Goal: Task Accomplishment & Management: Use online tool/utility

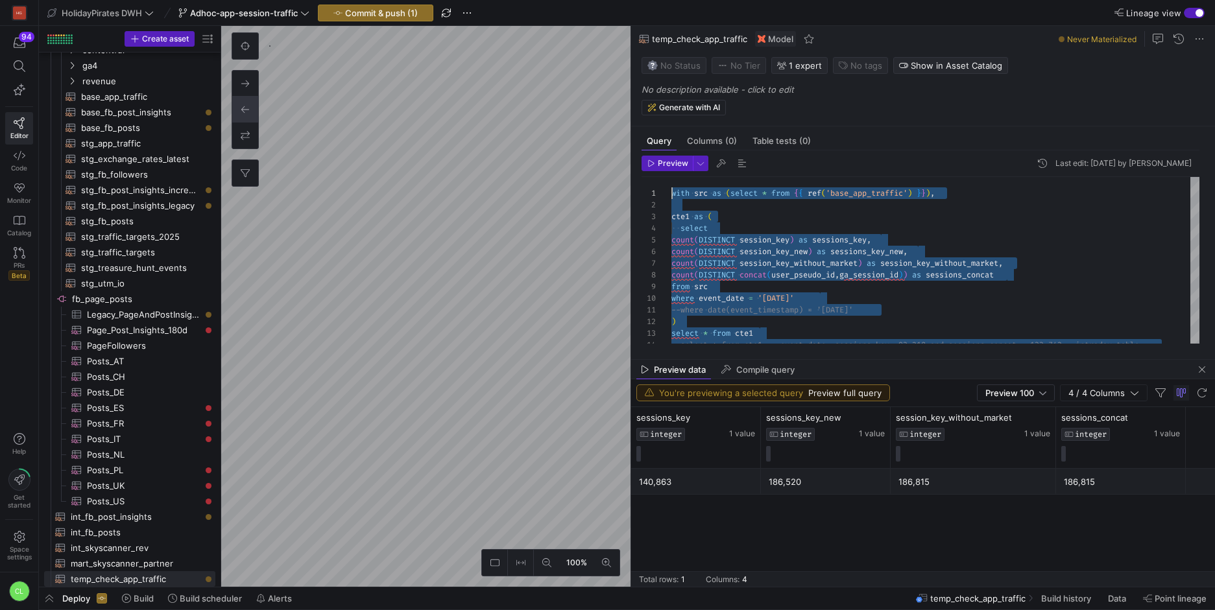
scroll to position [88, 0]
click at [1204, 368] on span "button" at bounding box center [1202, 370] width 16 height 16
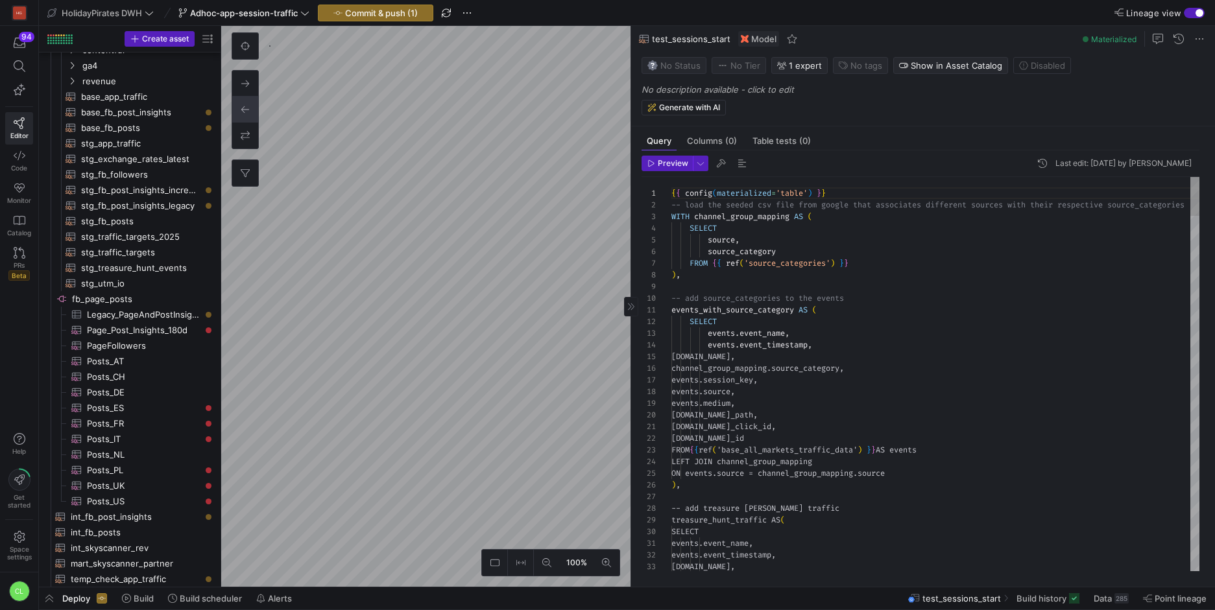
scroll to position [119, 0]
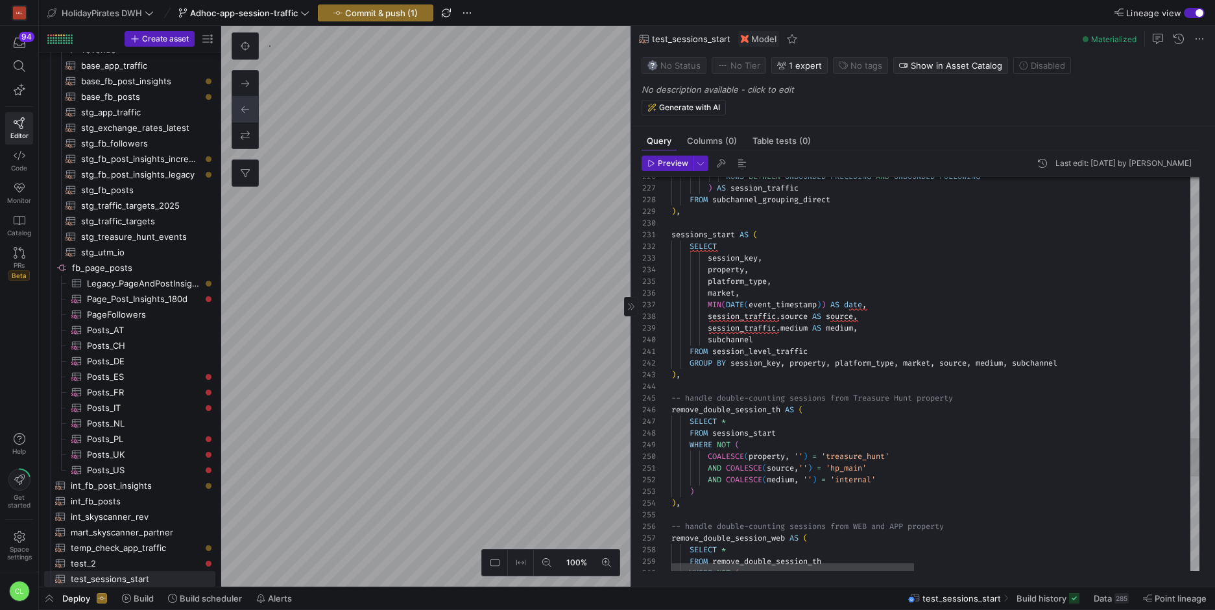
click at [686, 534] on as-split "100% 0 Query Columns (0) Table tests (0) Preview Last edit: [DATE] by Chayanon …" at bounding box center [718, 306] width 994 height 561
click at [631, 209] on as-split "100% 0 Query Columns (0) Table tests (0) Preview Last edit: [DATE] by Chayanon …" at bounding box center [718, 306] width 994 height 561
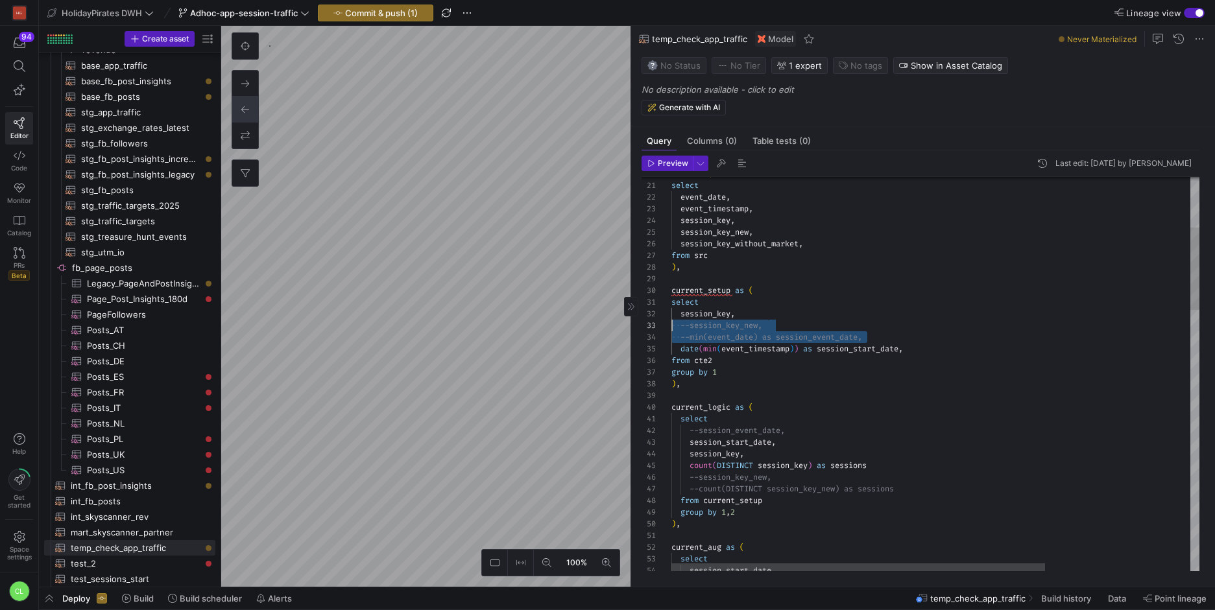
scroll to position [23, 0]
drag, startPoint x: 916, startPoint y: 337, endPoint x: 627, endPoint y: 325, distance: 289.5
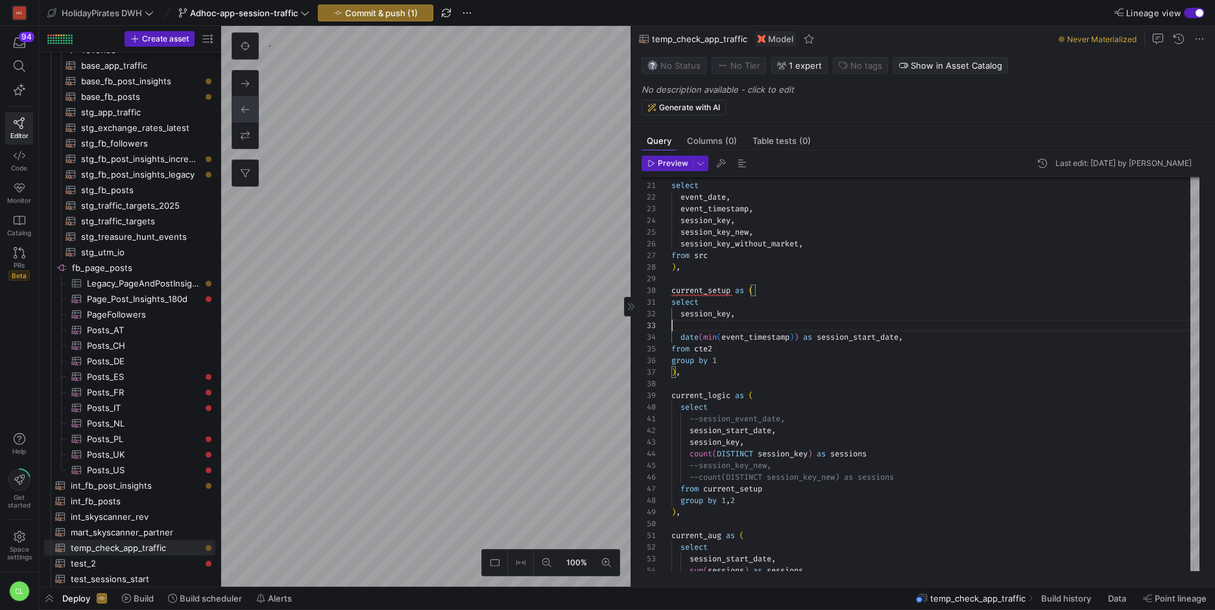
scroll to position [12, 66]
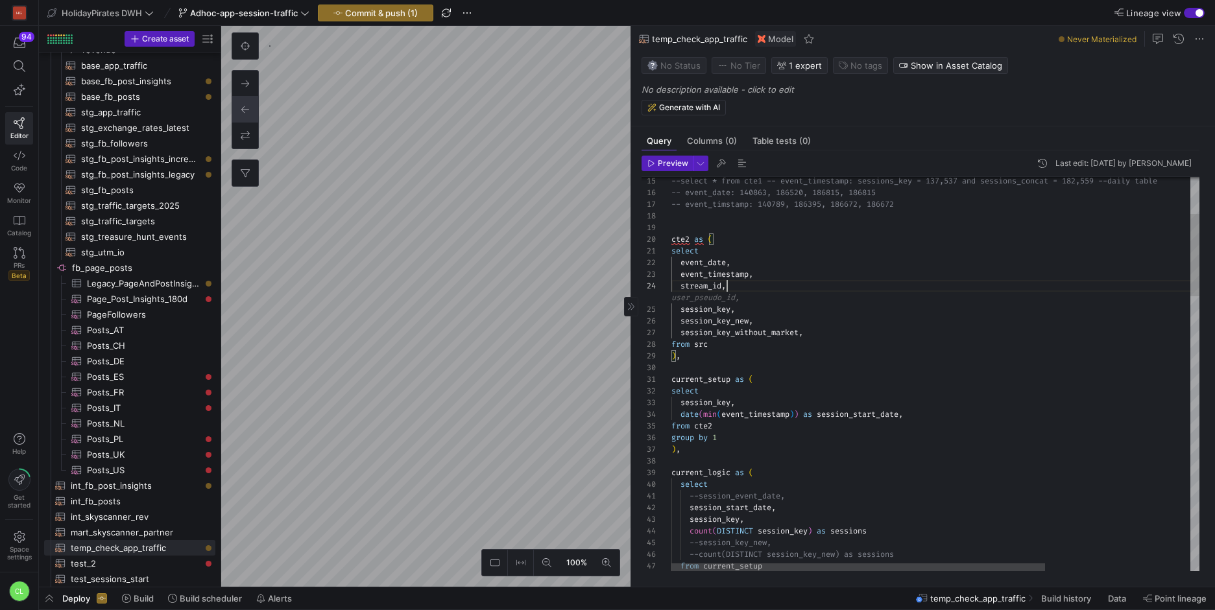
scroll to position [35, 0]
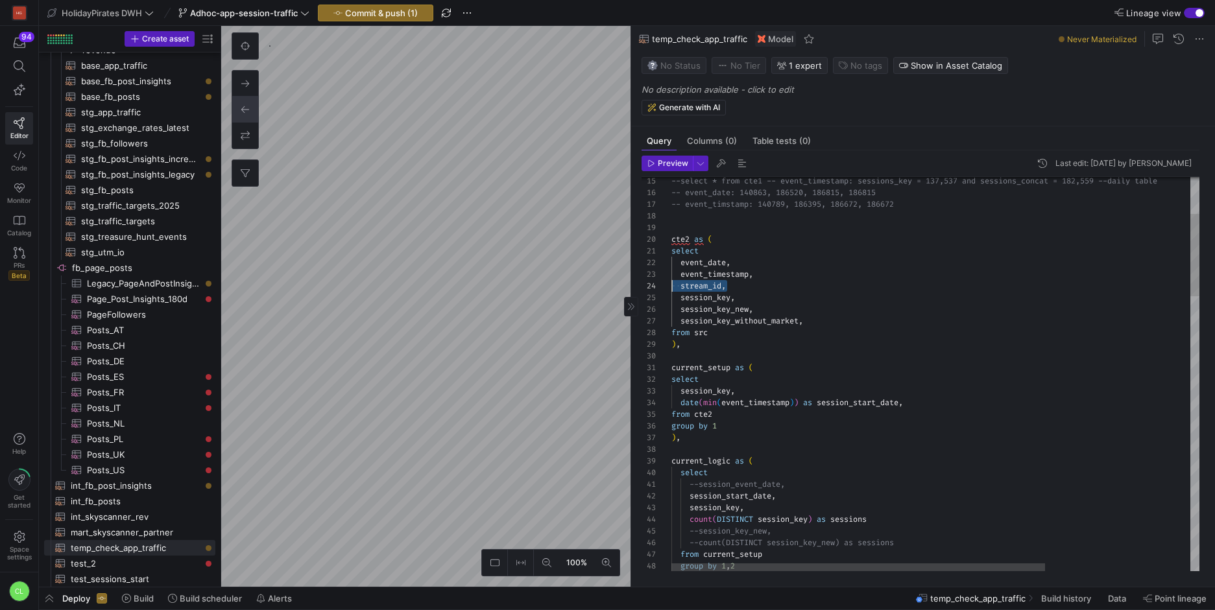
drag, startPoint x: 784, startPoint y: 285, endPoint x: 669, endPoint y: 285, distance: 115.4
drag, startPoint x: 737, startPoint y: 287, endPoint x: 680, endPoint y: 289, distance: 57.1
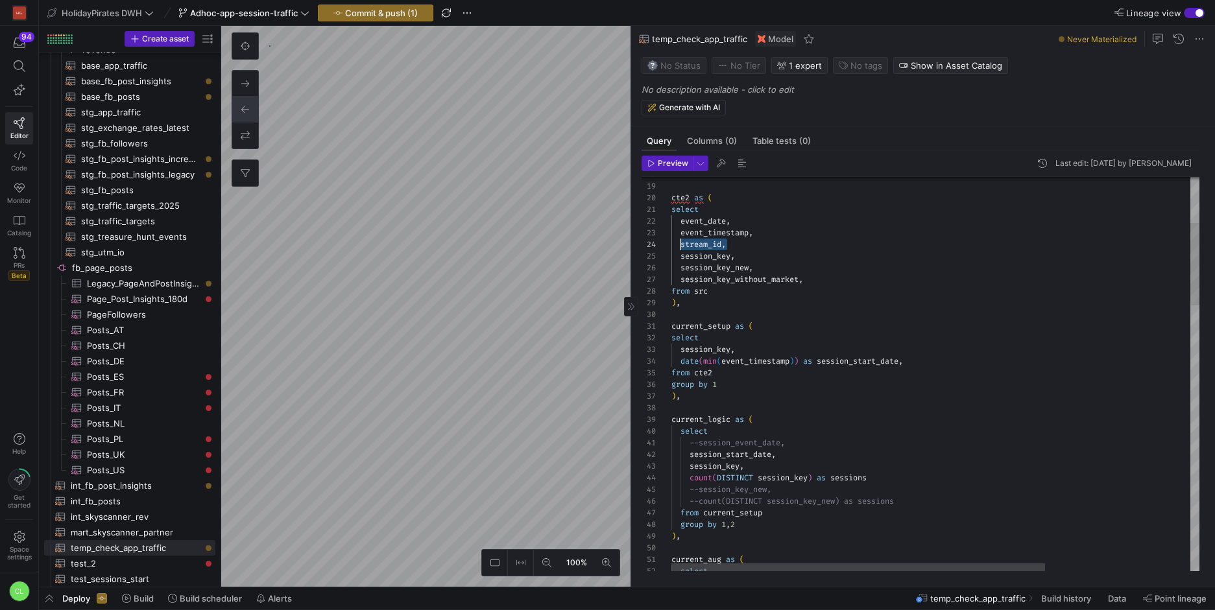
scroll to position [23, 66]
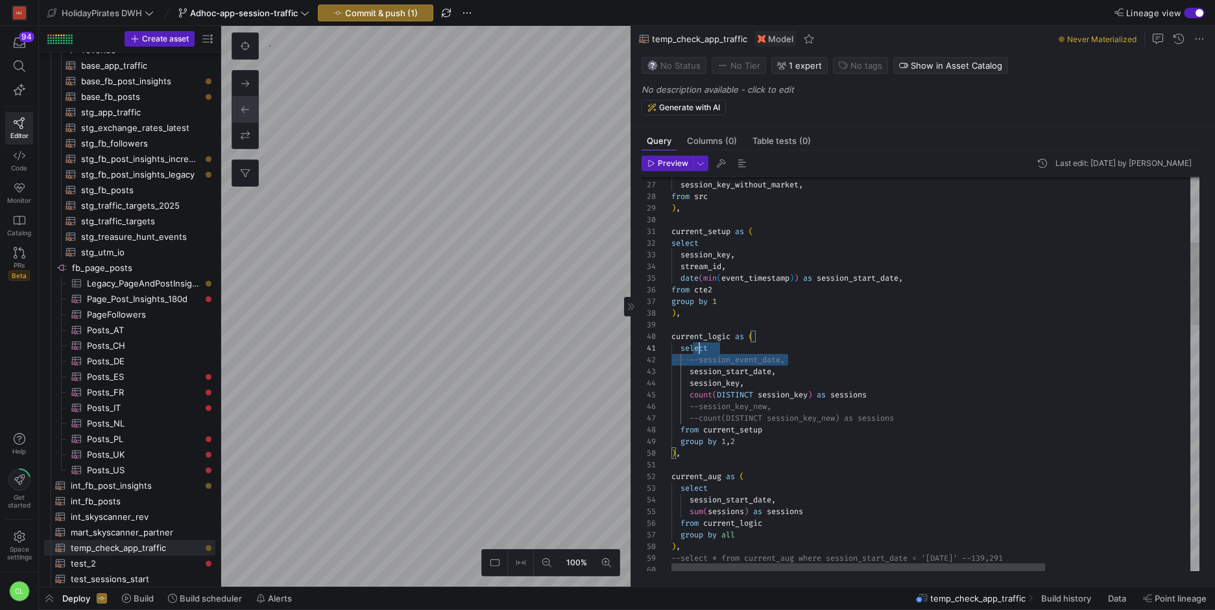
scroll to position [12, 0]
drag, startPoint x: 798, startPoint y: 360, endPoint x: 652, endPoint y: 361, distance: 145.9
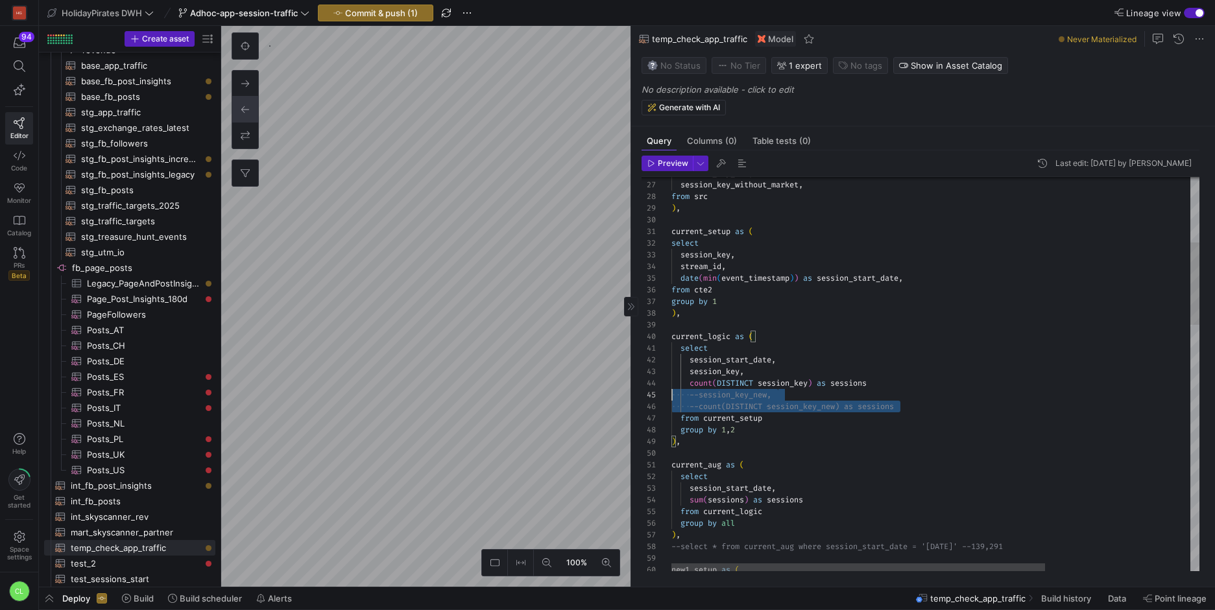
scroll to position [47, 0]
drag, startPoint x: 914, startPoint y: 406, endPoint x: 641, endPoint y: 396, distance: 273.2
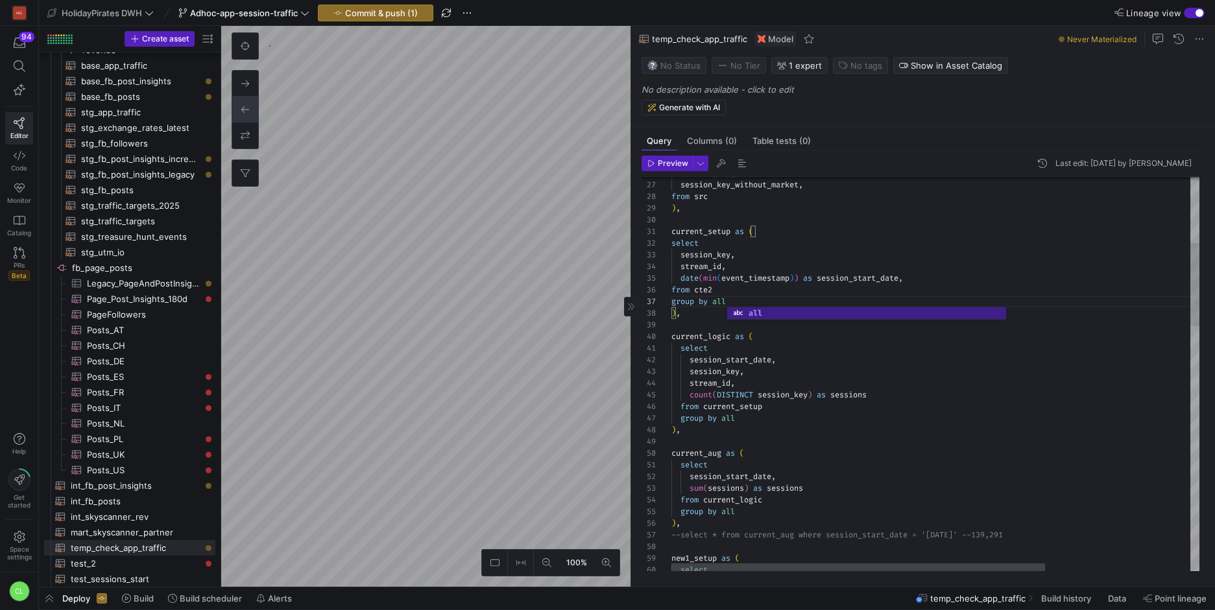
scroll to position [82, 9]
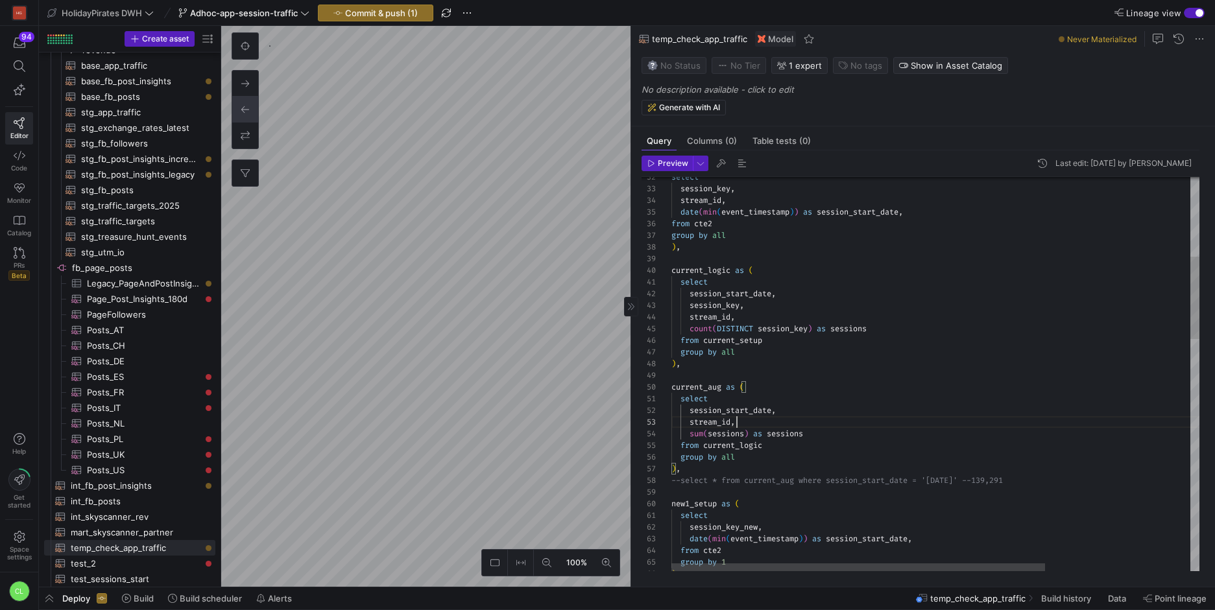
scroll to position [35, 66]
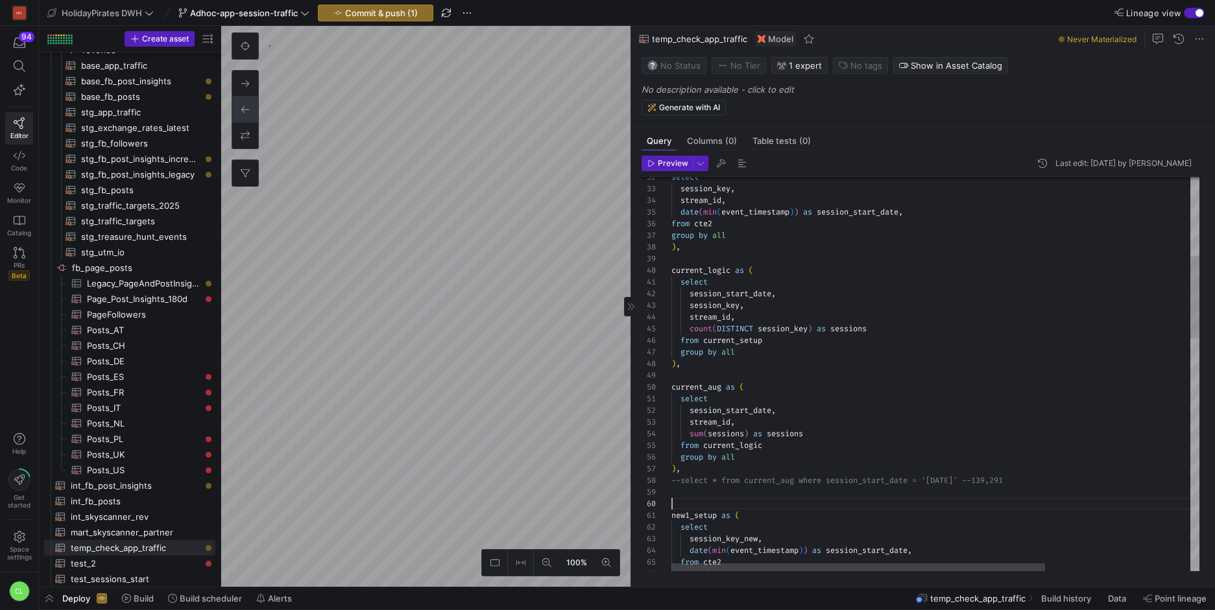
drag, startPoint x: 683, startPoint y: 479, endPoint x: 981, endPoint y: 482, distance: 298.4
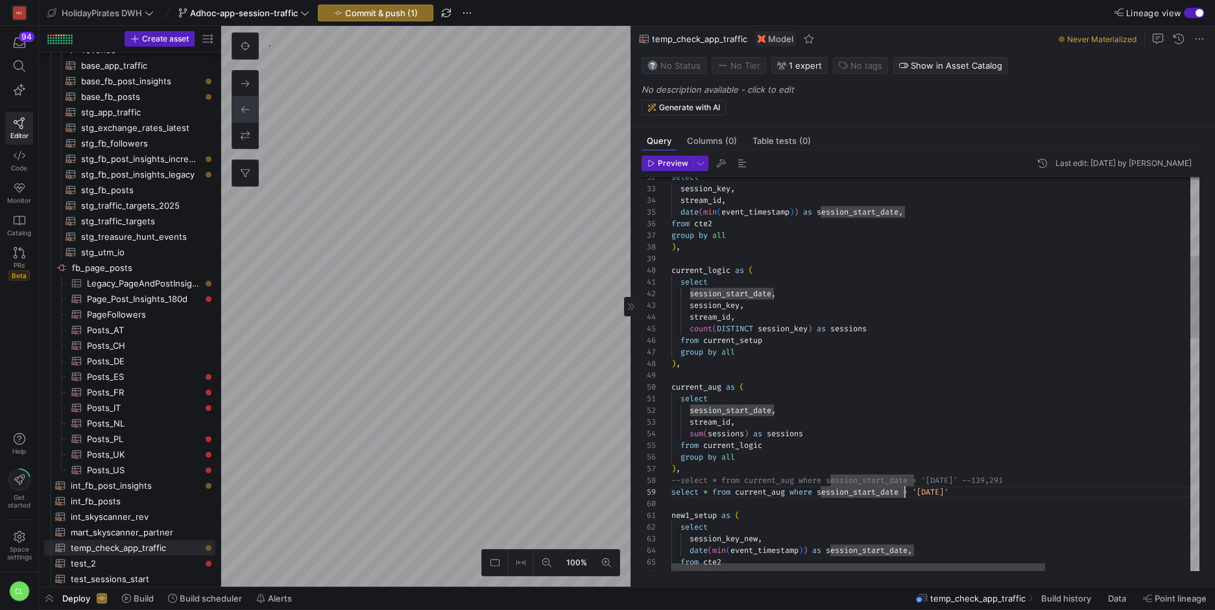
scroll to position [93, 233]
drag, startPoint x: 906, startPoint y: 488, endPoint x: 865, endPoint y: 488, distance: 41.5
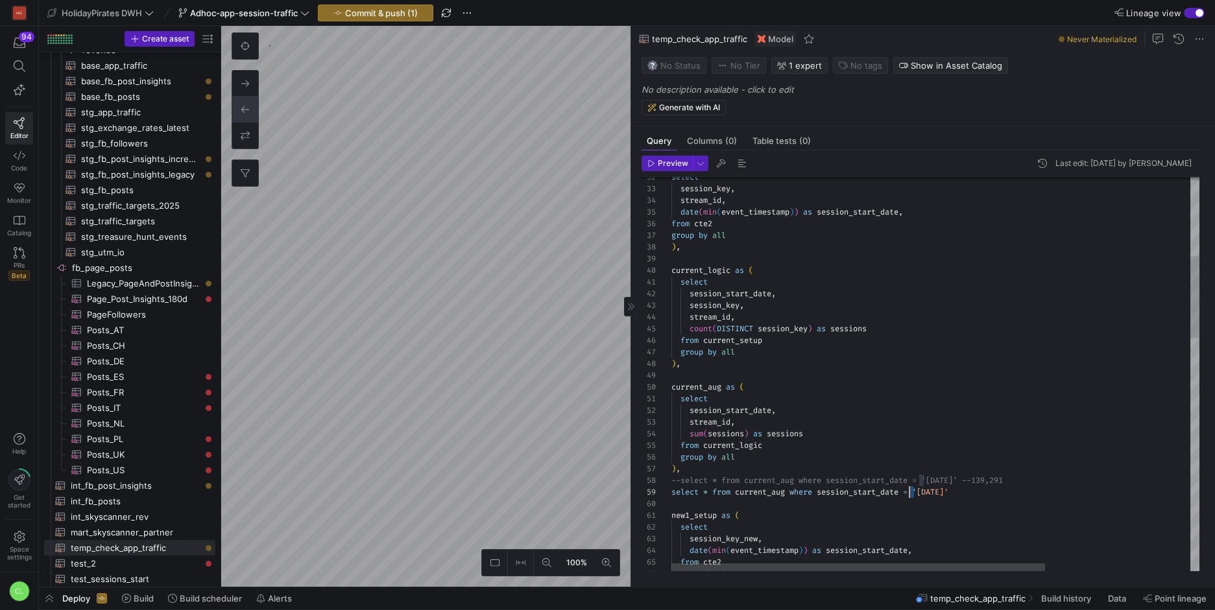
drag, startPoint x: 914, startPoint y: 497, endPoint x: 908, endPoint y: 496, distance: 6.5
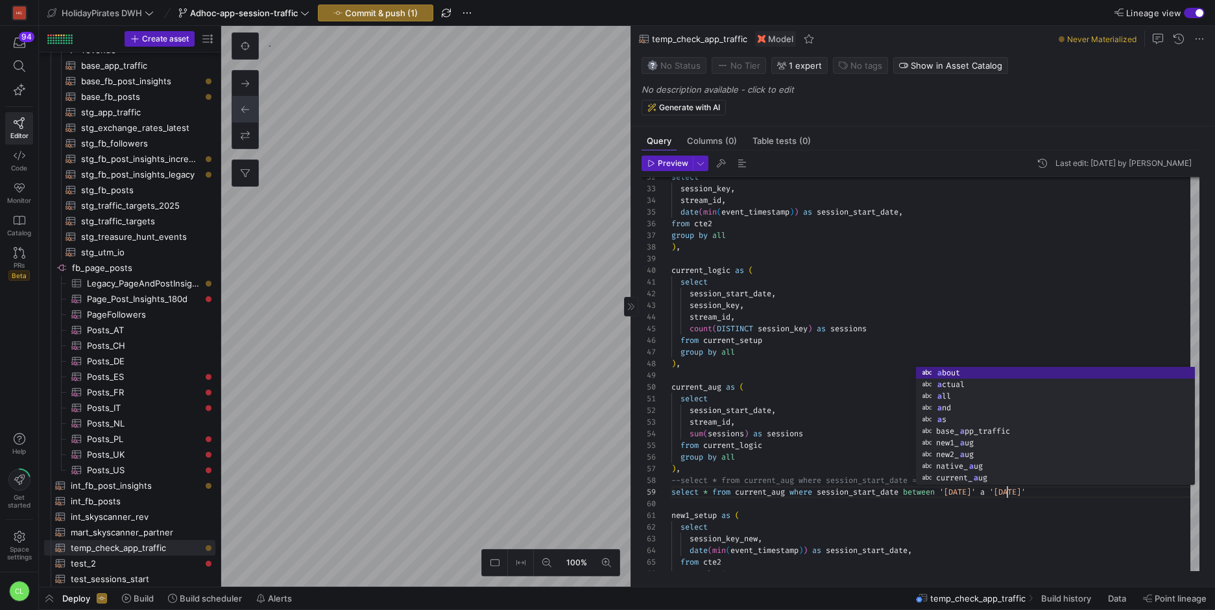
scroll to position [93, 346]
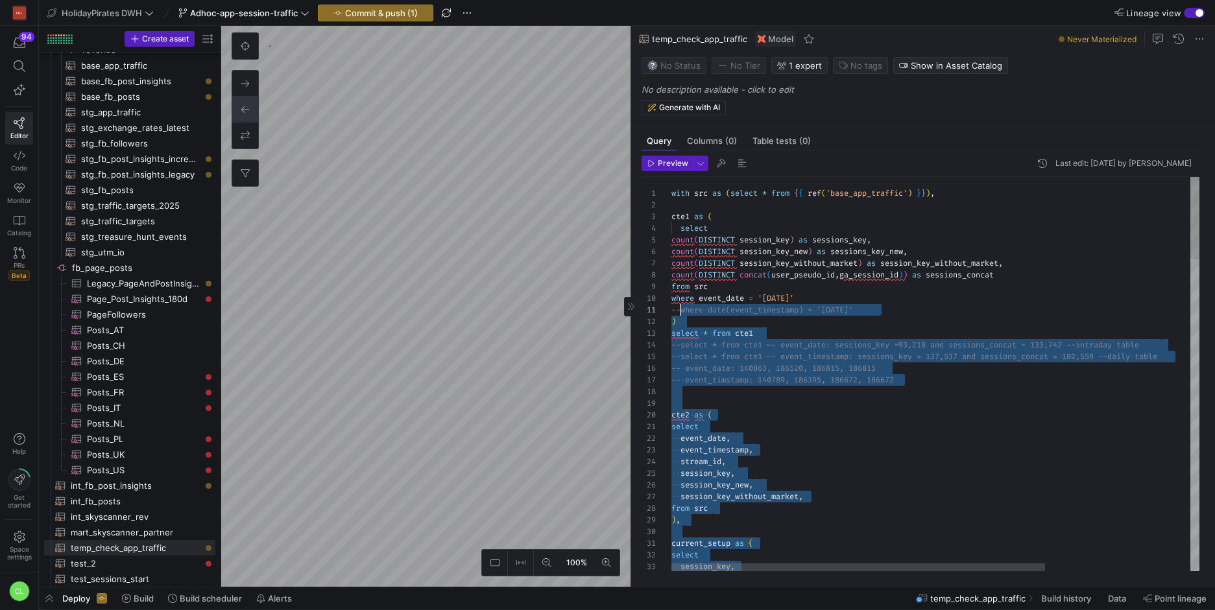
scroll to position [0, 0]
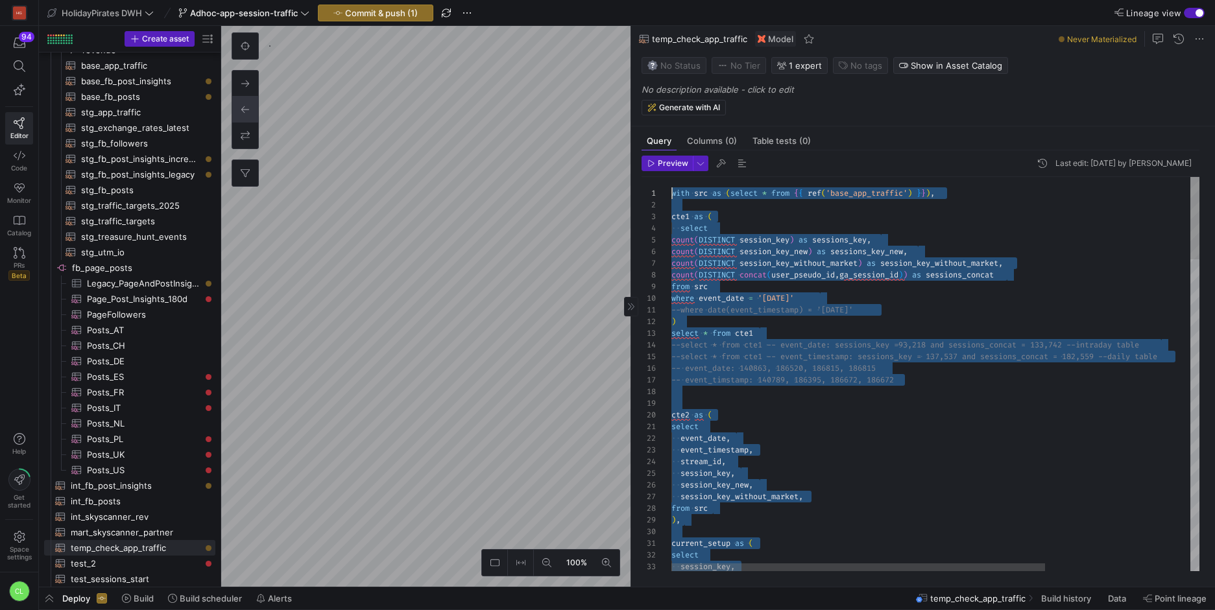
drag, startPoint x: 1112, startPoint y: 496, endPoint x: 667, endPoint y: 174, distance: 549.0
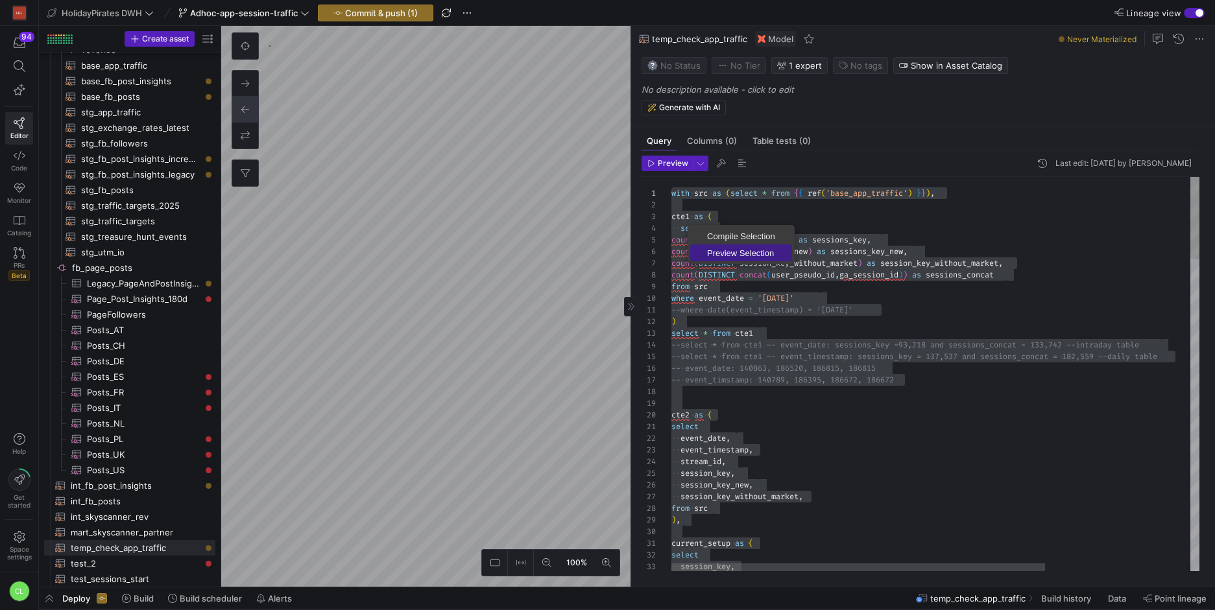
click at [741, 252] on span "Preview Selection" at bounding box center [741, 253] width 102 height 8
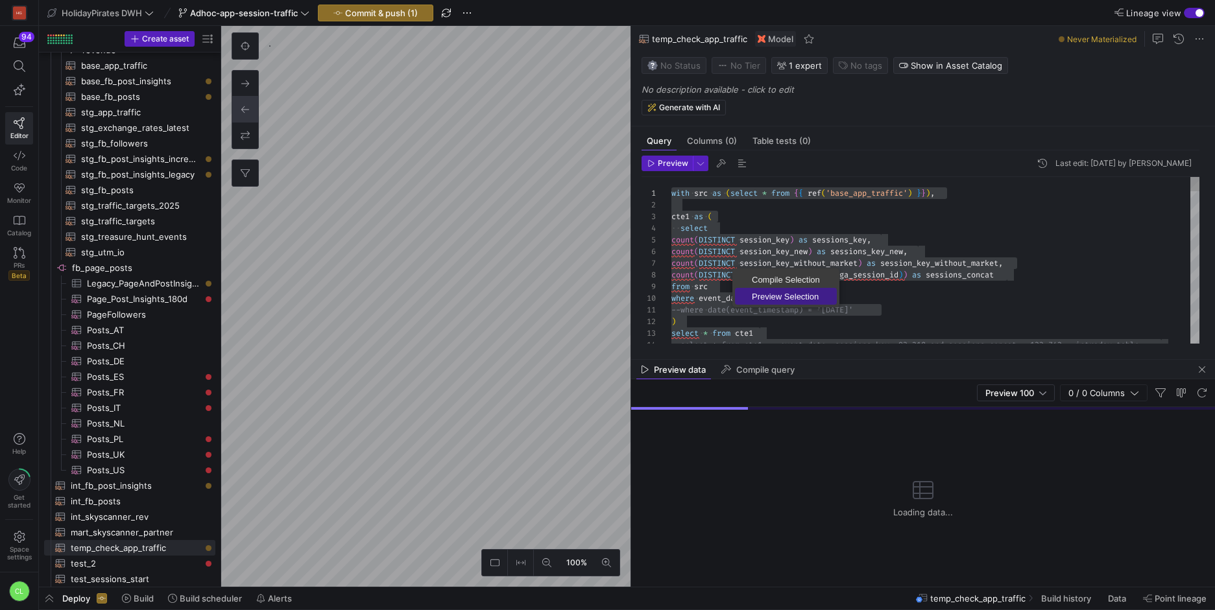
click at [752, 288] on link "Preview Selection" at bounding box center [786, 296] width 102 height 17
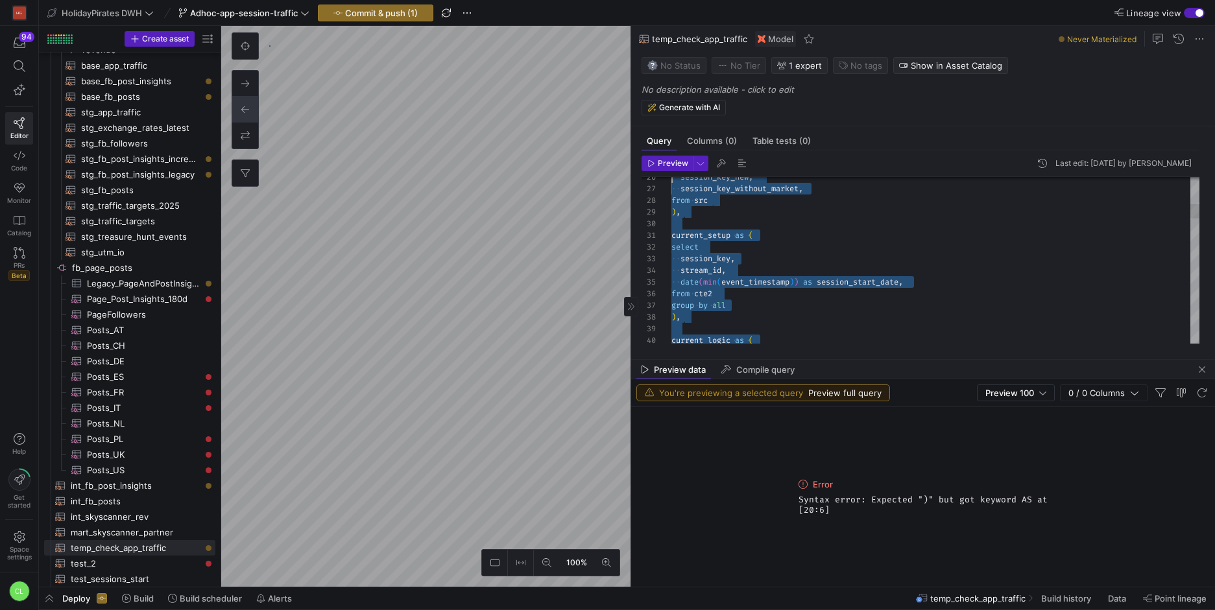
scroll to position [105, 0]
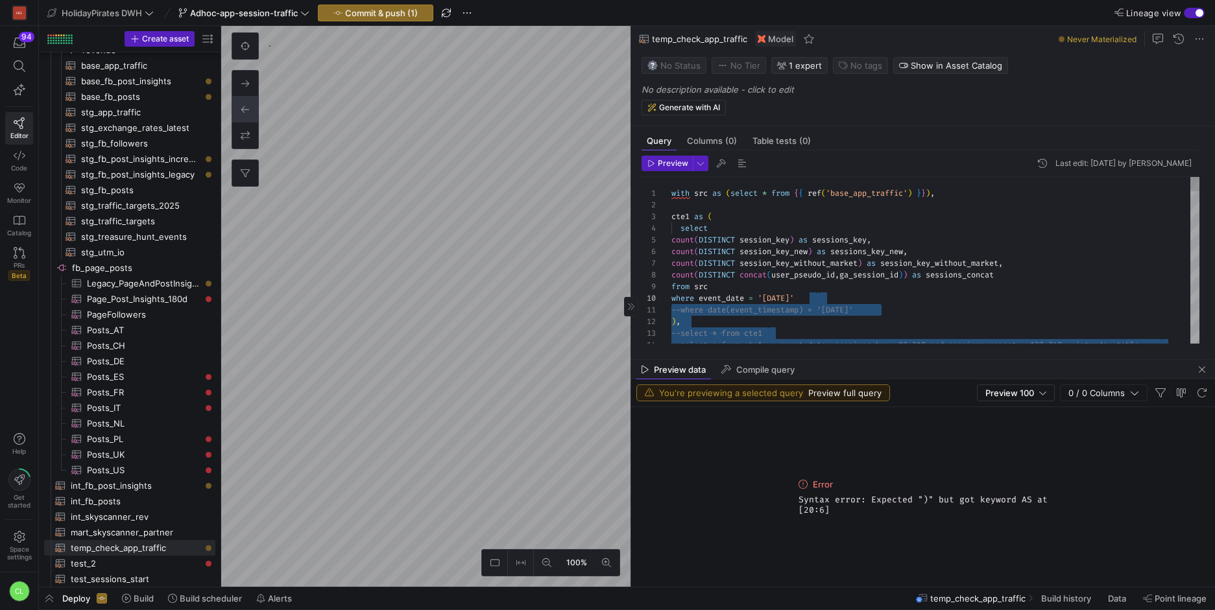
drag, startPoint x: 1123, startPoint y: 223, endPoint x: 905, endPoint y: 291, distance: 227.7
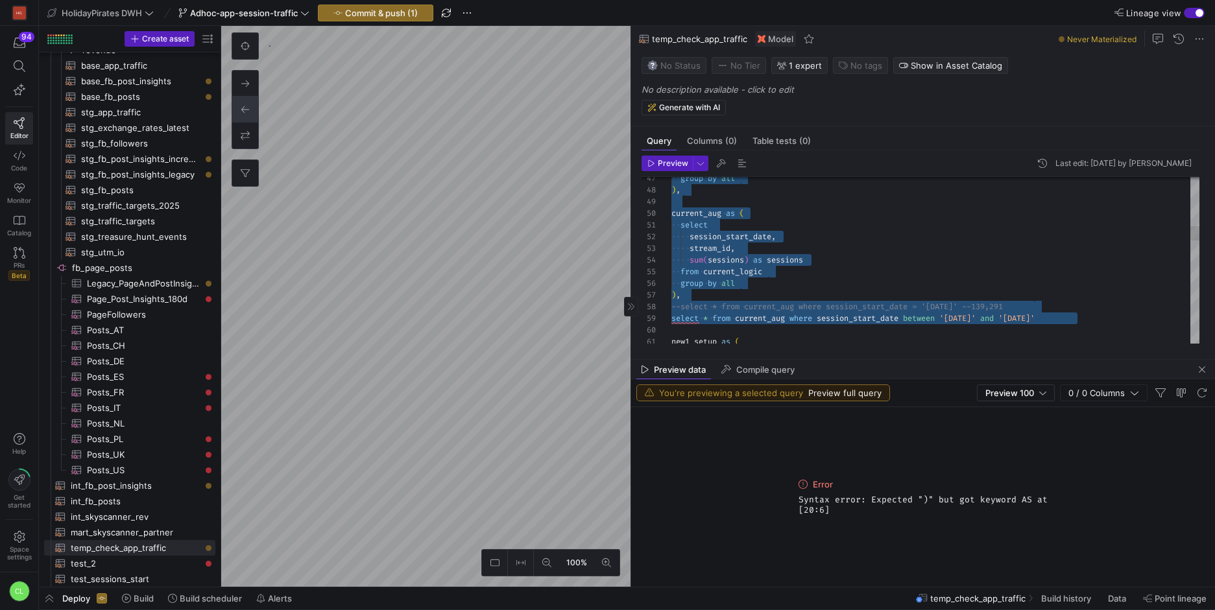
click at [987, 322] on div "group by all ) , current_aug as ( select session_start_date , stream_id , sum (…" at bounding box center [935, 564] width 528 height 1878
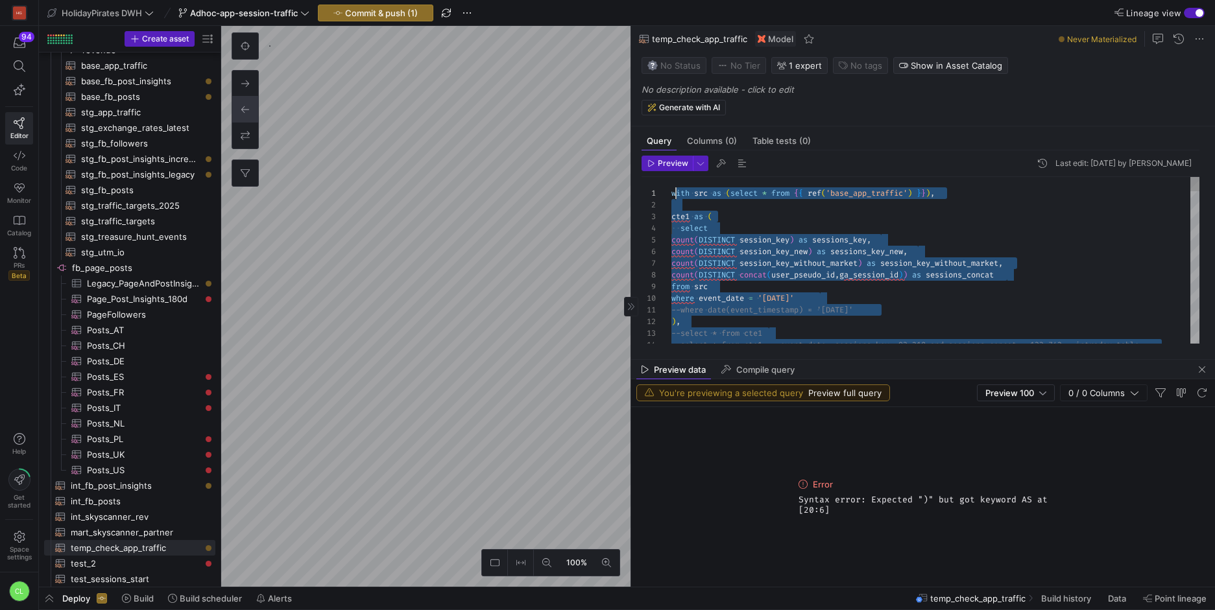
scroll to position [0, 0]
drag, startPoint x: 1062, startPoint y: 310, endPoint x: 670, endPoint y: 184, distance: 412.3
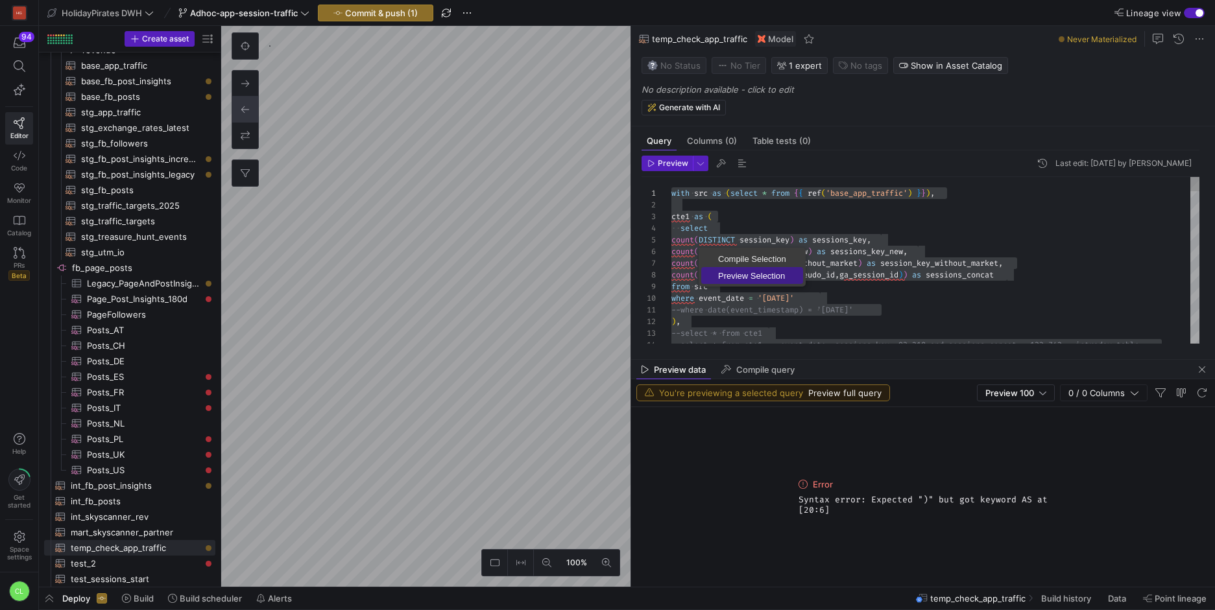
click at [728, 272] on span "Preview Selection" at bounding box center [752, 276] width 102 height 8
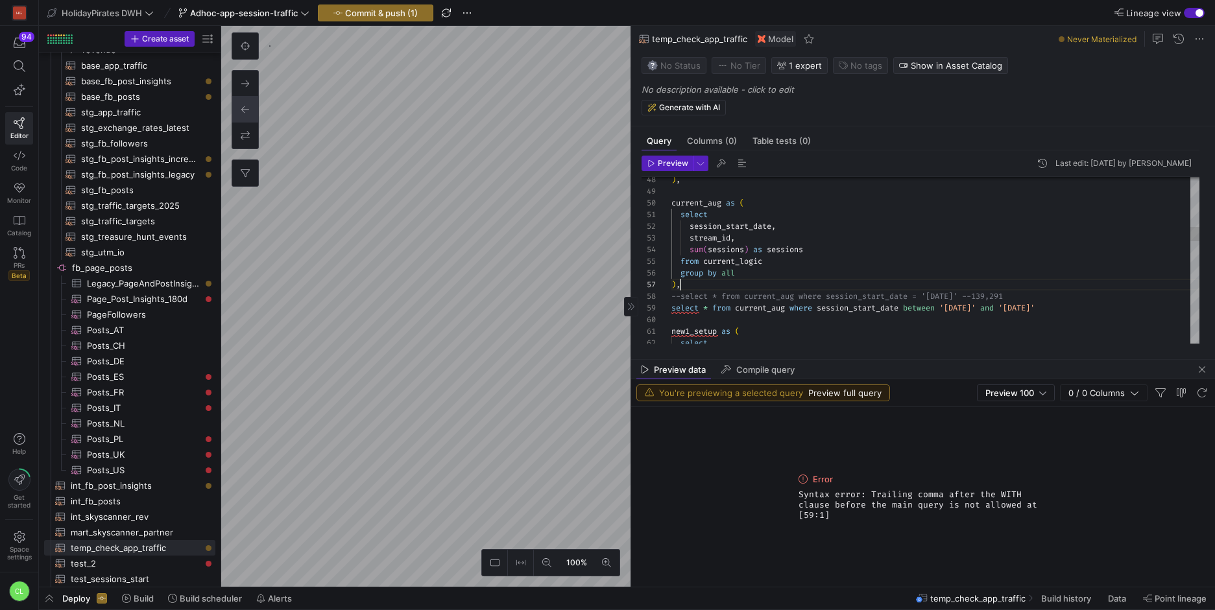
click at [752, 289] on div ") , current_aug as ( select session_start_date , stream_id , sum ( sessions ) a…" at bounding box center [935, 554] width 528 height 1878
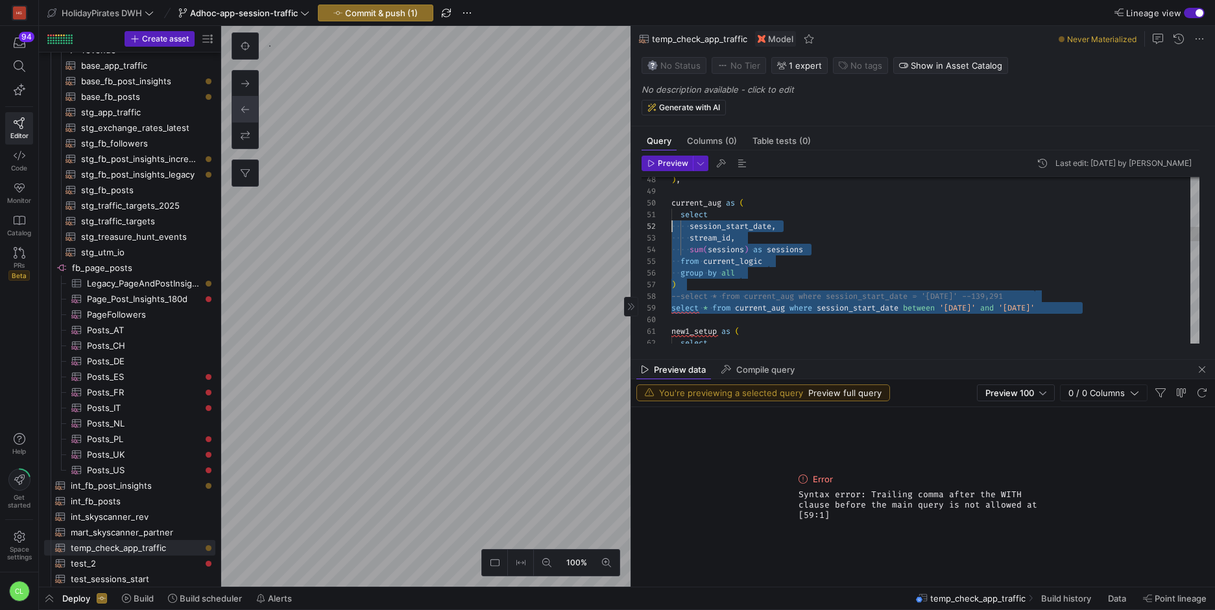
scroll to position [82, 0]
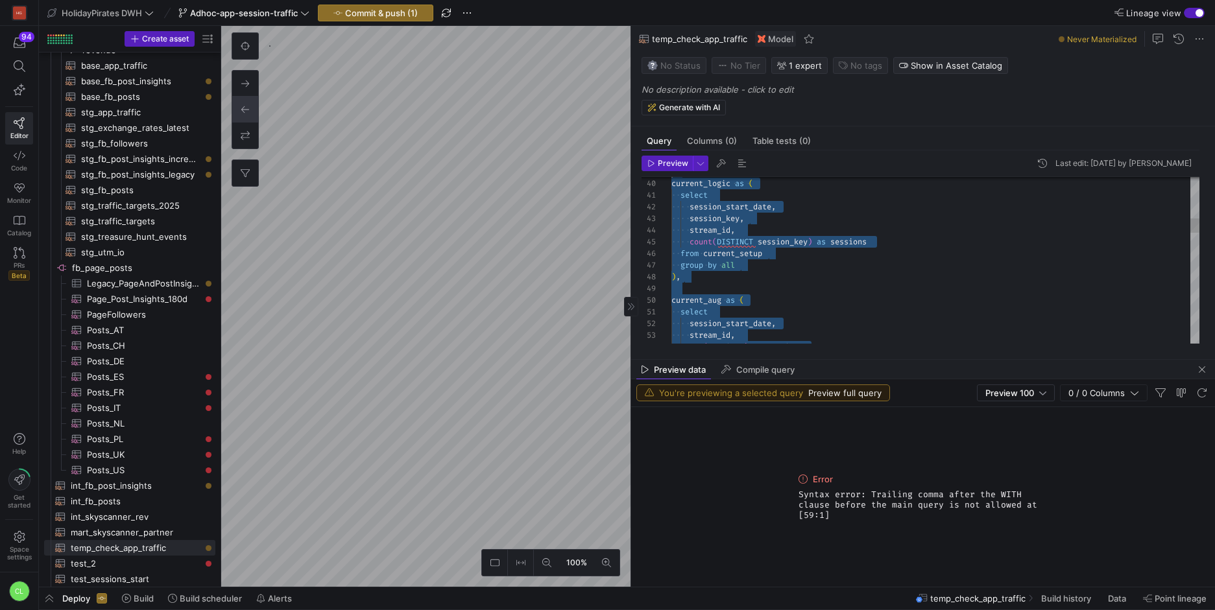
type textarea "with src as (select * from {{ ref('base_app_traffic') }}), cte1 as ( select cou…"
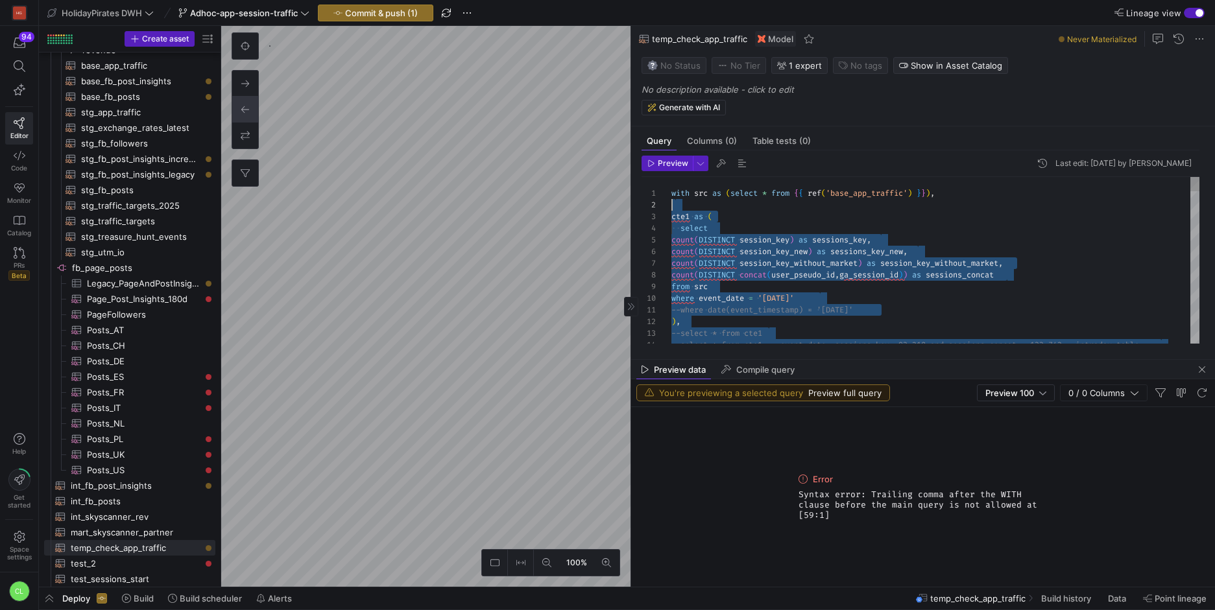
scroll to position [0, 0]
drag, startPoint x: 1125, startPoint y: 311, endPoint x: 671, endPoint y: 196, distance: 468.9
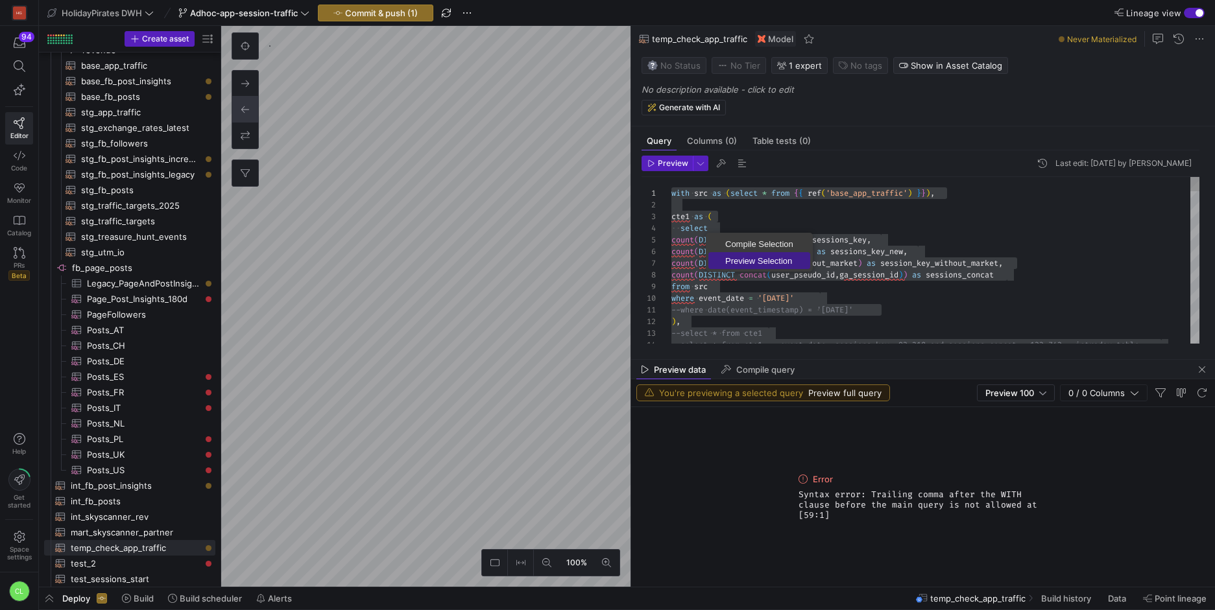
click at [729, 257] on span "Preview Selection" at bounding box center [759, 261] width 102 height 8
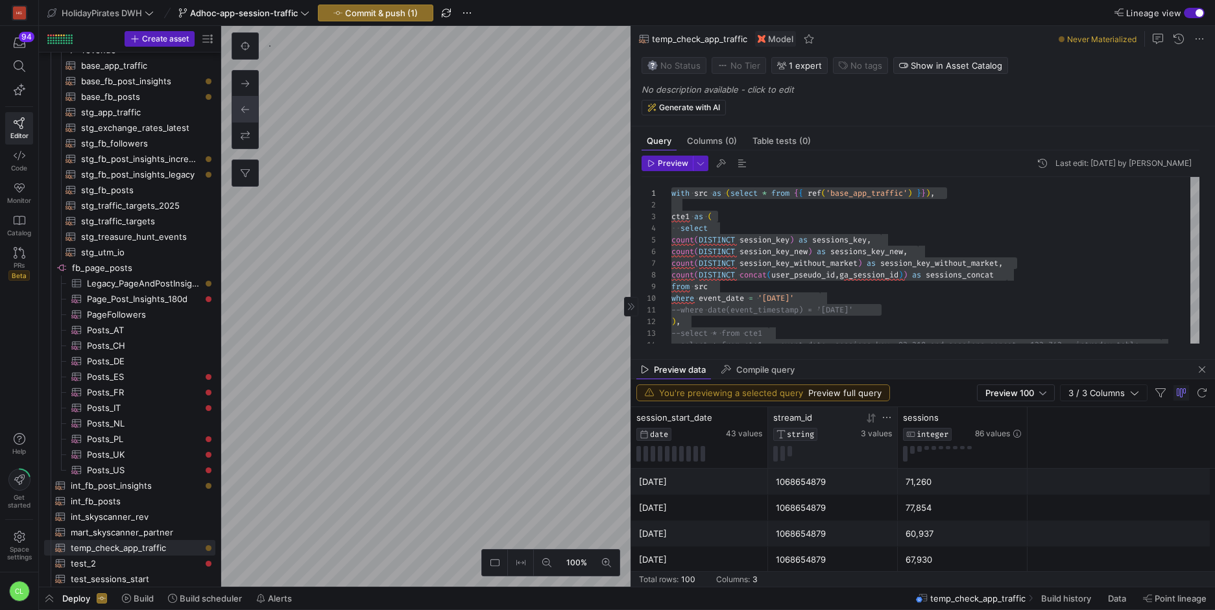
click at [871, 418] on icon at bounding box center [871, 418] width 10 height 10
click at [887, 415] on icon at bounding box center [886, 417] width 10 height 10
click at [942, 442] on div "Contains" at bounding box center [943, 437] width 117 height 10
click at [830, 445] on div "stream_id STRING 3 values" at bounding box center [832, 436] width 119 height 49
click at [788, 448] on button at bounding box center [789, 451] width 5 height 10
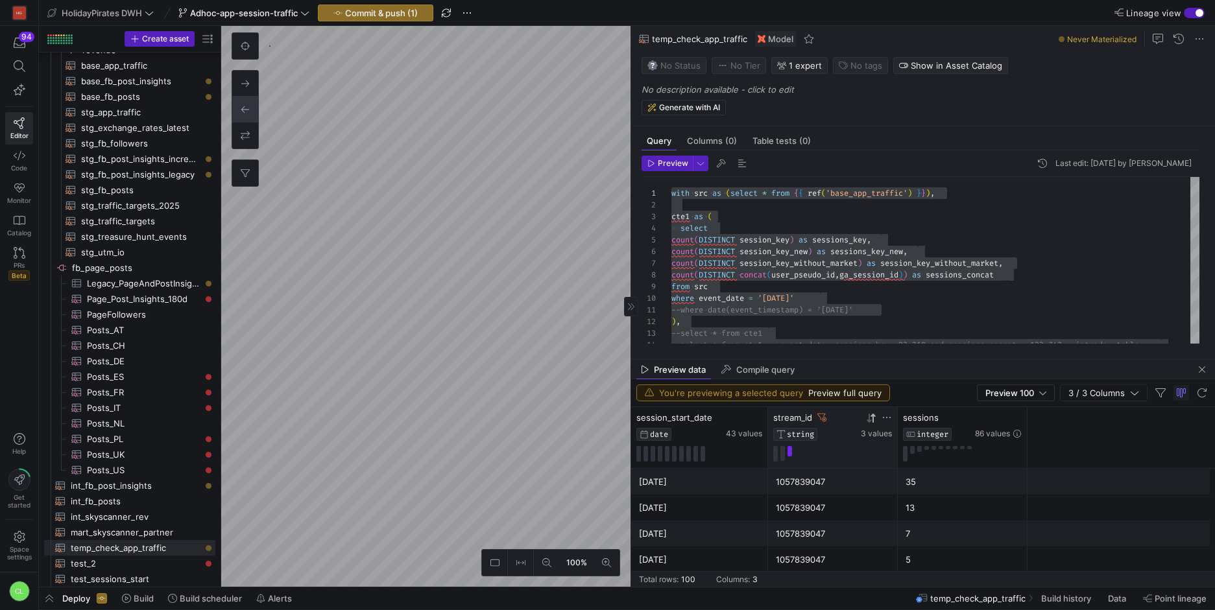
click at [826, 417] on div "stream_id" at bounding box center [815, 417] width 85 height 10
click at [822, 418] on icon at bounding box center [821, 417] width 9 height 9
click at [892, 415] on div "stream_id STRING 3 values" at bounding box center [833, 437] width 130 height 61
click at [885, 420] on icon at bounding box center [886, 417] width 10 height 10
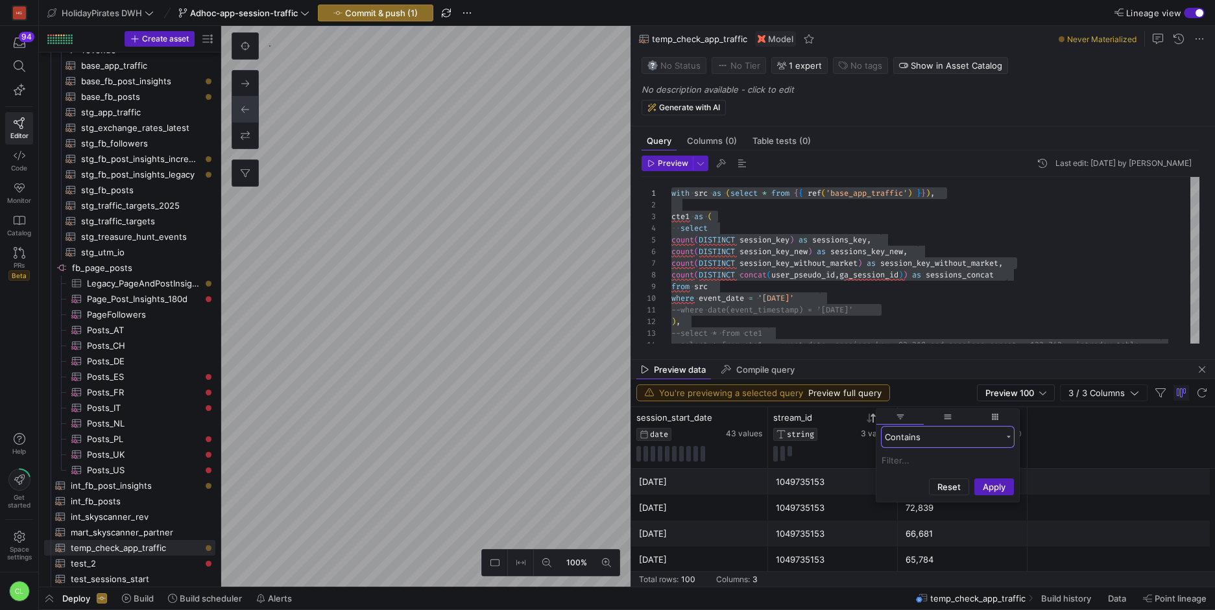
click at [959, 441] on div "Contains" at bounding box center [943, 437] width 117 height 10
click at [956, 447] on div "Not contains" at bounding box center [946, 452] width 131 height 21
click at [938, 463] on input "Filter Value" at bounding box center [947, 461] width 132 height 16
paste input "1057839047"
type input "1057839047"
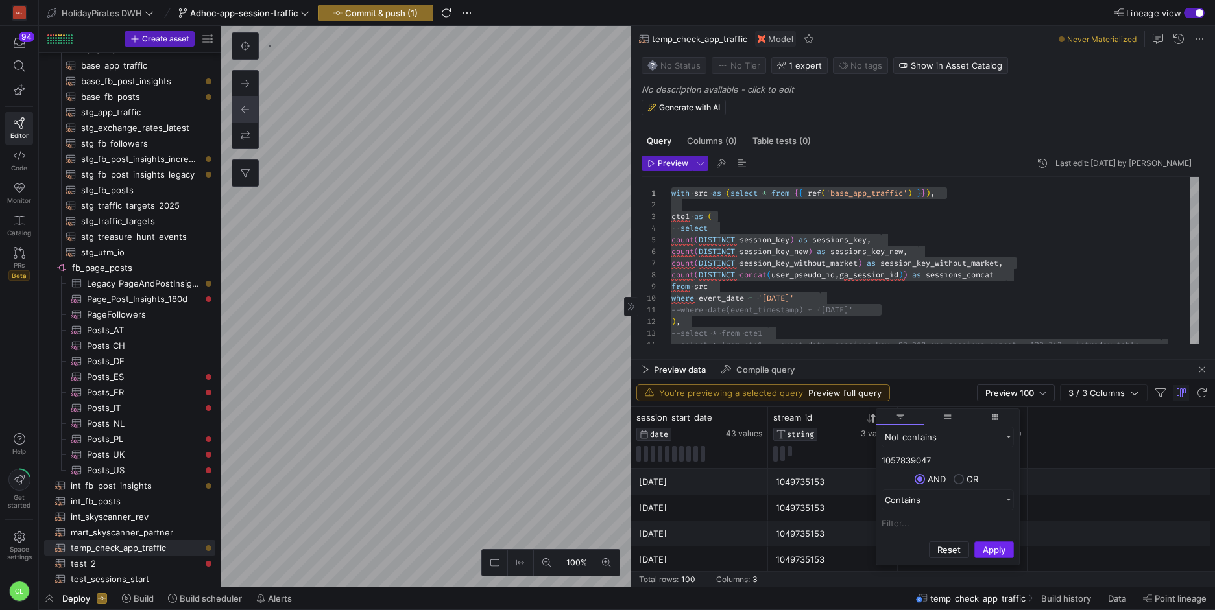
click at [1006, 553] on button "Apply" at bounding box center [994, 550] width 40 height 17
click at [844, 523] on div "1049735153" at bounding box center [833, 533] width 114 height 25
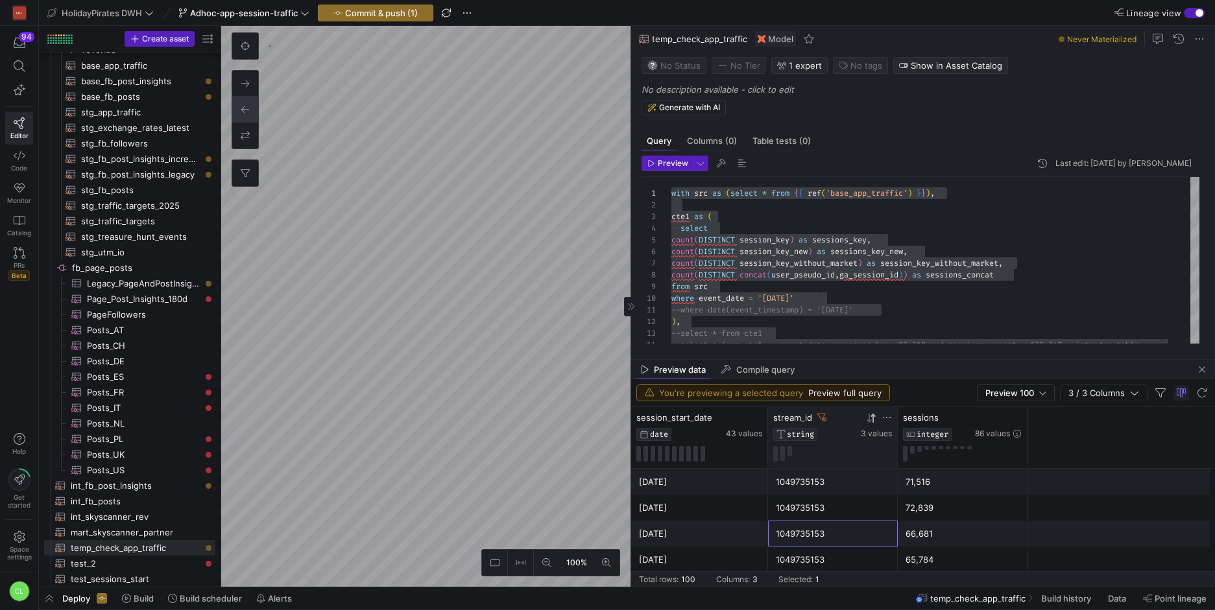
click at [881, 418] on icon at bounding box center [886, 417] width 10 height 10
click at [810, 492] on div "1049735153" at bounding box center [833, 482] width 114 height 25
click at [848, 501] on div "1049735153" at bounding box center [833, 508] width 114 height 25
click at [874, 423] on icon at bounding box center [871, 418] width 10 height 10
click at [872, 422] on icon at bounding box center [872, 417] width 5 height 9
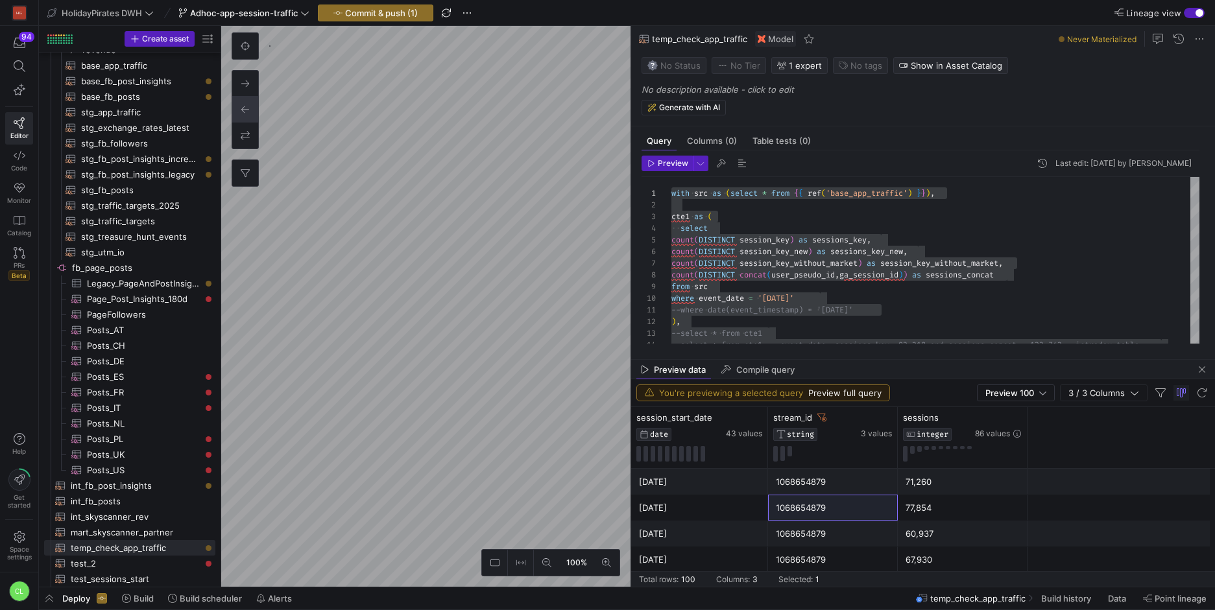
click at [872, 422] on icon at bounding box center [872, 417] width 5 height 9
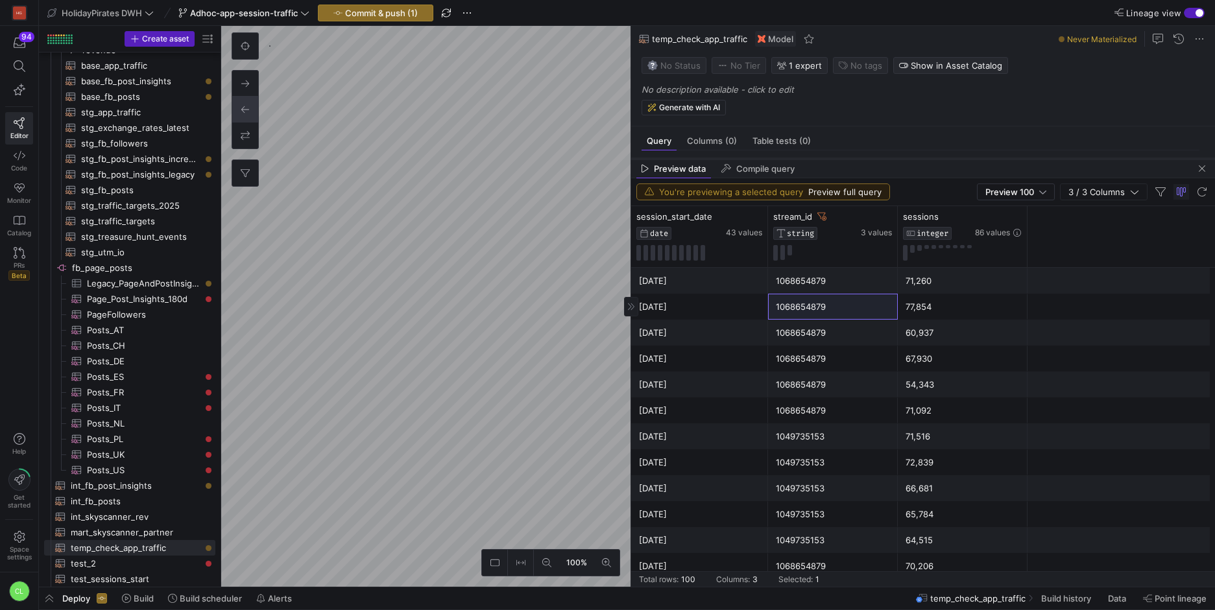
drag, startPoint x: 801, startPoint y: 359, endPoint x: 842, endPoint y: 157, distance: 205.9
click at [842, 157] on div at bounding box center [923, 158] width 584 height 5
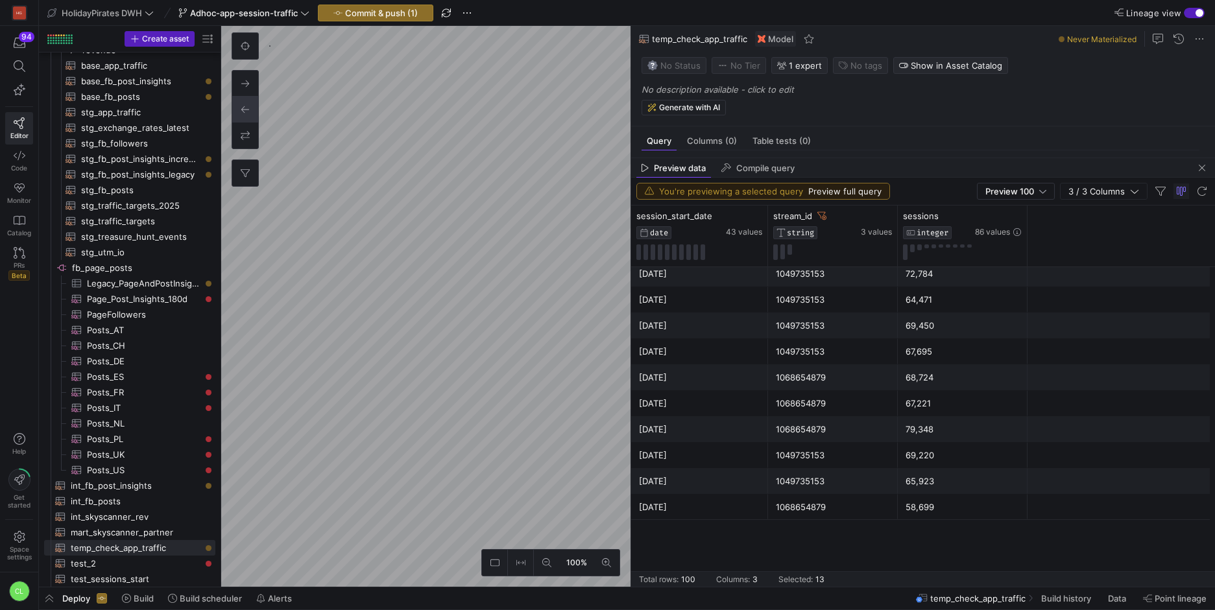
scroll to position [1626, 0]
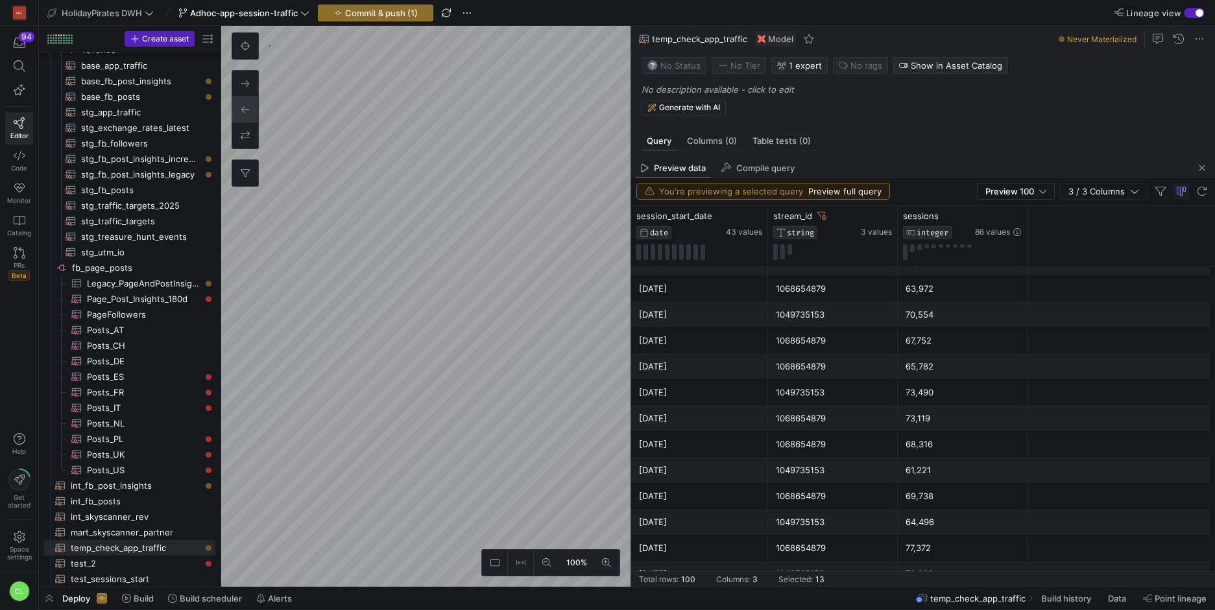
drag, startPoint x: 724, startPoint y: 280, endPoint x: 734, endPoint y: 483, distance: 203.3
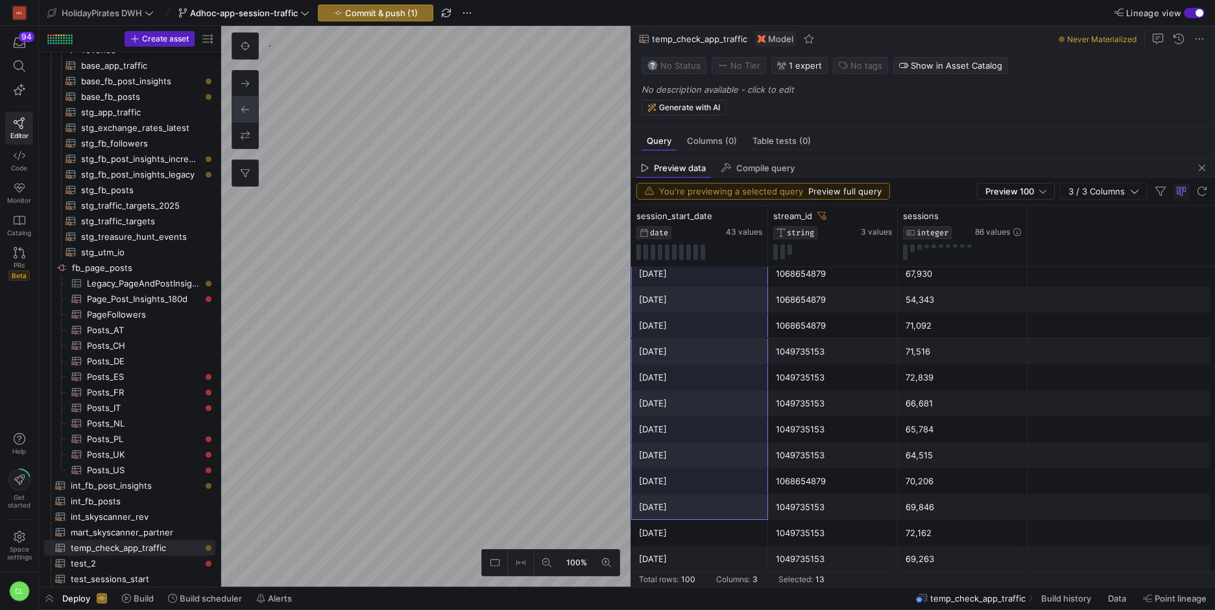
scroll to position [0, 0]
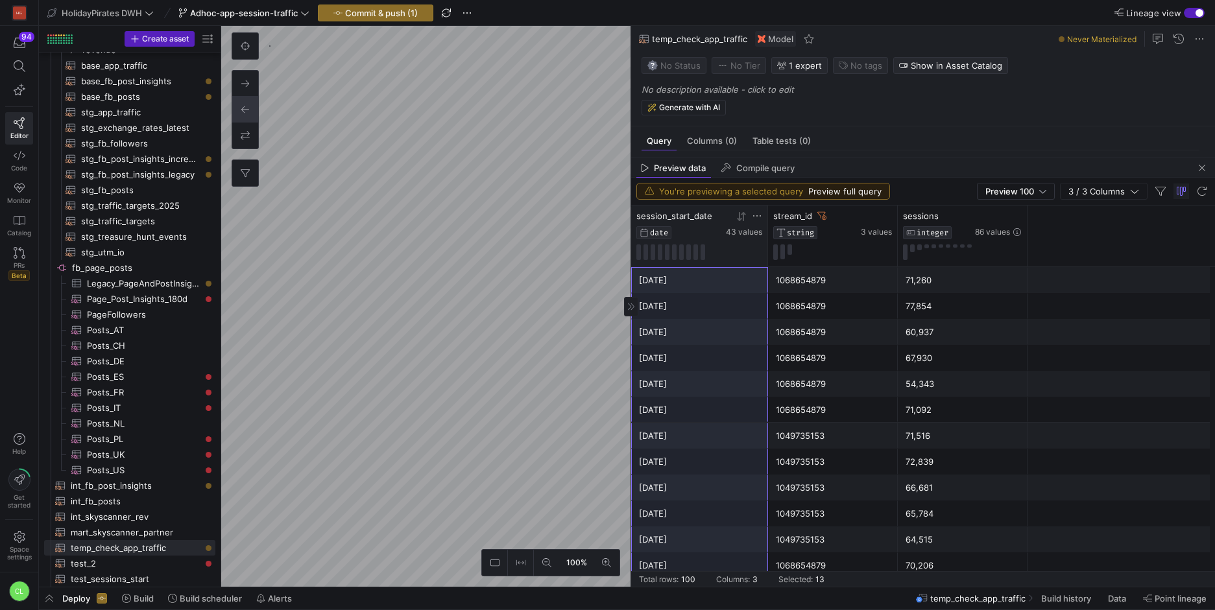
click at [744, 219] on icon at bounding box center [741, 216] width 10 height 10
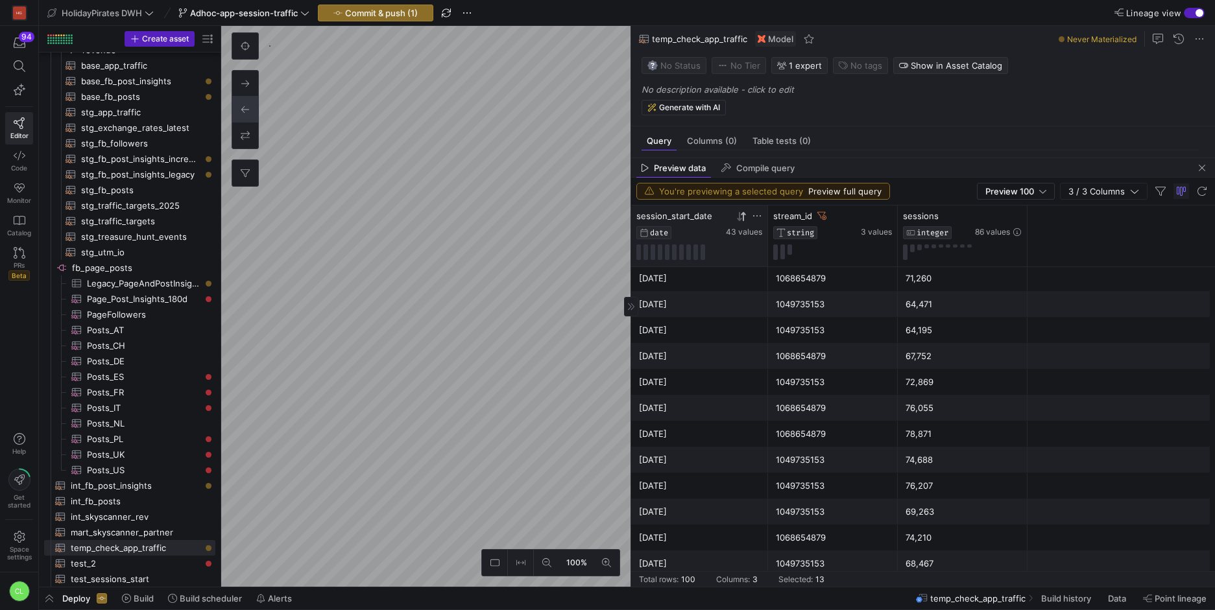
scroll to position [1626, 0]
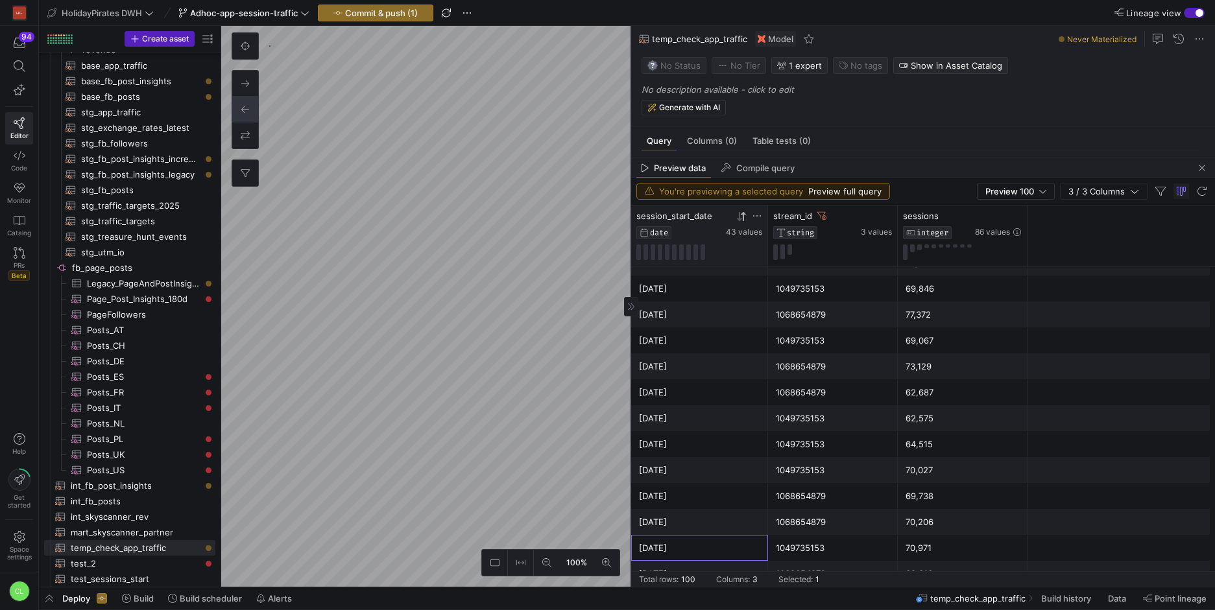
click at [731, 559] on div "[DATE]" at bounding box center [699, 548] width 121 height 25
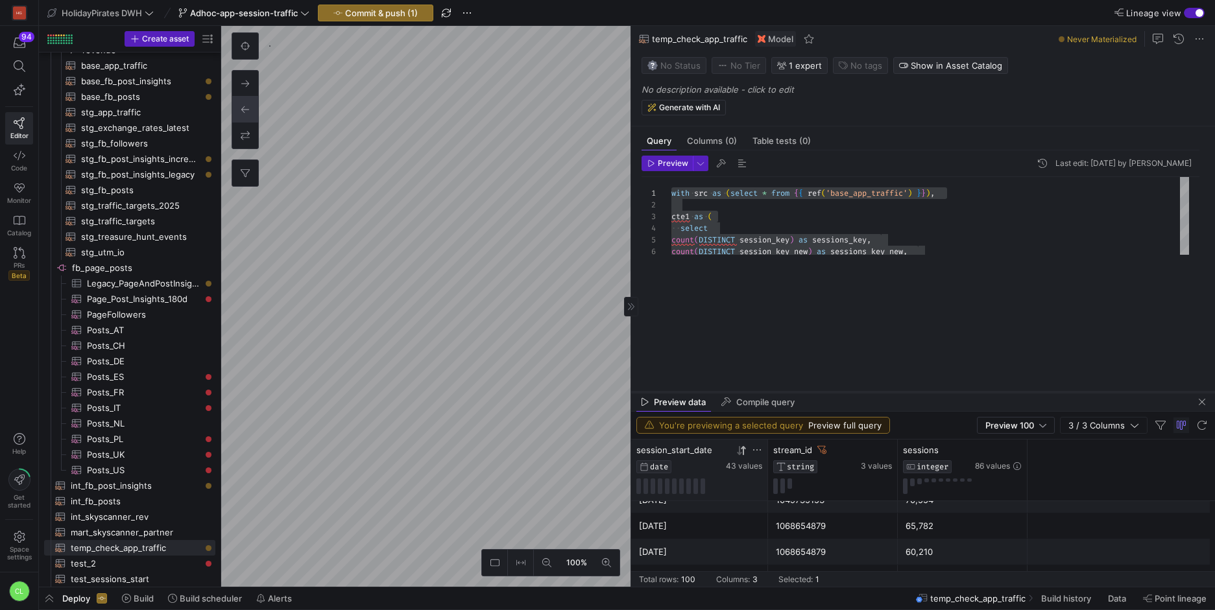
drag, startPoint x: 996, startPoint y: 160, endPoint x: 977, endPoint y: 394, distance: 234.9
click at [977, 394] on div at bounding box center [923, 392] width 584 height 5
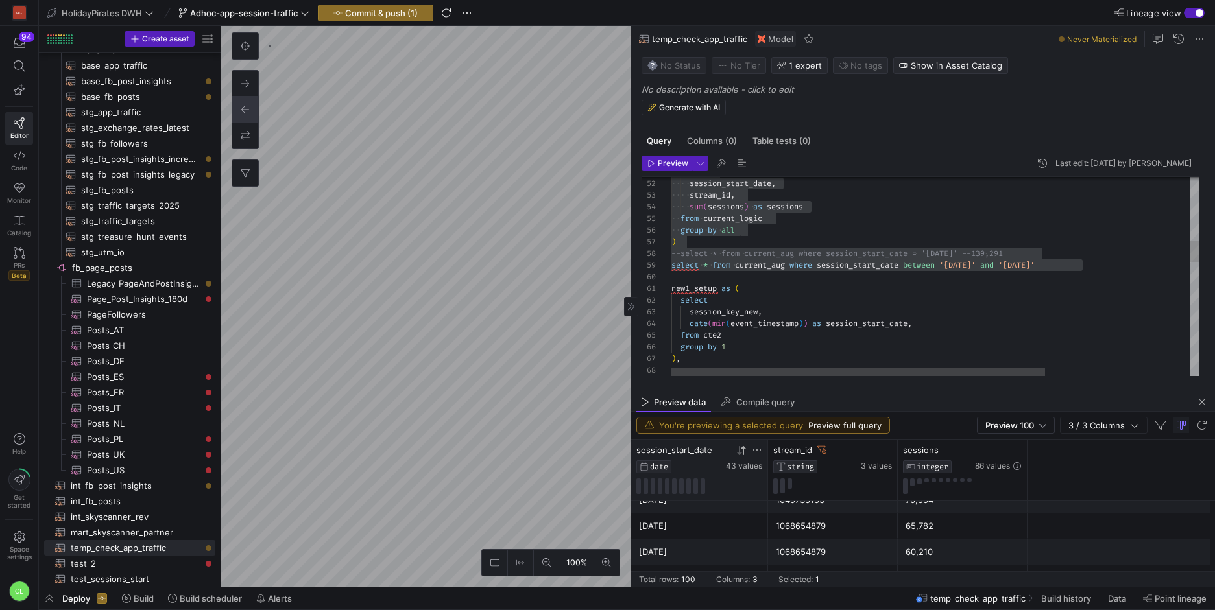
click at [1064, 266] on div "group by 1 ) , select * from current_aug where session_start_date between '[DAT…" at bounding box center [1037, 515] width 732 height 1886
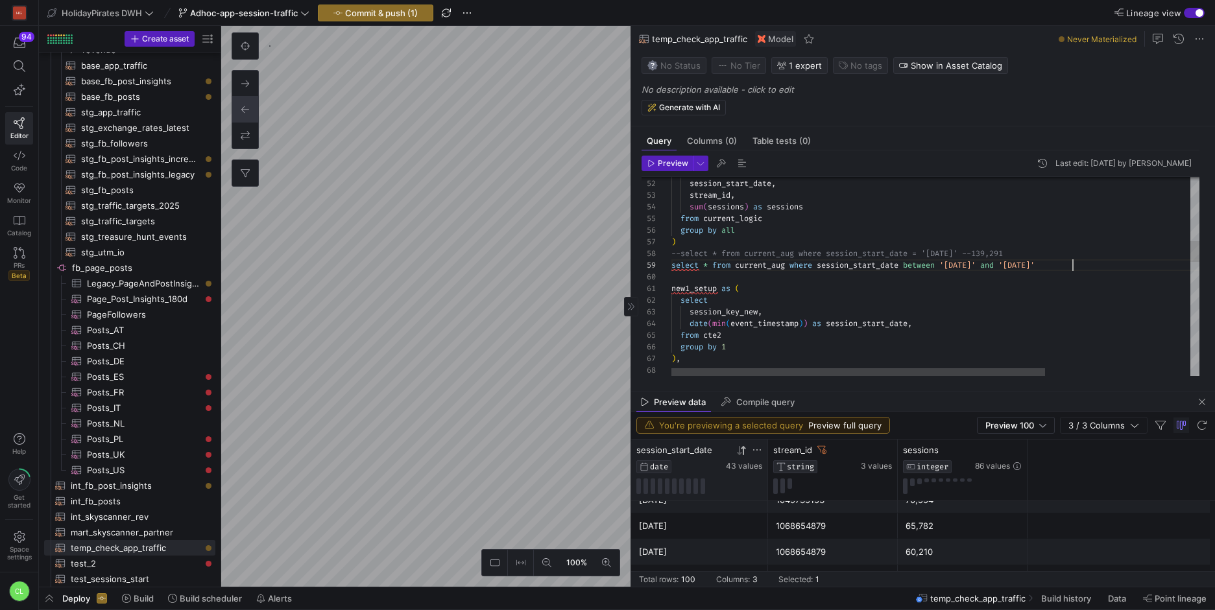
click at [1075, 263] on div "group by 1 ) , select * from current_aug where session_start_date between '[DAT…" at bounding box center [1037, 515] width 732 height 1886
type textarea "select session_start_date, stream_id, sum(sessions) as sessions from current_lo…"
click at [998, 424] on span "Preview 100" at bounding box center [1009, 425] width 49 height 10
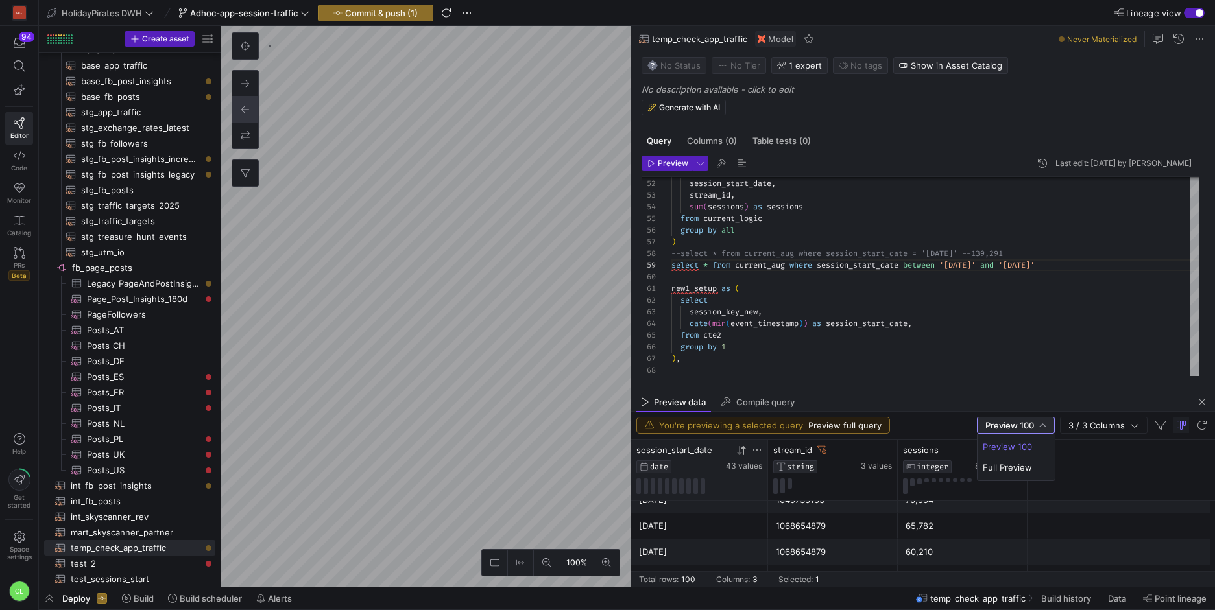
click at [914, 264] on div at bounding box center [607, 305] width 1215 height 610
click at [697, 162] on span "button" at bounding box center [700, 163] width 14 height 14
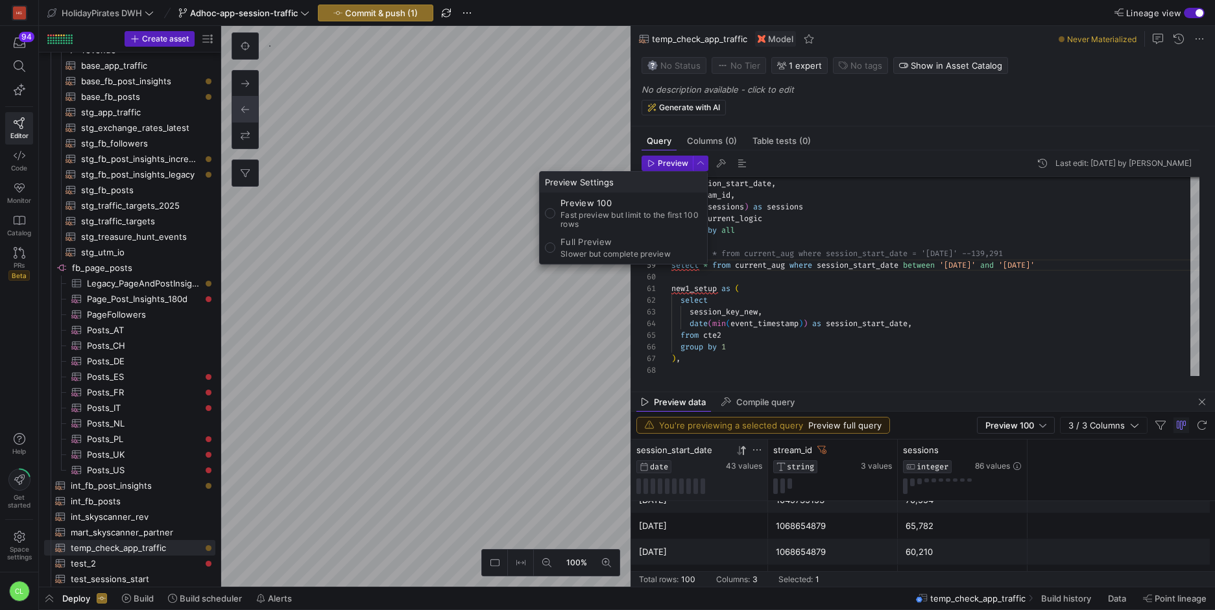
click at [655, 242] on p "Full Preview" at bounding box center [615, 242] width 110 height 10
click at [555, 243] on input "Full Preview Slower but complete preview" at bounding box center [550, 248] width 10 height 10
radio input "true"
click at [817, 245] on div at bounding box center [607, 305] width 1215 height 610
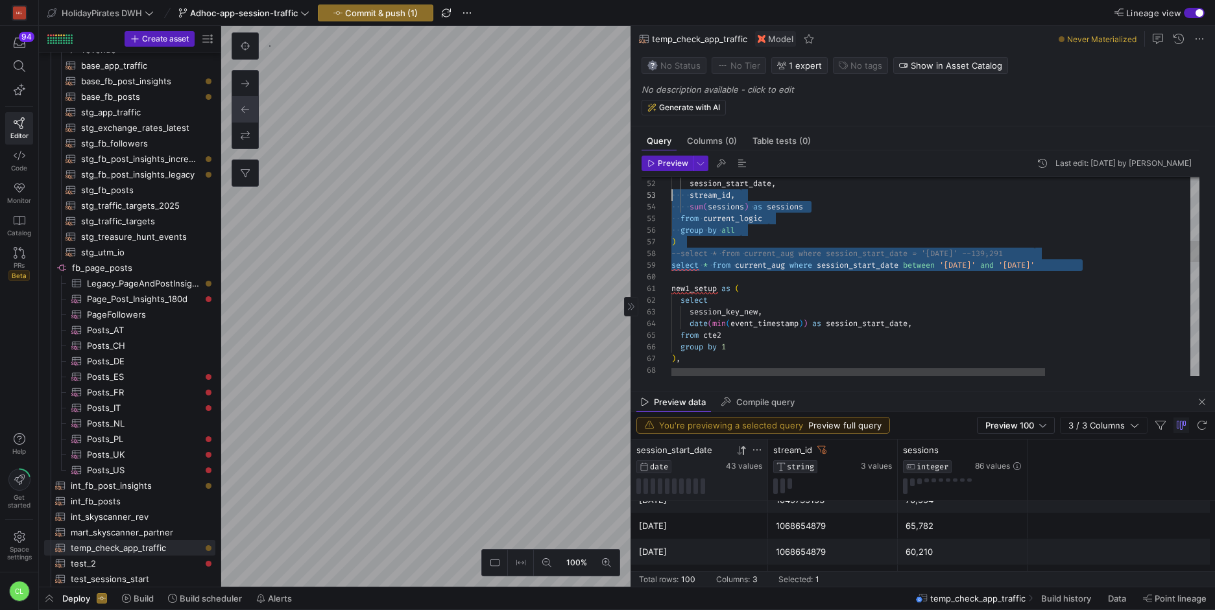
scroll to position [12, 0]
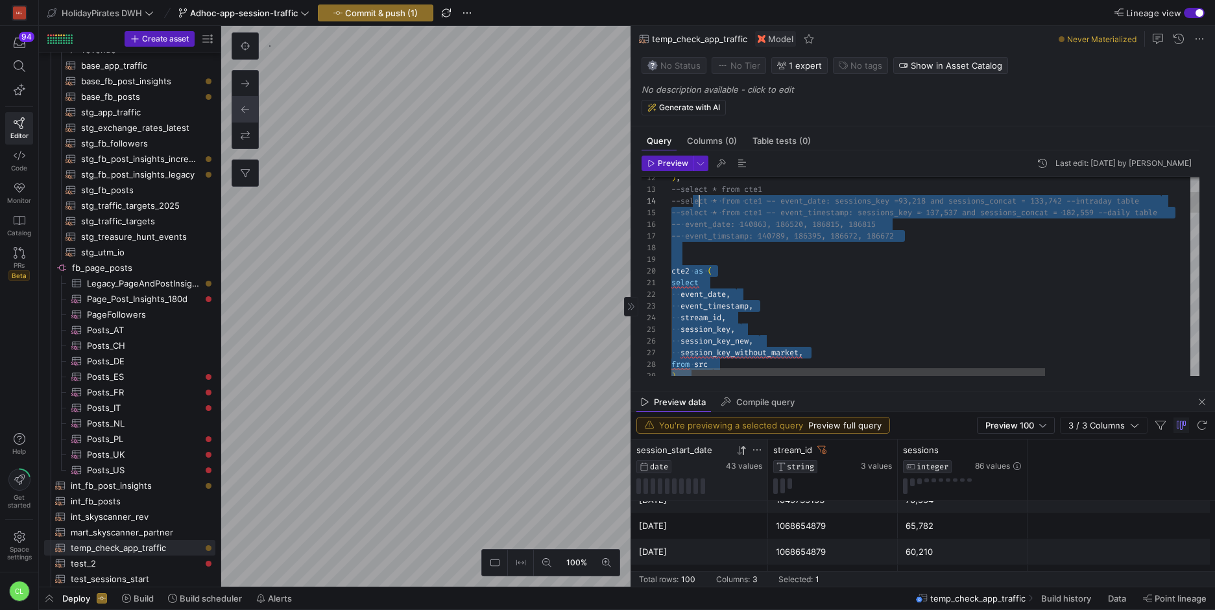
type textarea "with src as (select * from {{ ref('base_app_traffic') }}), cte1 as ( select cou…"
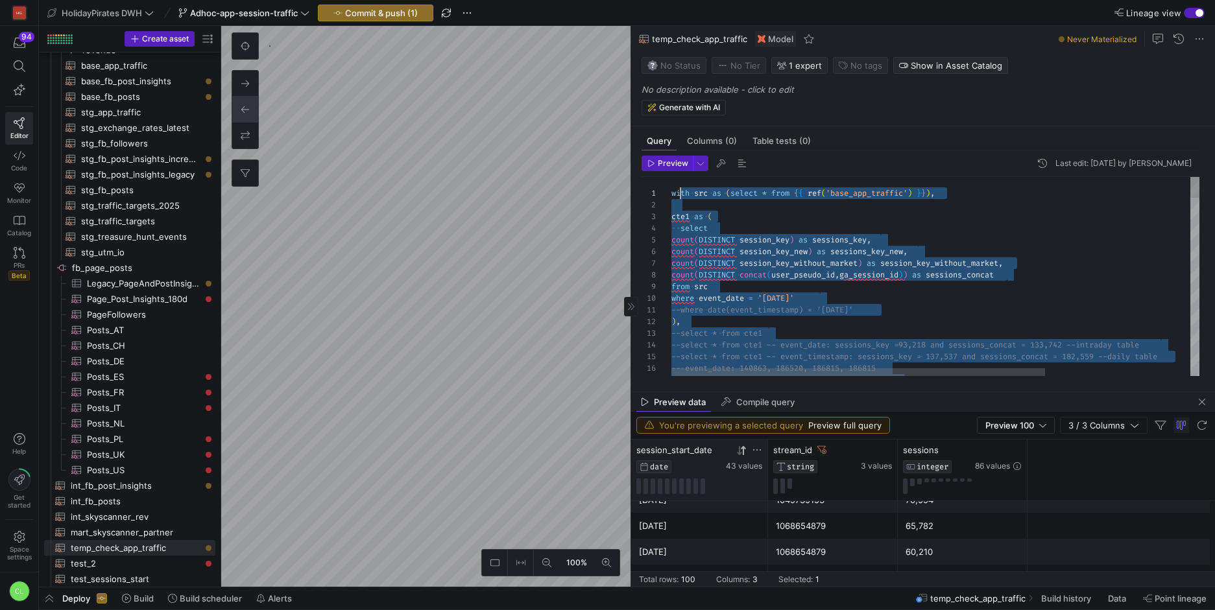
scroll to position [0, 0]
drag, startPoint x: 1110, startPoint y: 268, endPoint x: 671, endPoint y: 197, distance: 444.8
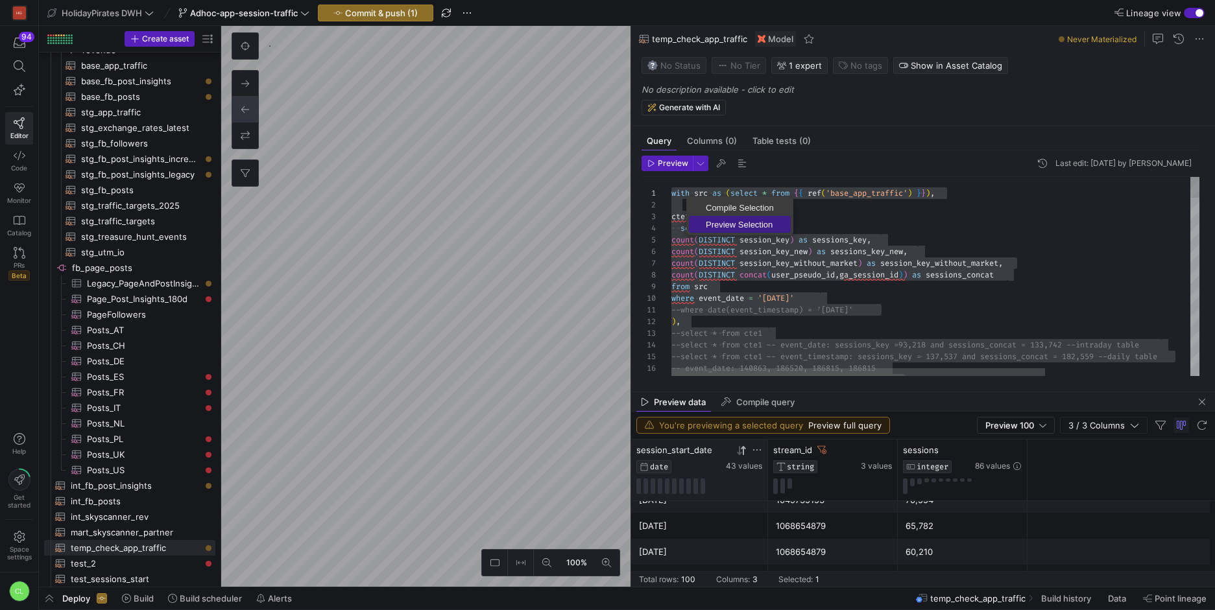
click at [710, 217] on link "Preview Selection" at bounding box center [740, 224] width 102 height 17
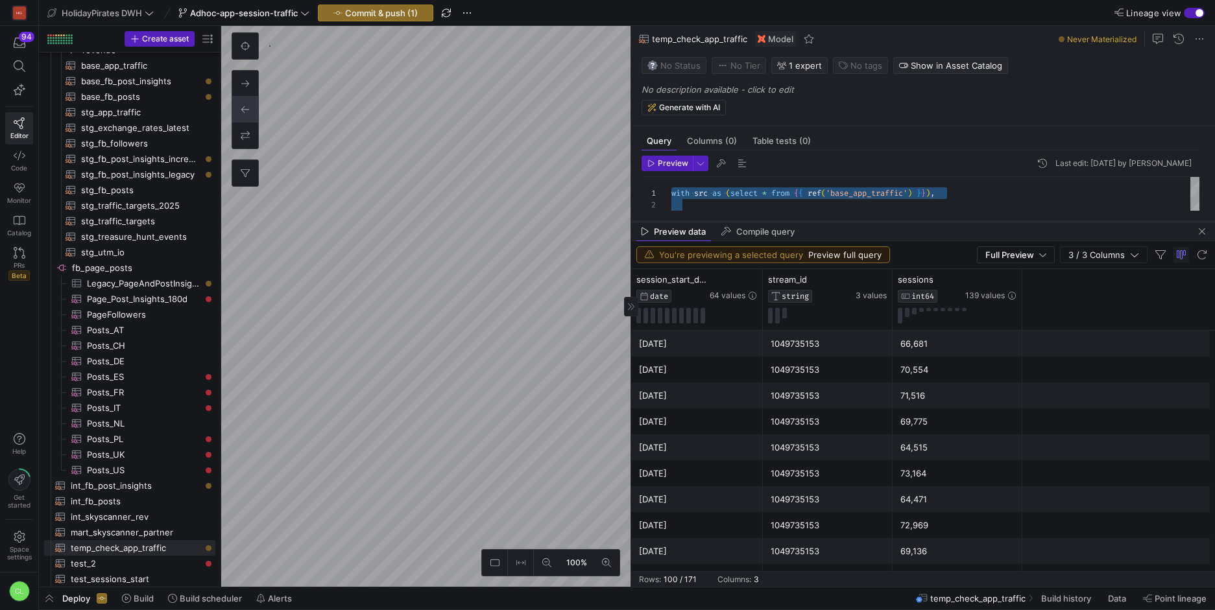
drag, startPoint x: 948, startPoint y: 389, endPoint x: 978, endPoint y: 194, distance: 197.5
click at [978, 219] on div at bounding box center [923, 221] width 584 height 5
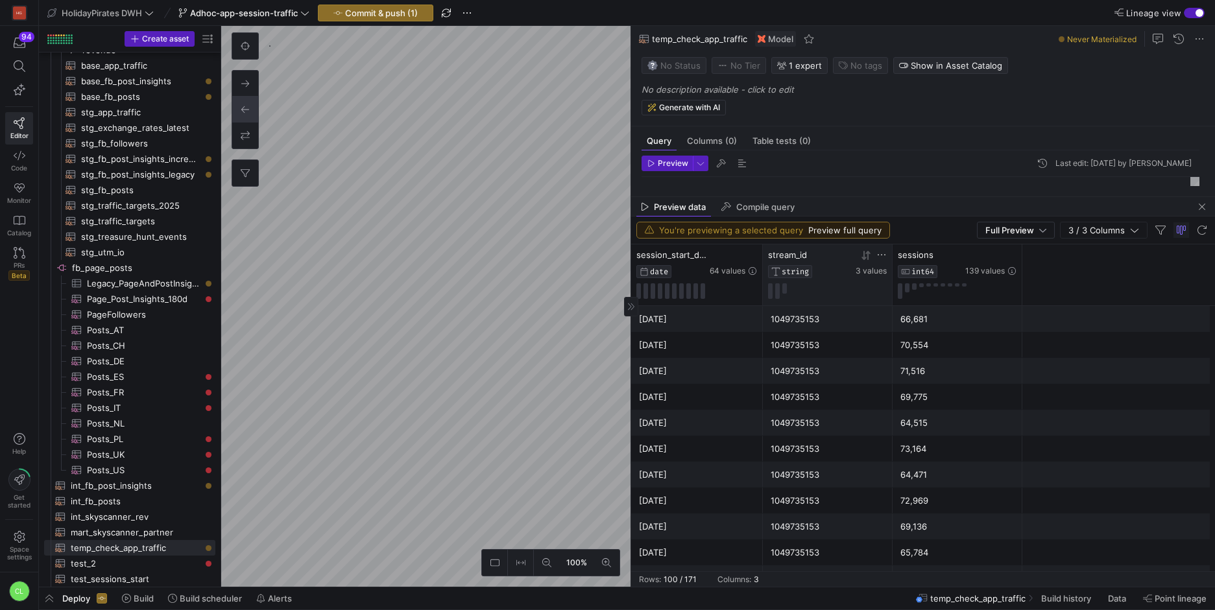
click at [883, 252] on icon at bounding box center [881, 255] width 10 height 10
click at [926, 282] on div "Contains" at bounding box center [942, 274] width 132 height 21
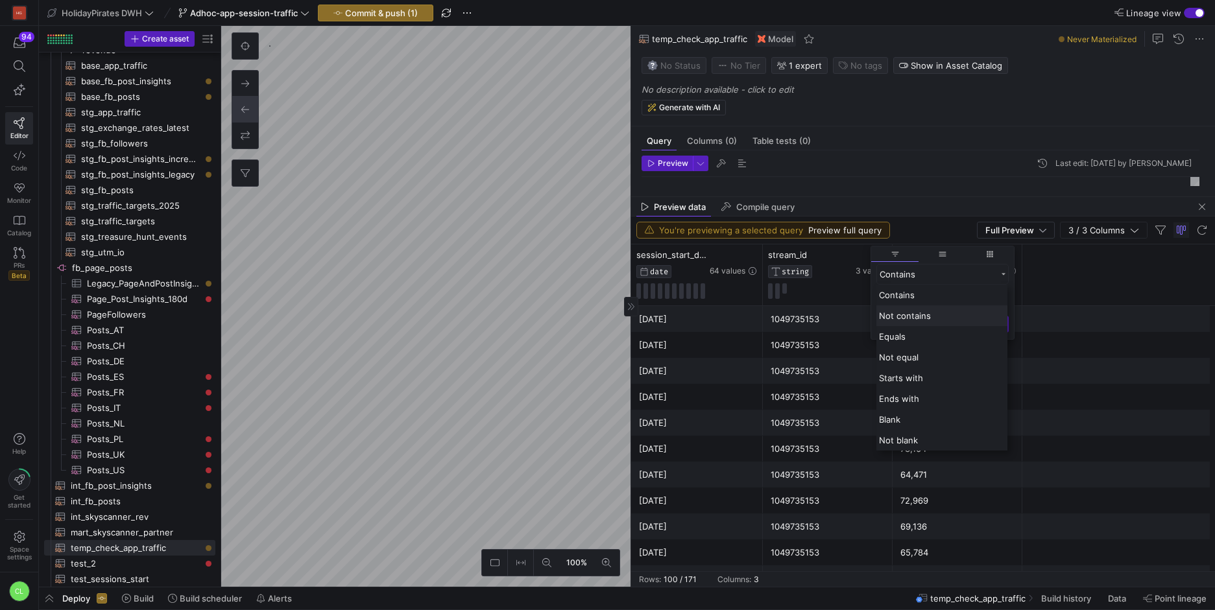
click at [926, 313] on span "Not contains" at bounding box center [905, 316] width 52 height 10
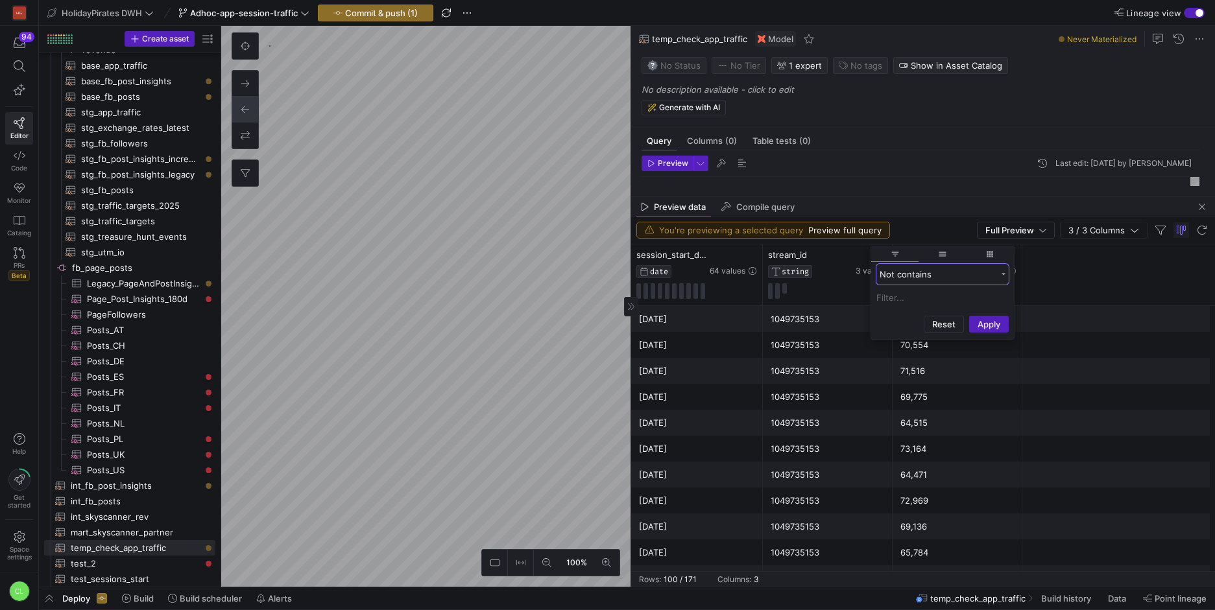
click at [955, 275] on div "Not contains" at bounding box center [937, 274] width 117 height 10
click at [953, 278] on div "Not contains" at bounding box center [937, 274] width 117 height 10
click at [937, 293] on input "Filter Value" at bounding box center [942, 298] width 132 height 16
paste input "1057839047"
type input "1057839047"
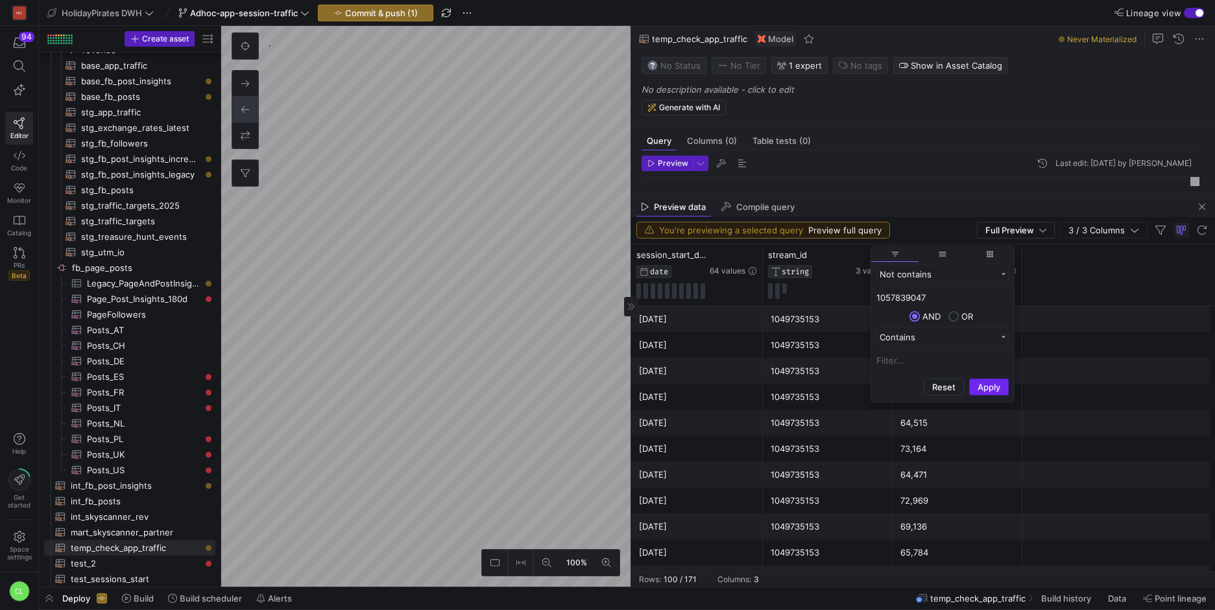
click at [994, 389] on button "Apply" at bounding box center [989, 387] width 40 height 17
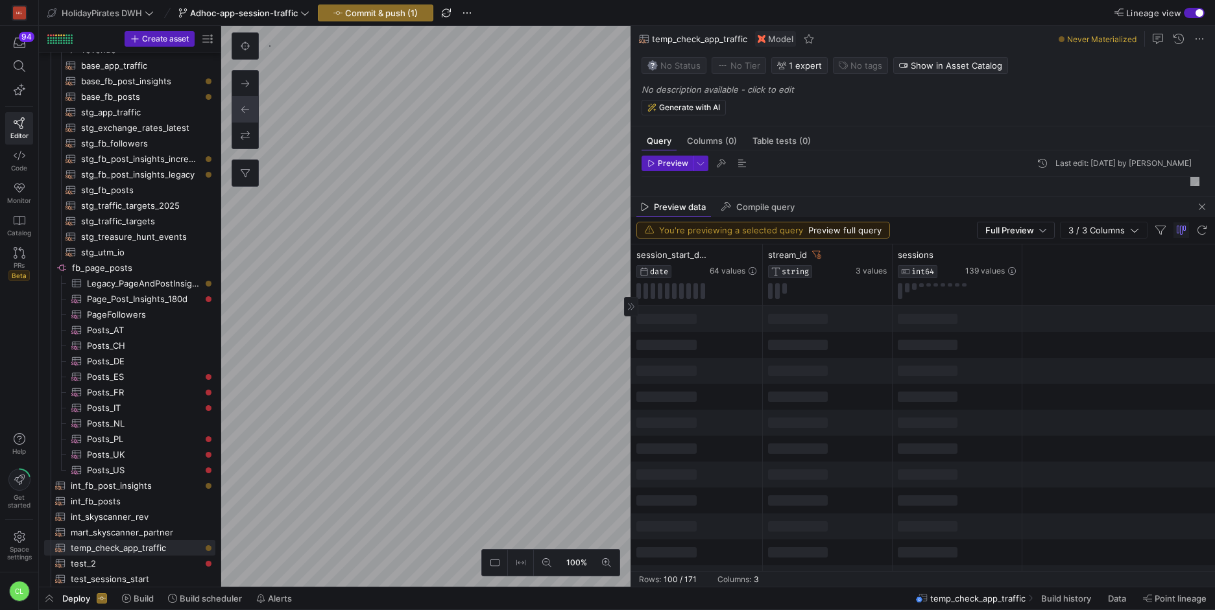
click at [830, 381] on div at bounding box center [828, 371] width 130 height 26
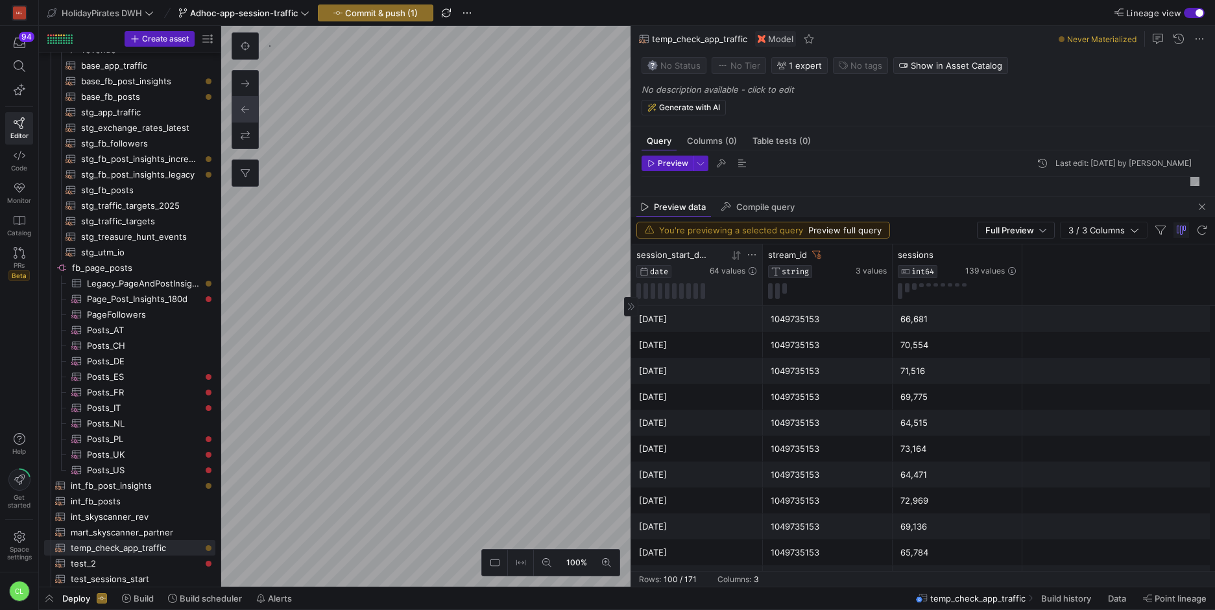
click at [735, 250] on icon at bounding box center [736, 255] width 10 height 10
click at [737, 259] on icon at bounding box center [737, 254] width 5 height 9
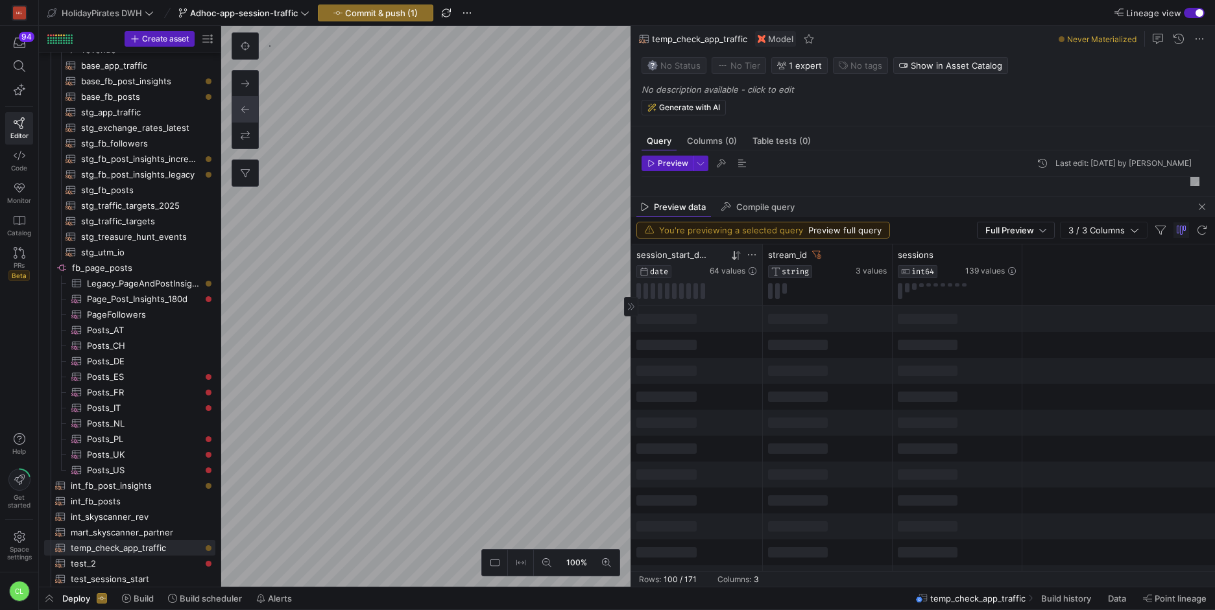
click at [737, 259] on icon at bounding box center [737, 254] width 5 height 9
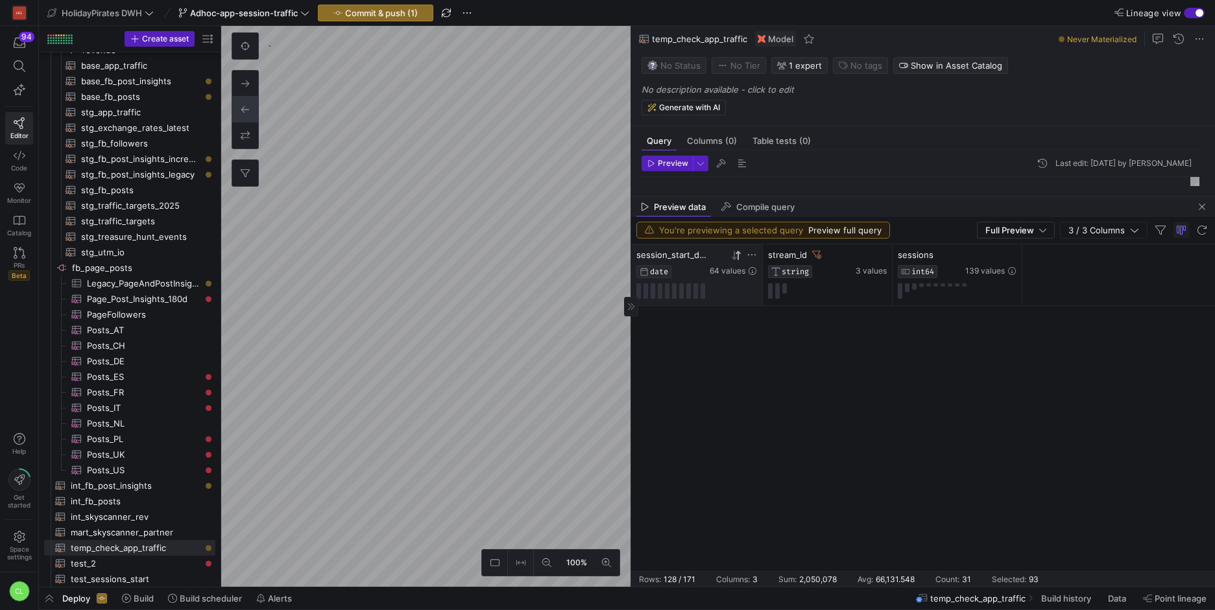
scroll to position [3055, 0]
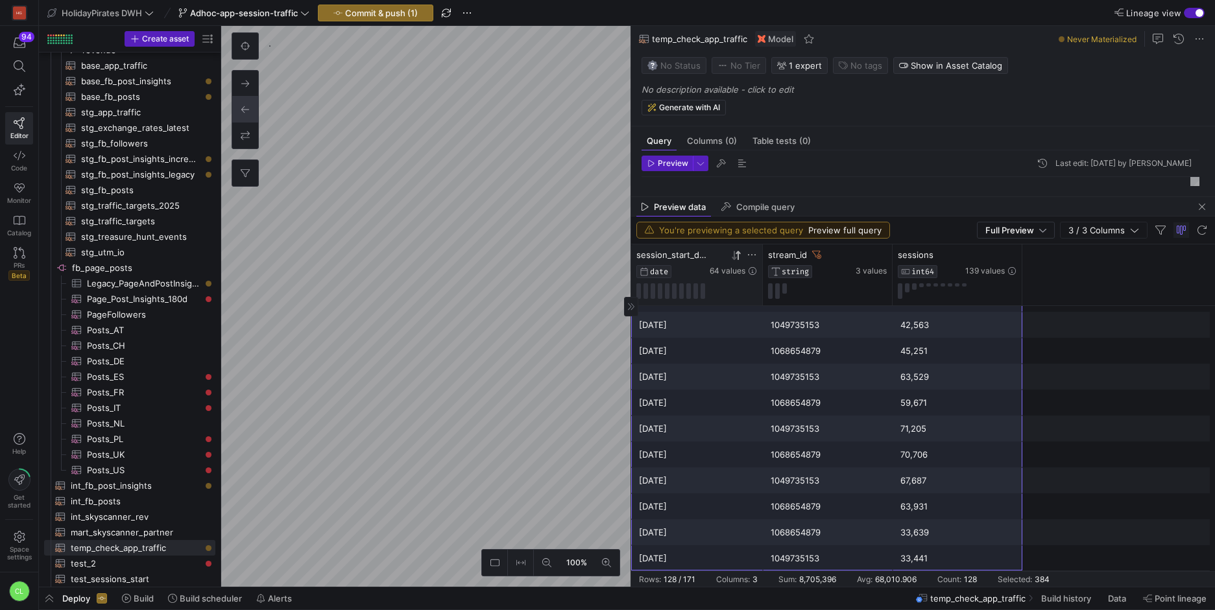
drag, startPoint x: 713, startPoint y: 314, endPoint x: 947, endPoint y: 558, distance: 338.5
click at [926, 199] on div "Preview data Compile query" at bounding box center [923, 206] width 584 height 19
click at [1200, 206] on span "button" at bounding box center [1202, 207] width 16 height 16
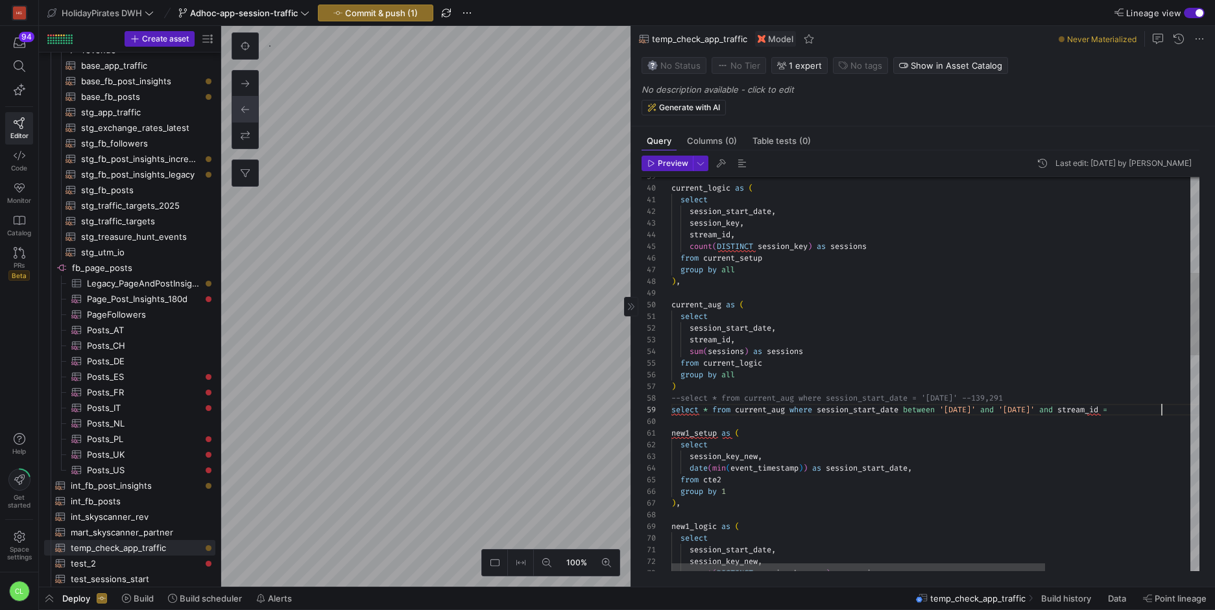
scroll to position [93, 495]
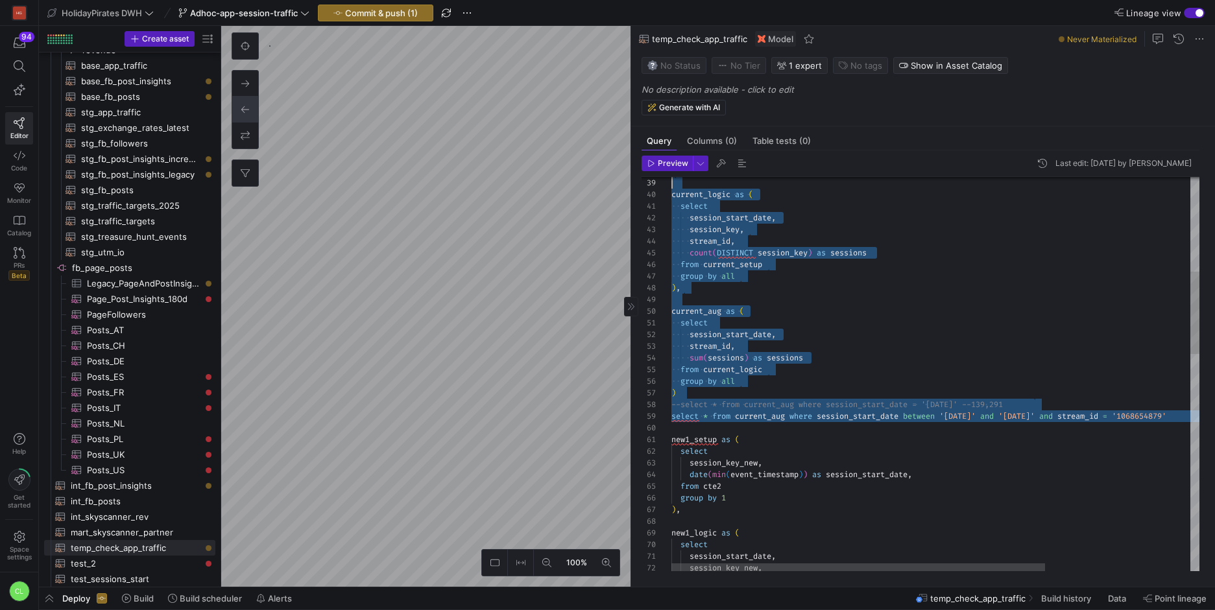
scroll to position [0, 0]
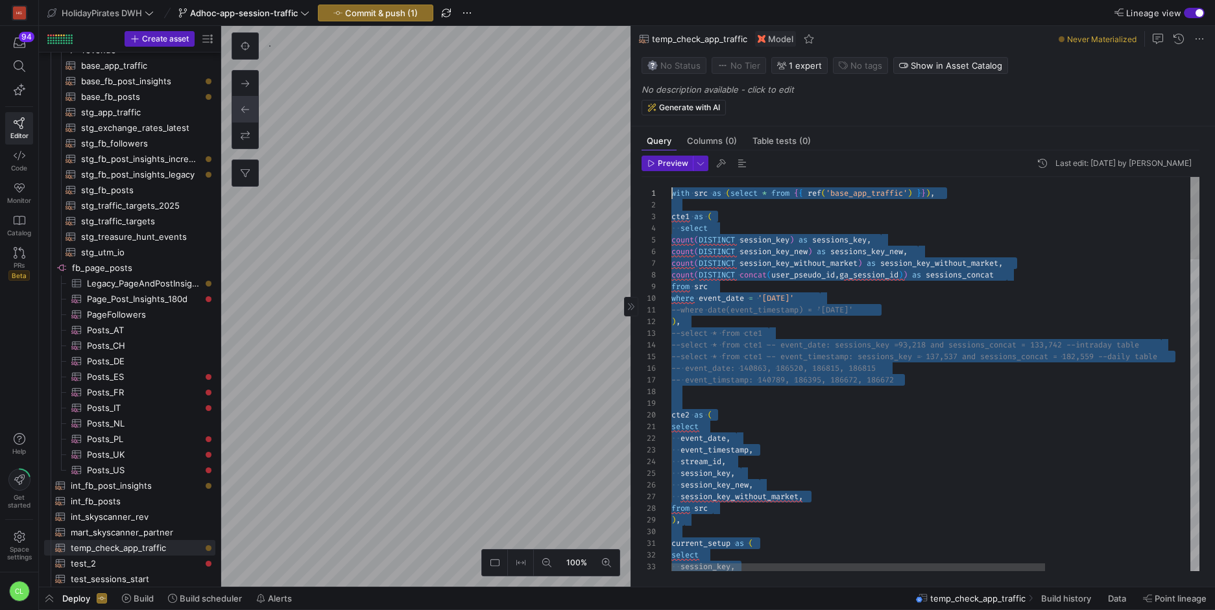
drag, startPoint x: 1188, startPoint y: 411, endPoint x: 656, endPoint y: 105, distance: 613.6
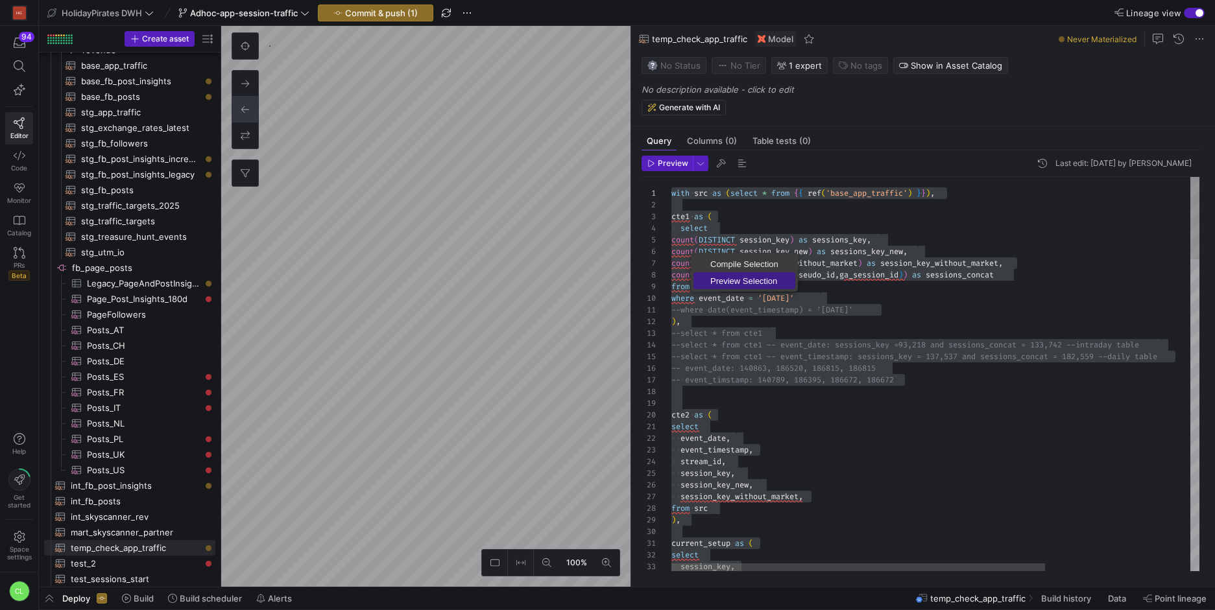
click at [735, 279] on span "Preview Selection" at bounding box center [744, 281] width 102 height 8
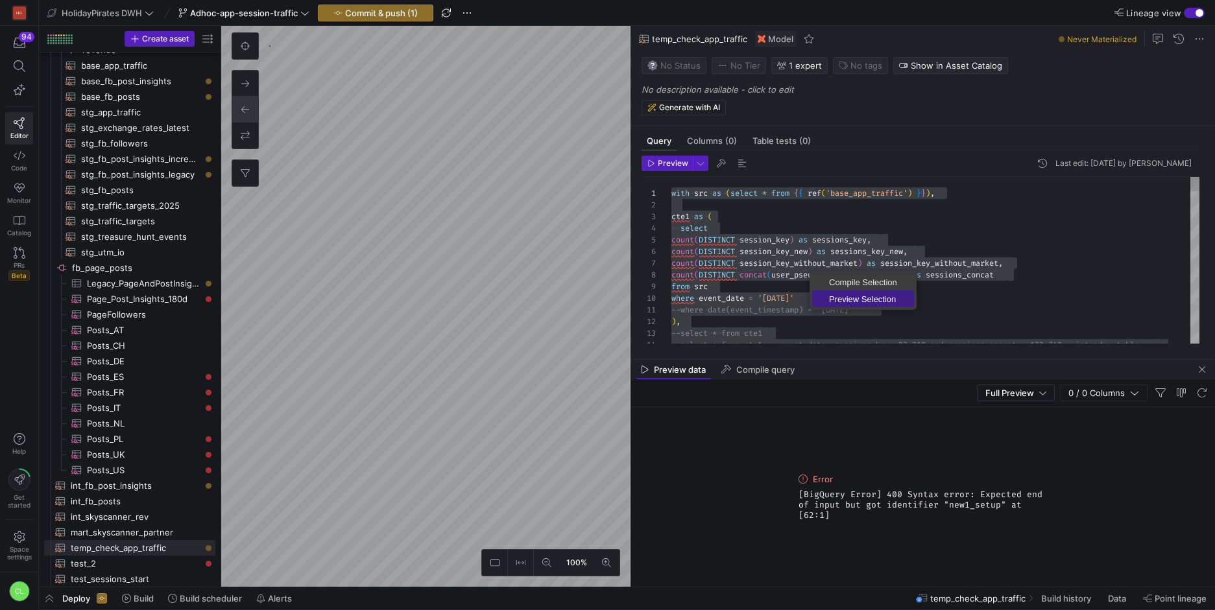
click at [881, 295] on span "Preview Selection" at bounding box center [863, 299] width 102 height 8
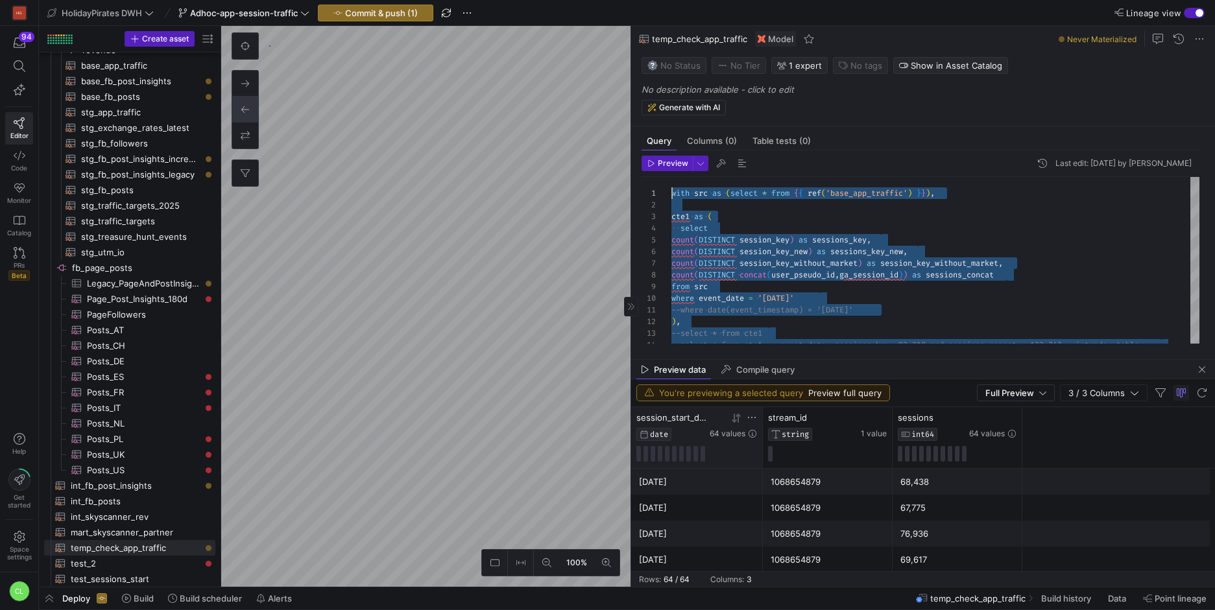
click at [737, 421] on icon at bounding box center [737, 417] width 5 height 9
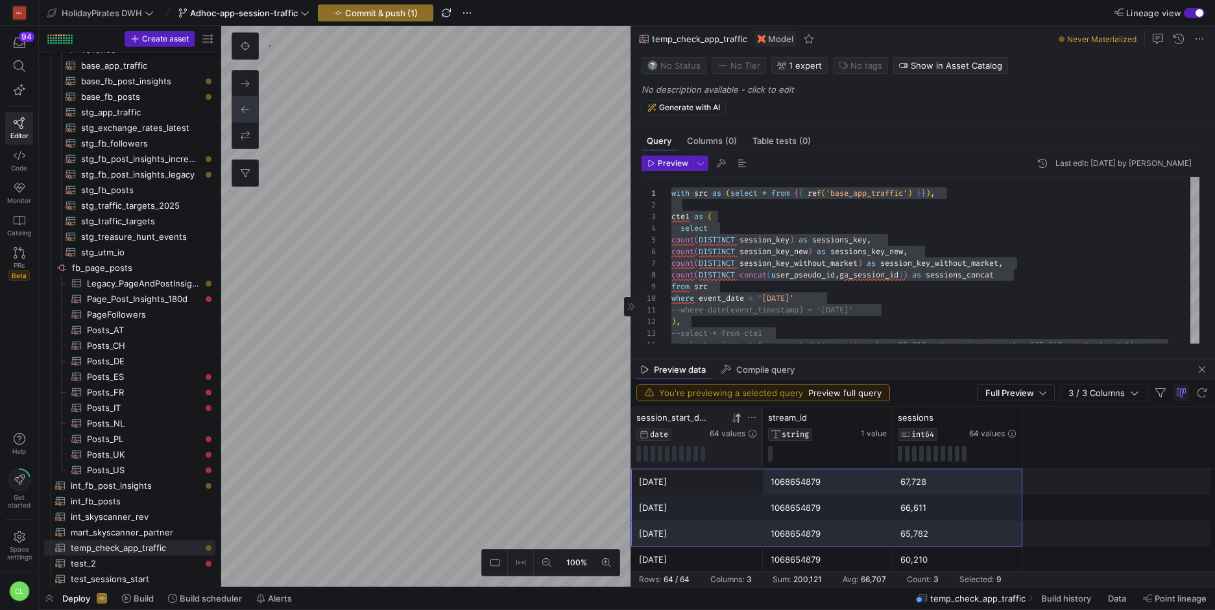
scroll to position [1558, 0]
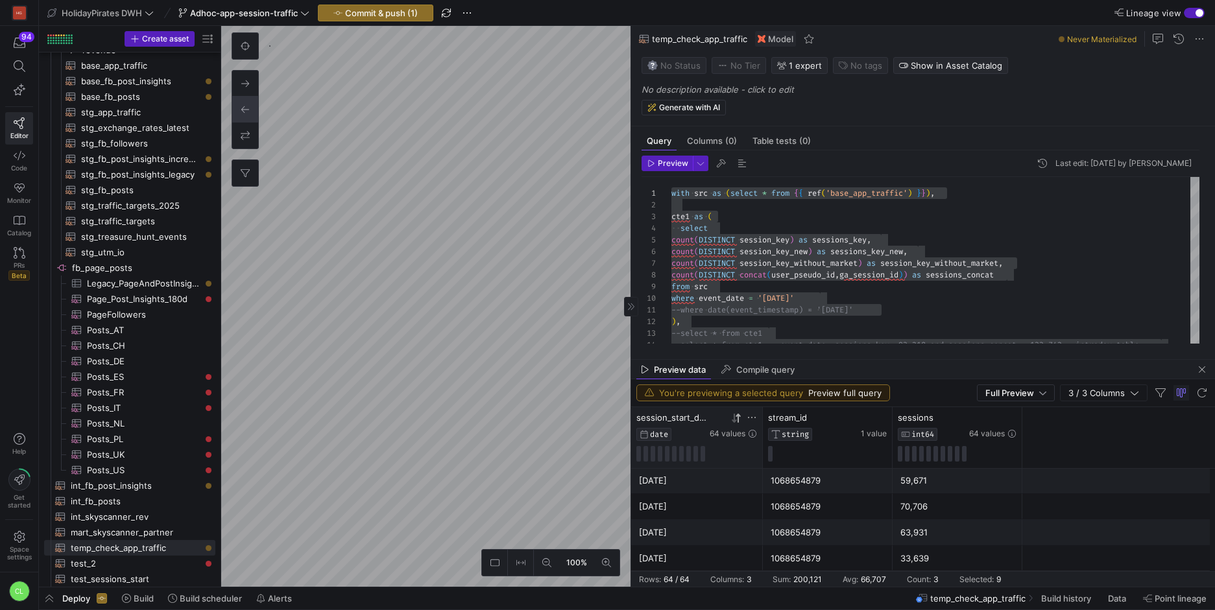
drag, startPoint x: 711, startPoint y: 483, endPoint x: 938, endPoint y: 538, distance: 233.0
drag, startPoint x: 961, startPoint y: 422, endPoint x: 846, endPoint y: 427, distance: 114.9
click at [846, 427] on div "sessions INT64 64 values" at bounding box center [827, 426] width 119 height 29
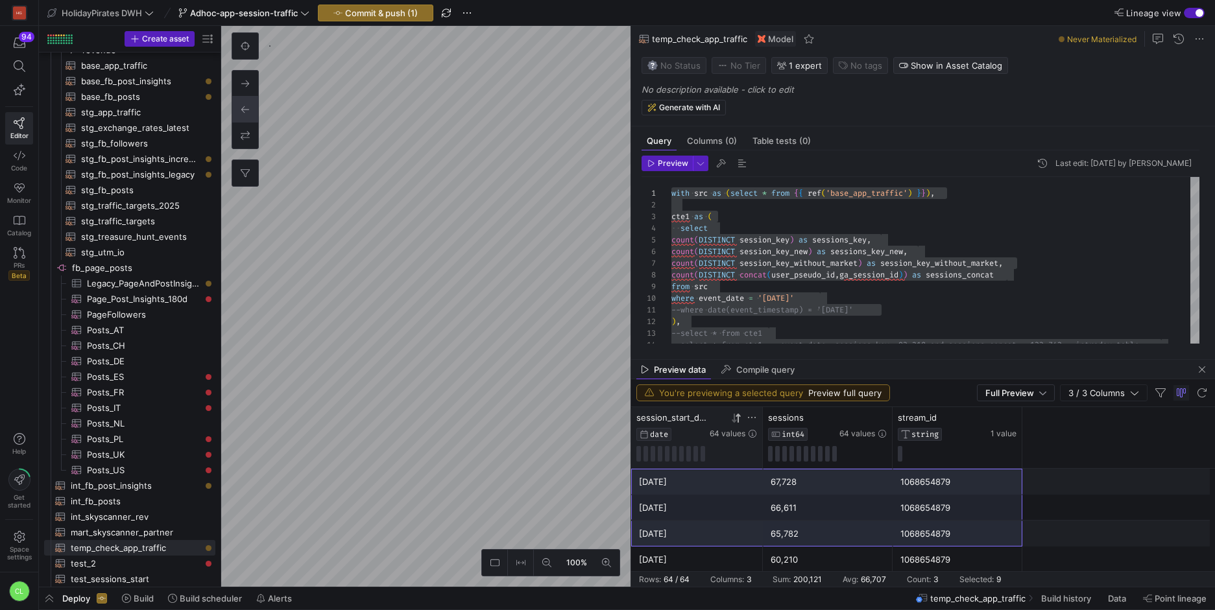
click at [716, 493] on div "[DATE]" at bounding box center [697, 482] width 116 height 25
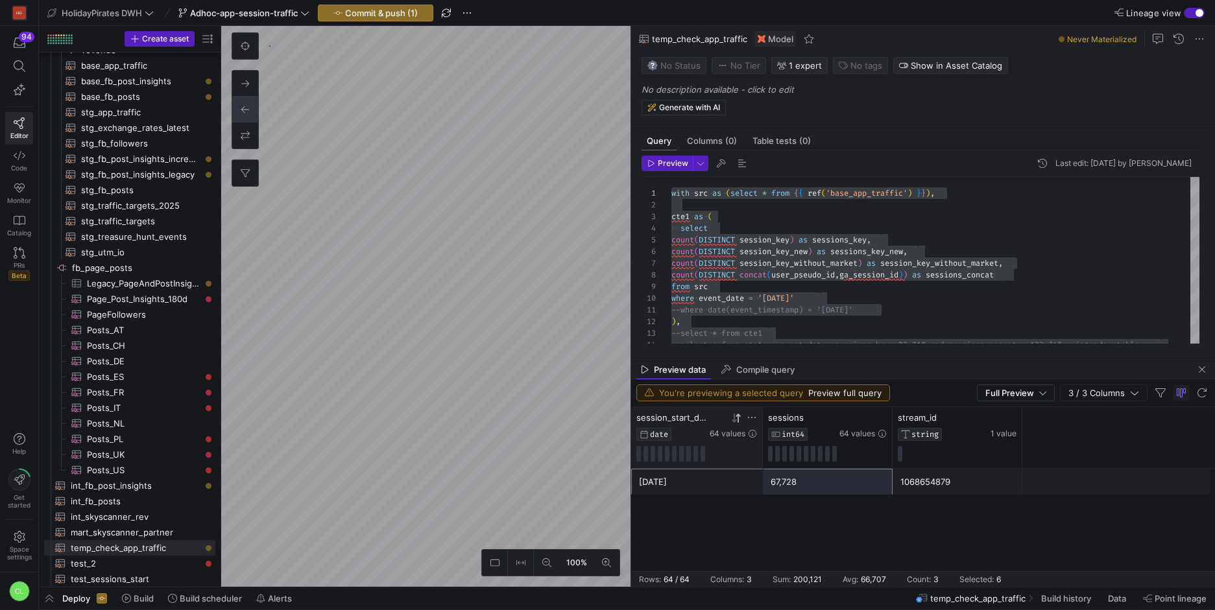
scroll to position [1558, 0]
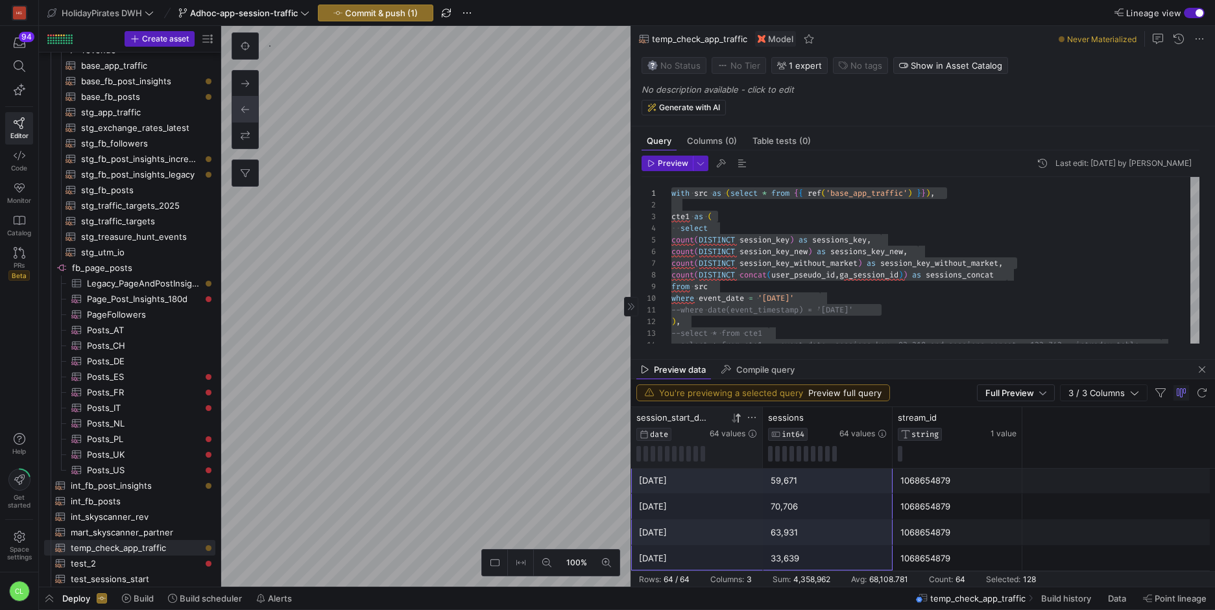
drag, startPoint x: 731, startPoint y: 491, endPoint x: 828, endPoint y: 561, distance: 119.9
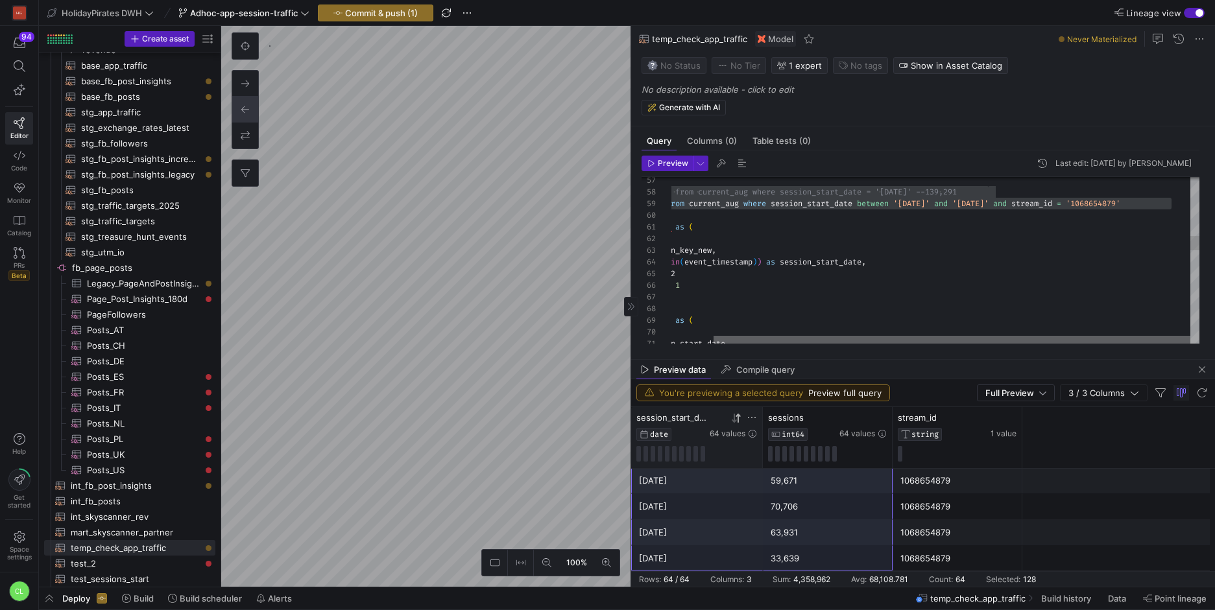
click at [1190, 336] on div at bounding box center [951, 340] width 477 height 8
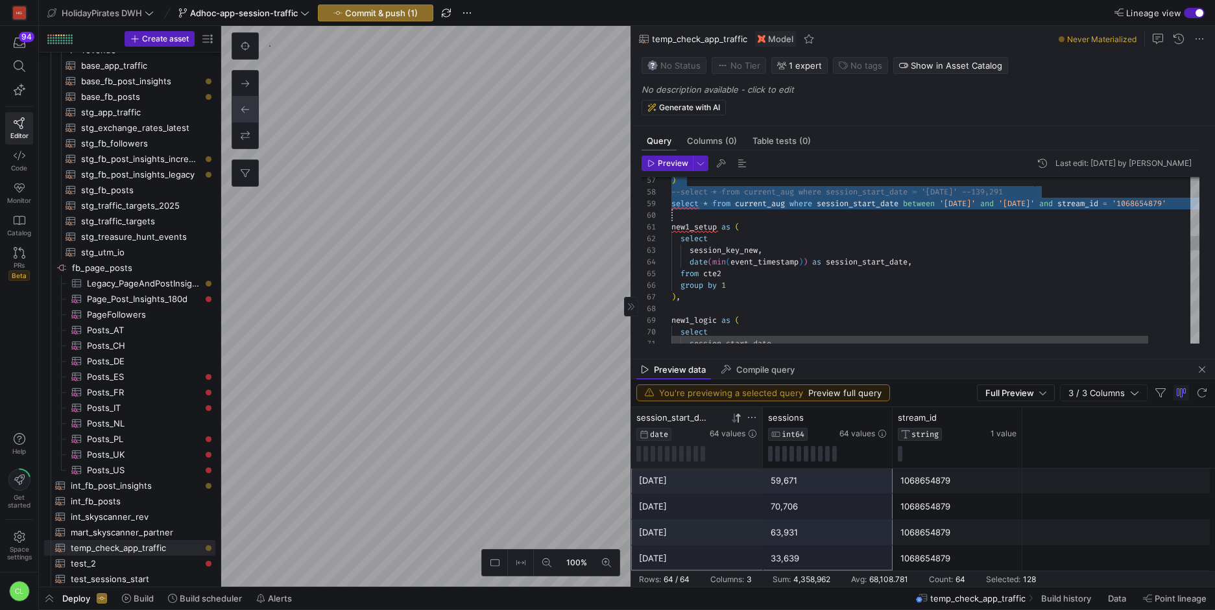
drag, startPoint x: 1119, startPoint y: 206, endPoint x: 1161, endPoint y: 208, distance: 41.6
click at [1161, 208] on div ") --select * from current_aug where session_start_da te = '[DATE]' --139,291 se…" at bounding box center [958, 453] width 574 height 1886
click at [1158, 337] on div at bounding box center [920, 340] width 477 height 8
drag, startPoint x: 1121, startPoint y: 199, endPoint x: 1132, endPoint y: 200, distance: 11.1
click at [1132, 200] on div ") --select * from current_aug where session_start_da te = '[DATE]' --139,291 se…" at bounding box center [912, 453] width 574 height 1886
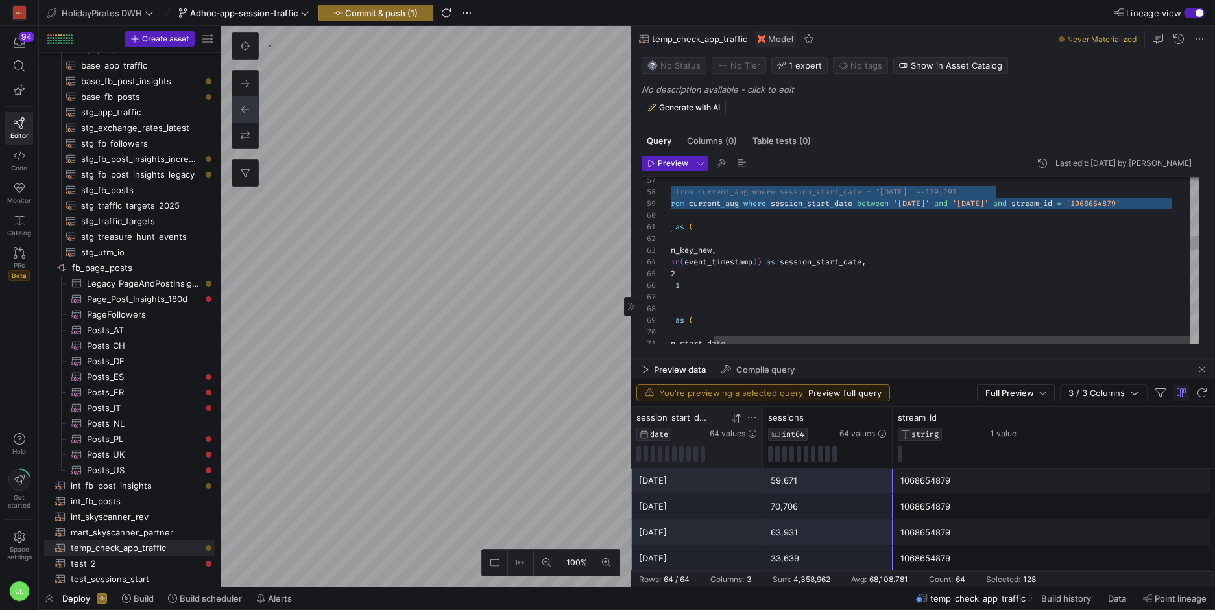
click at [1124, 202] on div ") --select * from current_aug where session_start_da te = '[DATE]' --139,291 se…" at bounding box center [912, 453] width 574 height 1886
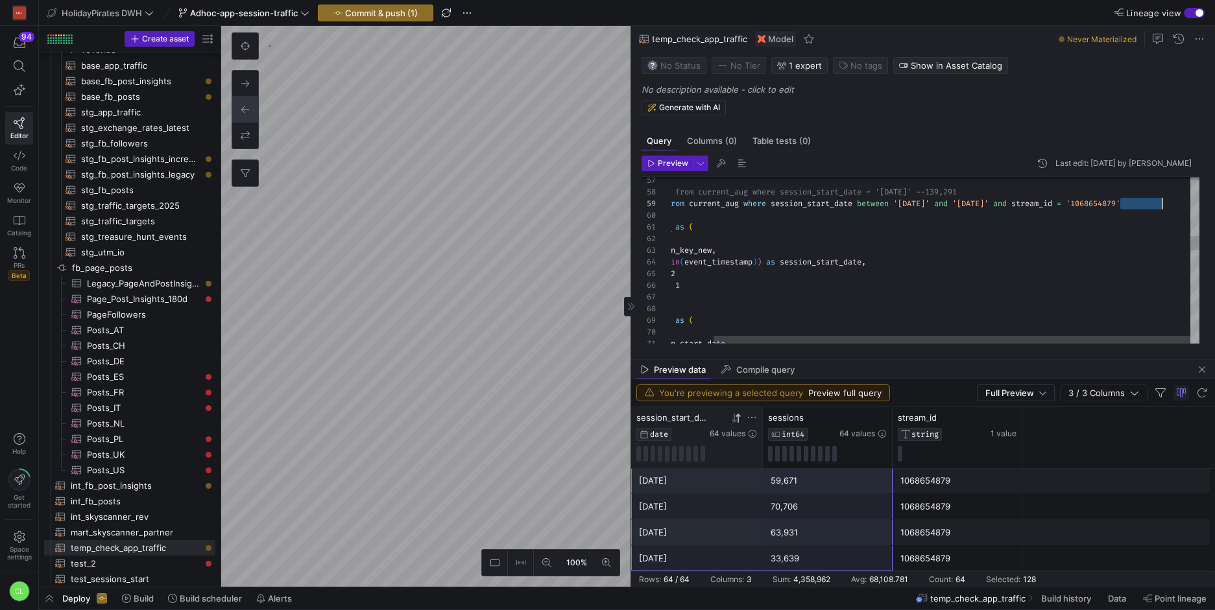
scroll to position [93, 542]
drag, startPoint x: 1121, startPoint y: 202, endPoint x: 1166, endPoint y: 202, distance: 44.8
click at [1166, 202] on div ") --select * from current_aug where session_start_da te = '[DATE]' --139,291 se…" at bounding box center [912, 453] width 574 height 1886
click at [676, 163] on span "Preview" at bounding box center [673, 163] width 30 height 9
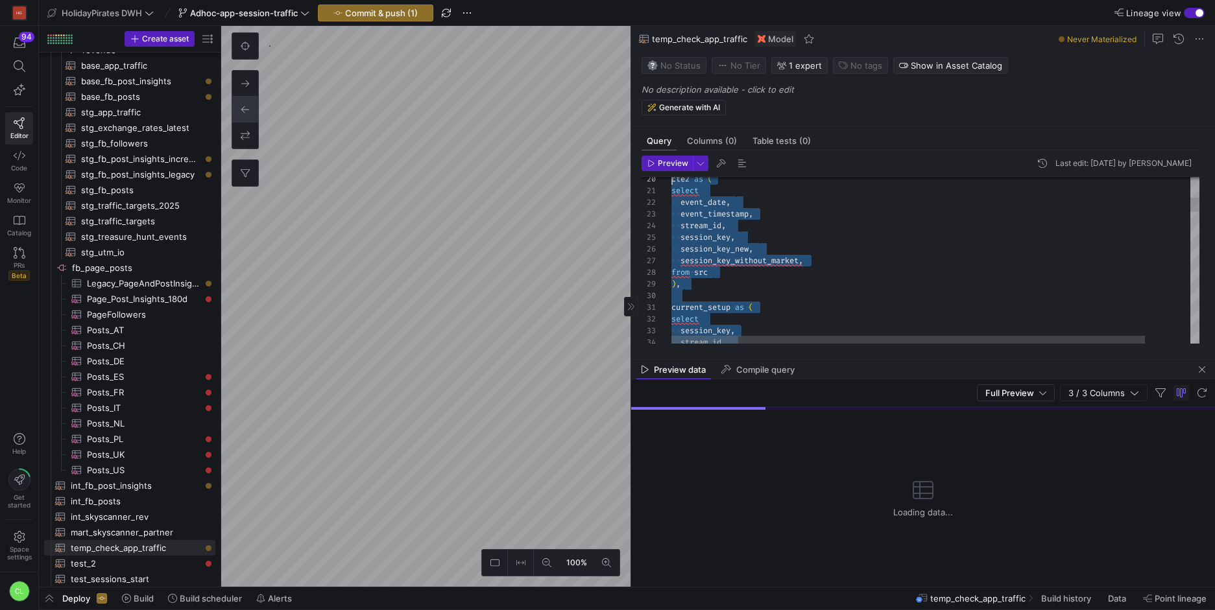
scroll to position [0, 0]
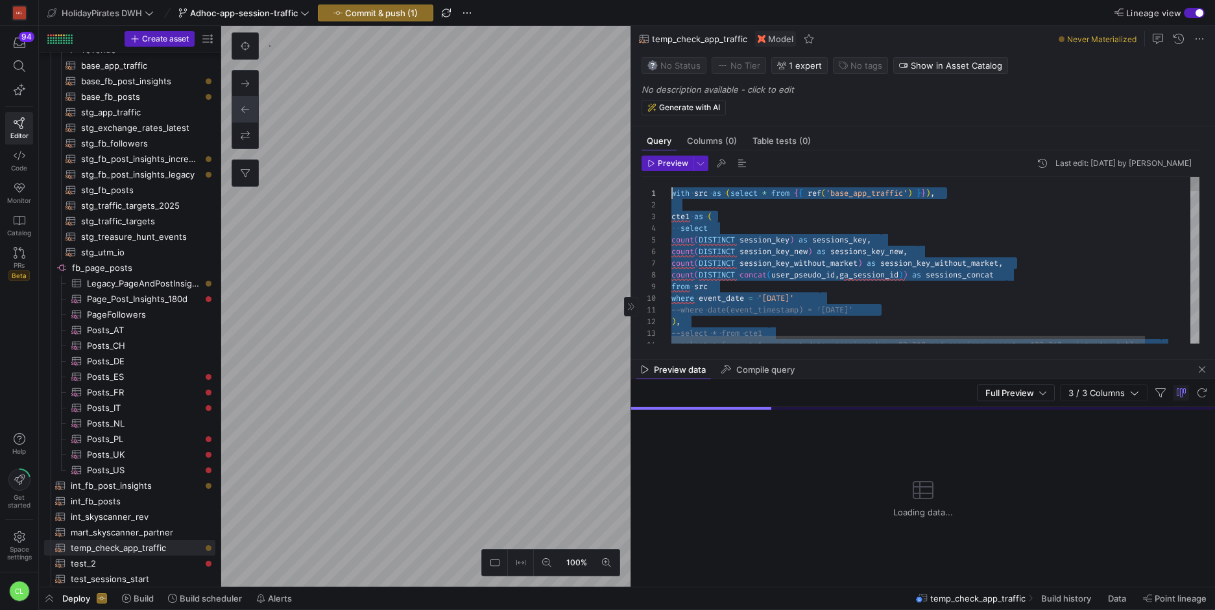
drag, startPoint x: 761, startPoint y: 220, endPoint x: 588, endPoint y: 86, distance: 219.6
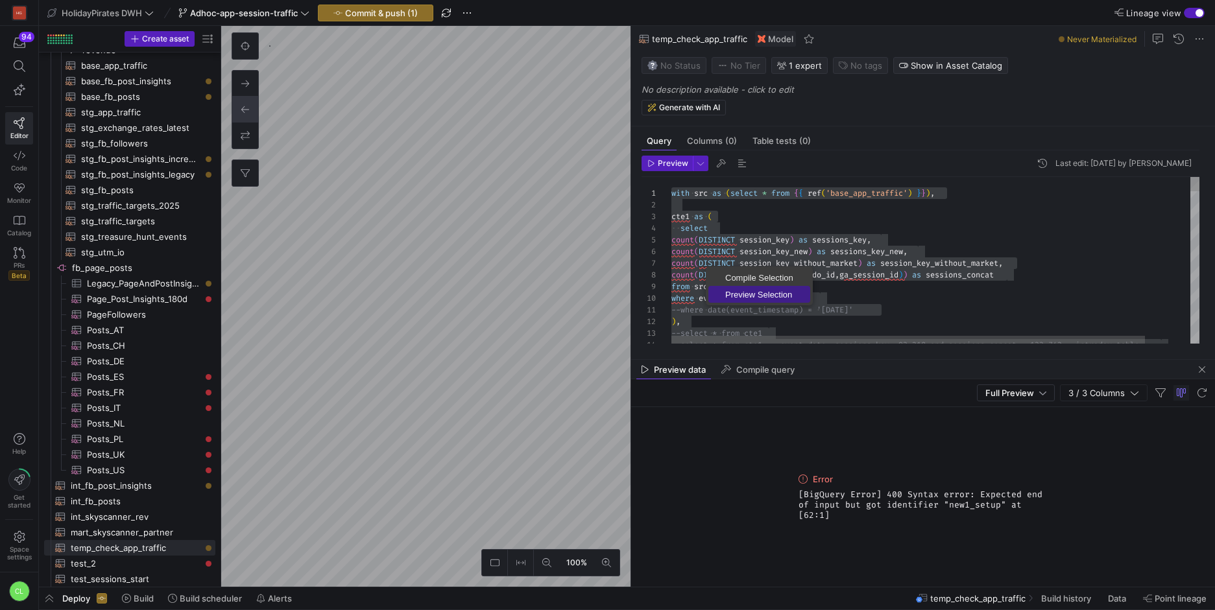
click at [767, 294] on span "Preview Selection" at bounding box center [759, 295] width 102 height 8
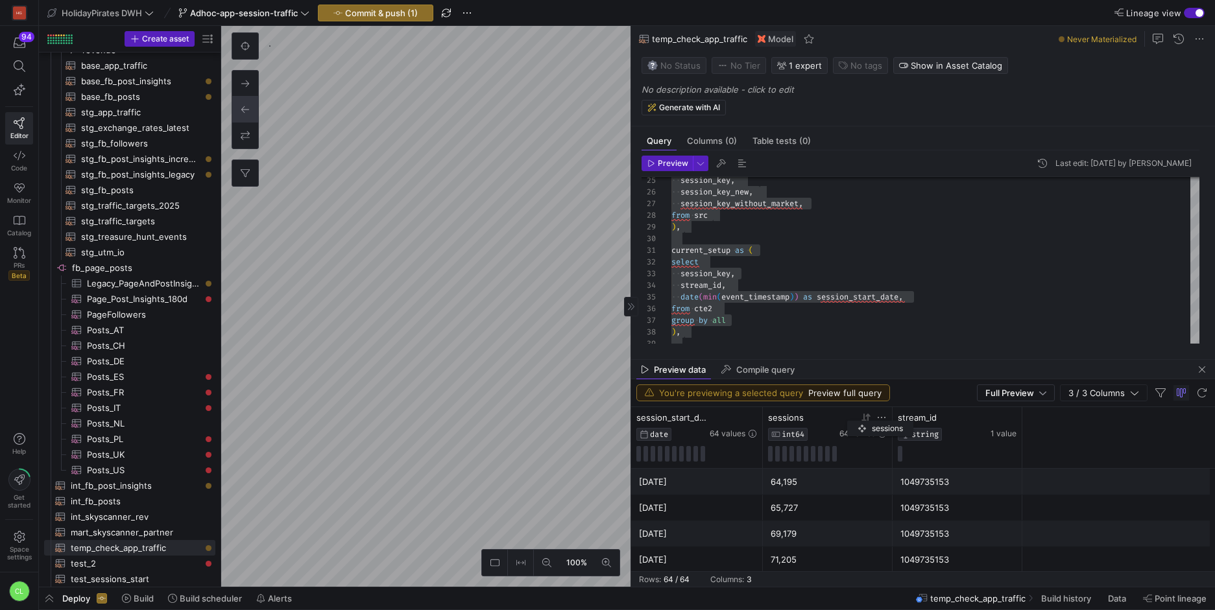
drag, startPoint x: 964, startPoint y: 420, endPoint x: 852, endPoint y: 418, distance: 111.6
click at [853, 418] on div "sessions INT64 64 values" at bounding box center [827, 426] width 119 height 29
click at [738, 418] on icon at bounding box center [737, 417] width 5 height 9
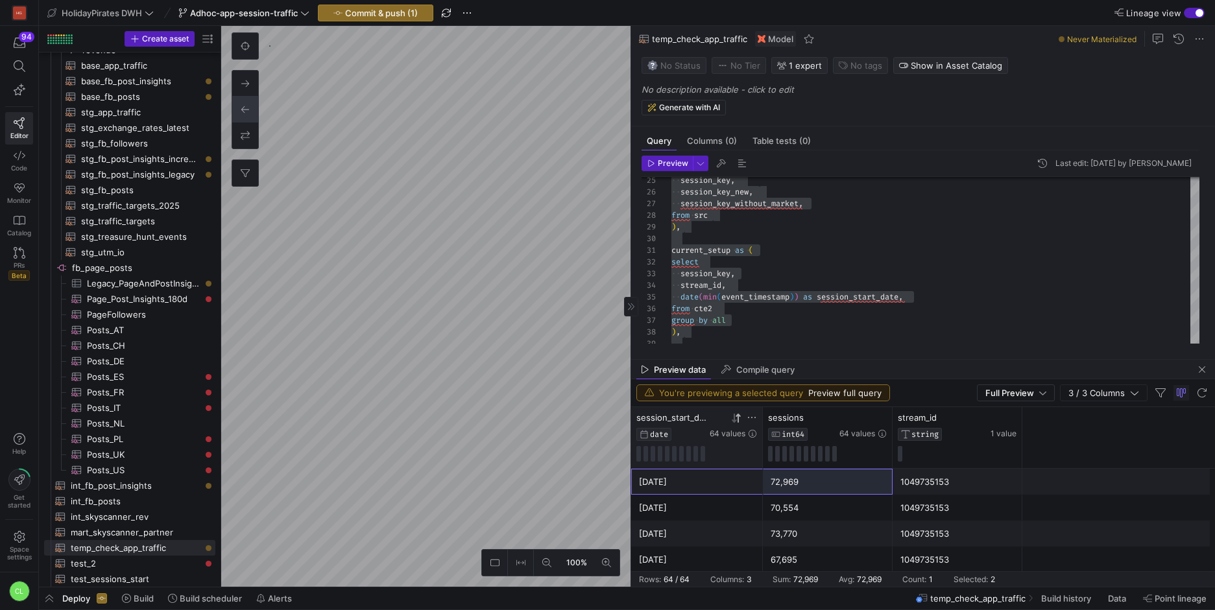
drag, startPoint x: 693, startPoint y: 485, endPoint x: 801, endPoint y: 486, distance: 108.3
click at [801, 486] on div "[DATE] 72,969 1049735153" at bounding box center [923, 482] width 584 height 26
click at [778, 486] on div "72,969" at bounding box center [828, 482] width 114 height 25
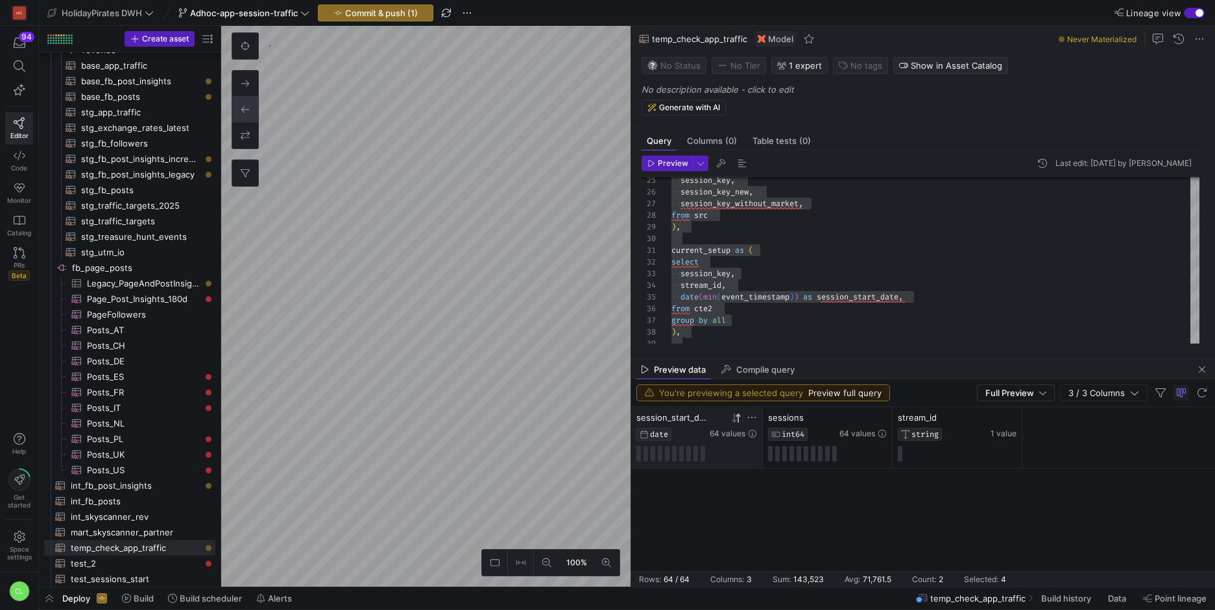
scroll to position [1558, 0]
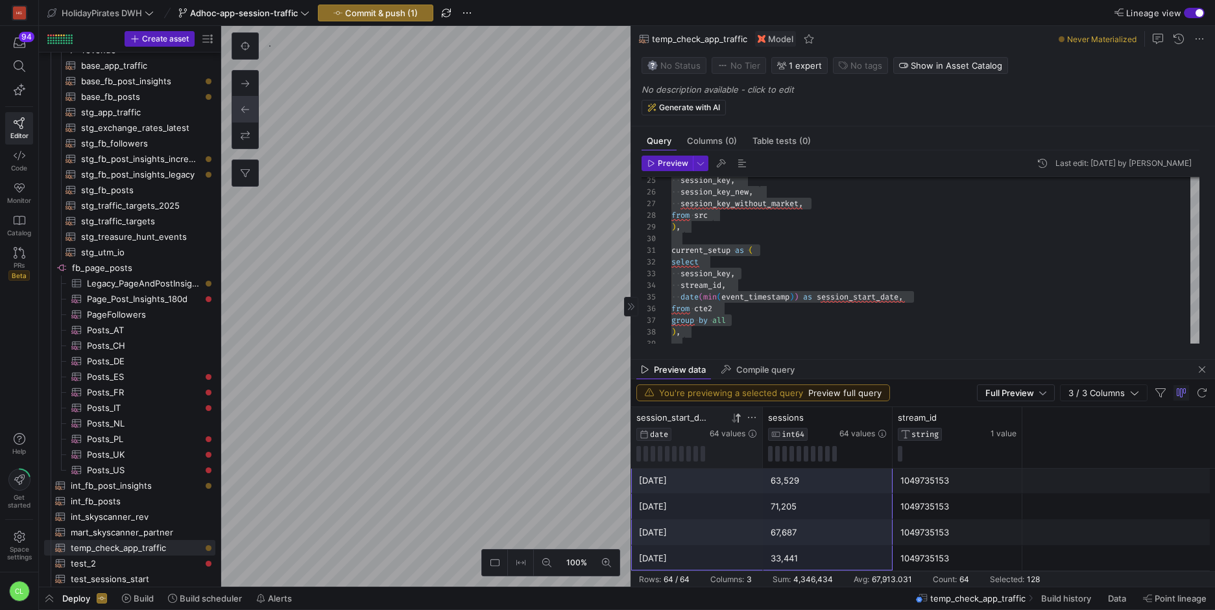
drag, startPoint x: 724, startPoint y: 480, endPoint x: 791, endPoint y: 557, distance: 102.1
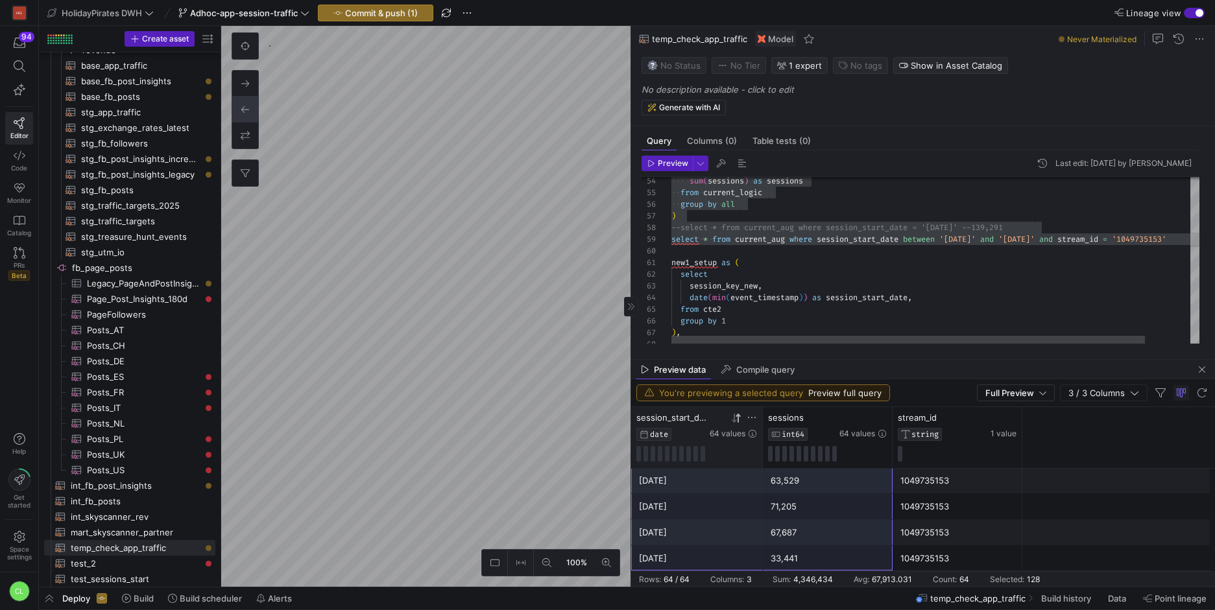
click at [674, 235] on div "sum ( sessions ) as sessions from current_logic group by all ) --select * from …" at bounding box center [960, 489] width 579 height 1886
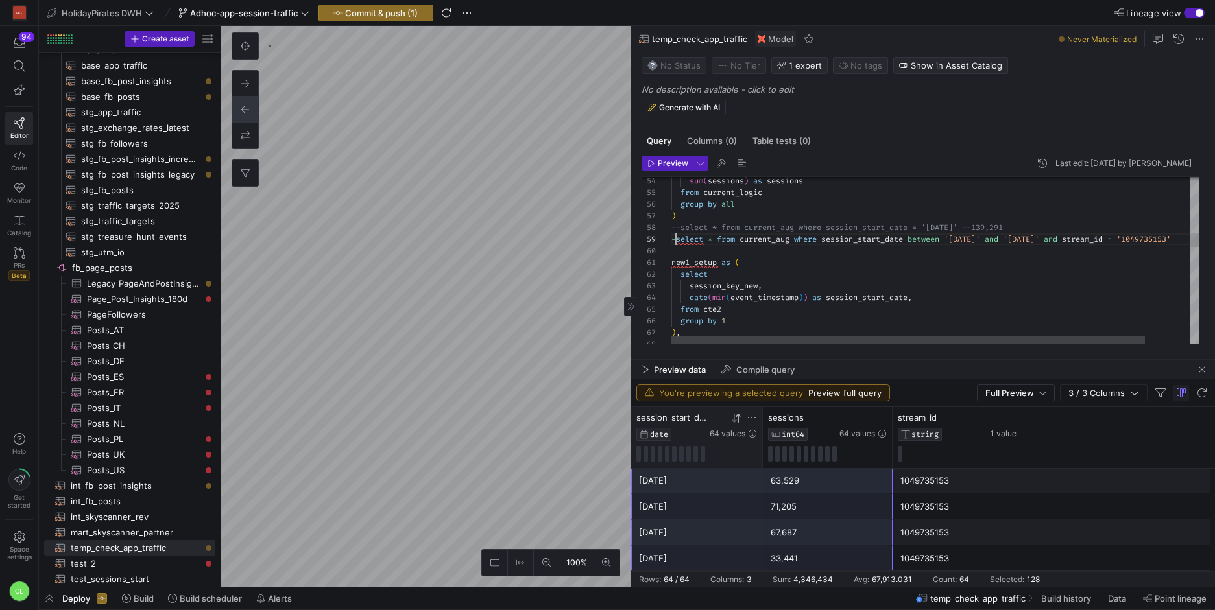
scroll to position [93, 9]
click at [796, 226] on div "sum ( sessions ) as sessions from current_logic group by all ) --select * from …" at bounding box center [962, 489] width 583 height 1886
click at [841, 218] on div "sum ( sessions ) as sessions from current_logic group by all ) --select * from …" at bounding box center [962, 489] width 583 height 1886
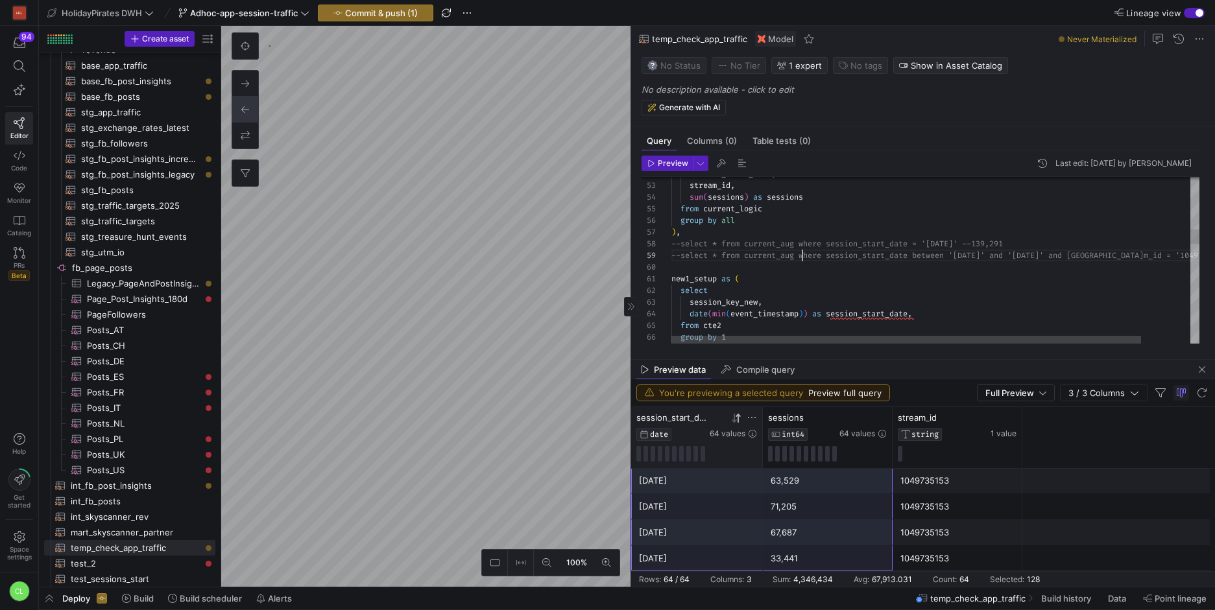
click at [801, 253] on div ") , --select * from current_aug where session_start_da te between '[DATE]' and …" at bounding box center [962, 534] width 583 height 1944
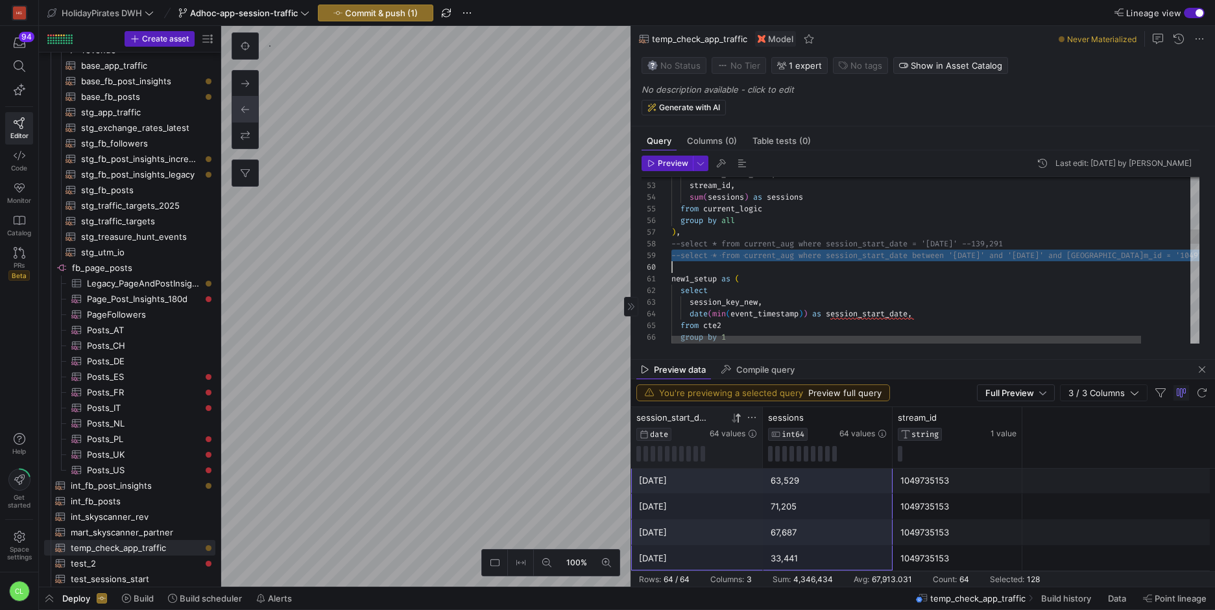
click at [801, 253] on div ") , --select * from current_aug where session_start_da te between '[DATE]' and …" at bounding box center [962, 534] width 583 height 1944
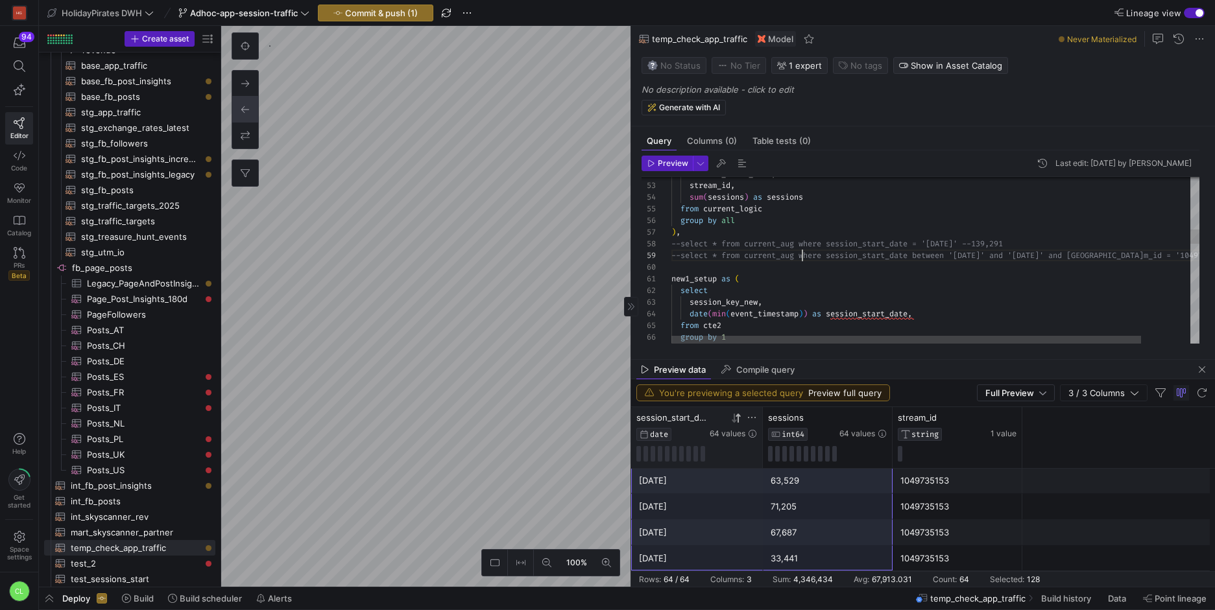
click at [801, 253] on div ") , --select * from current_aug where session_start_da te between '[DATE]' and …" at bounding box center [962, 534] width 583 height 1944
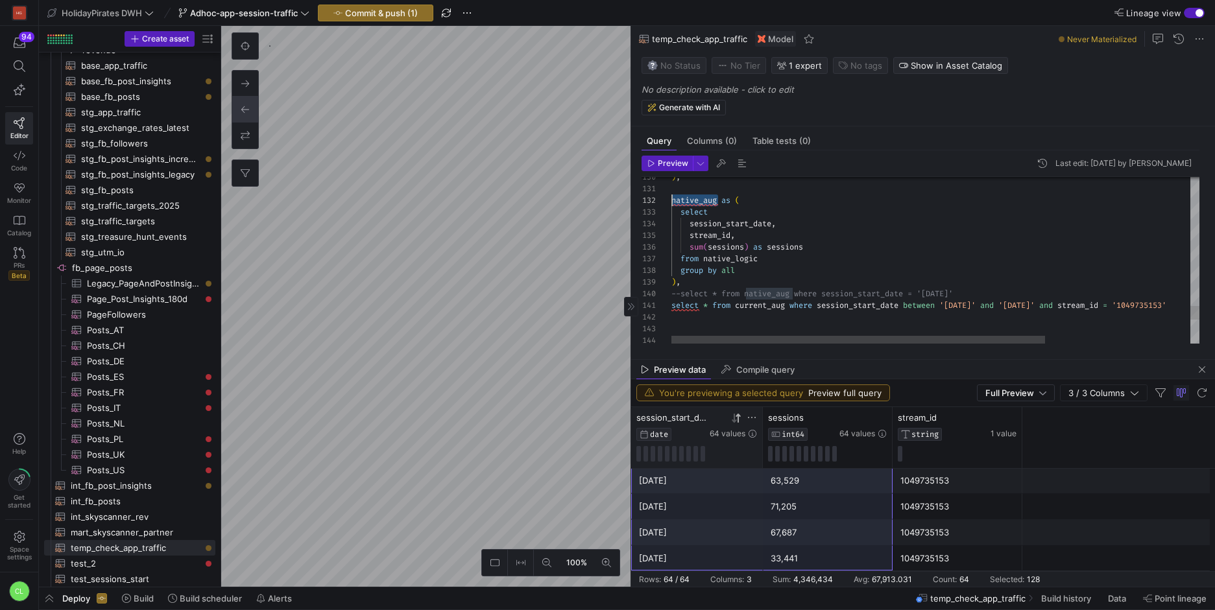
drag, startPoint x: 716, startPoint y: 200, endPoint x: 666, endPoint y: 204, distance: 50.1
drag, startPoint x: 787, startPoint y: 307, endPoint x: 736, endPoint y: 310, distance: 50.7
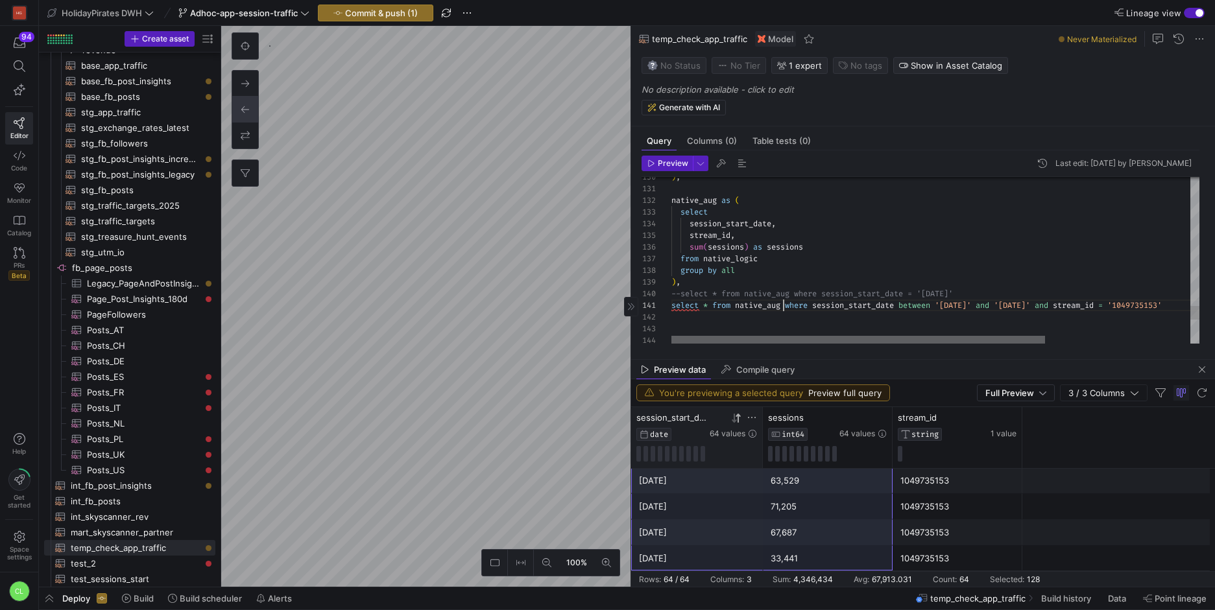
click at [894, 339] on div at bounding box center [858, 340] width 374 height 8
click at [713, 343] on div at bounding box center [858, 340] width 374 height 8
click at [826, 336] on div at bounding box center [858, 340] width 374 height 8
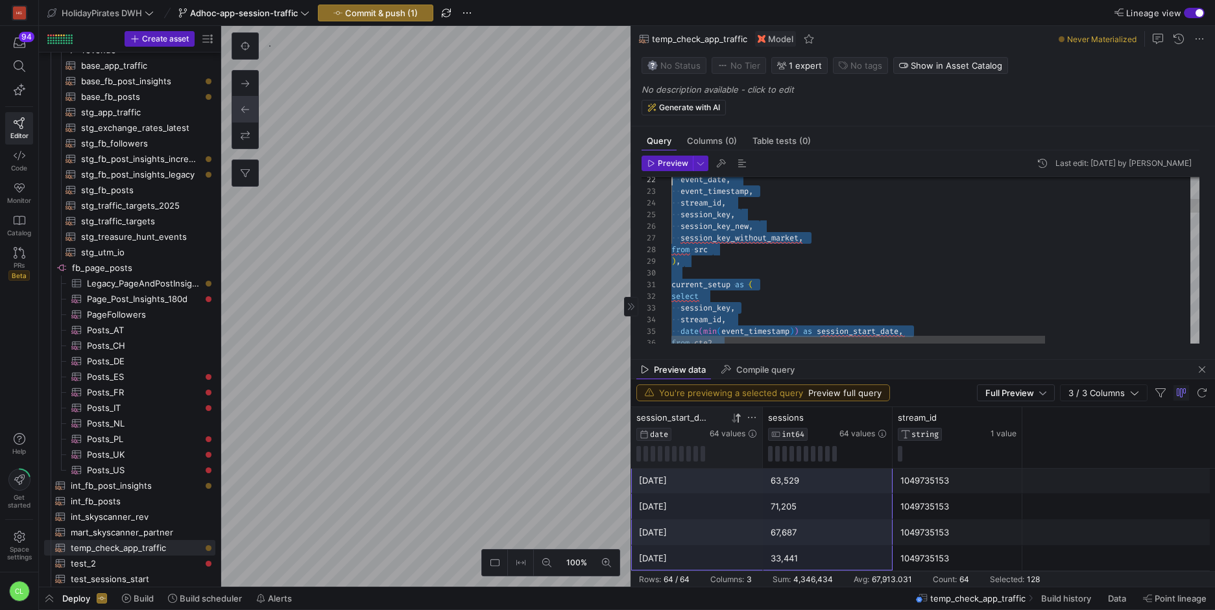
scroll to position [0, 0]
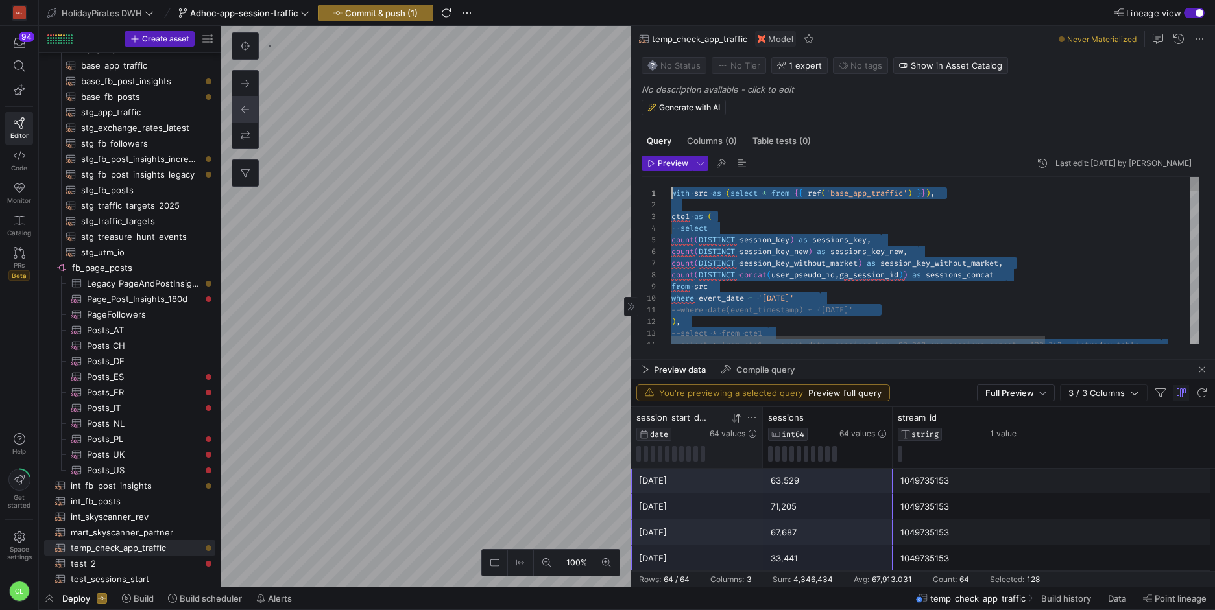
drag, startPoint x: 898, startPoint y: 316, endPoint x: 619, endPoint y: 96, distance: 354.6
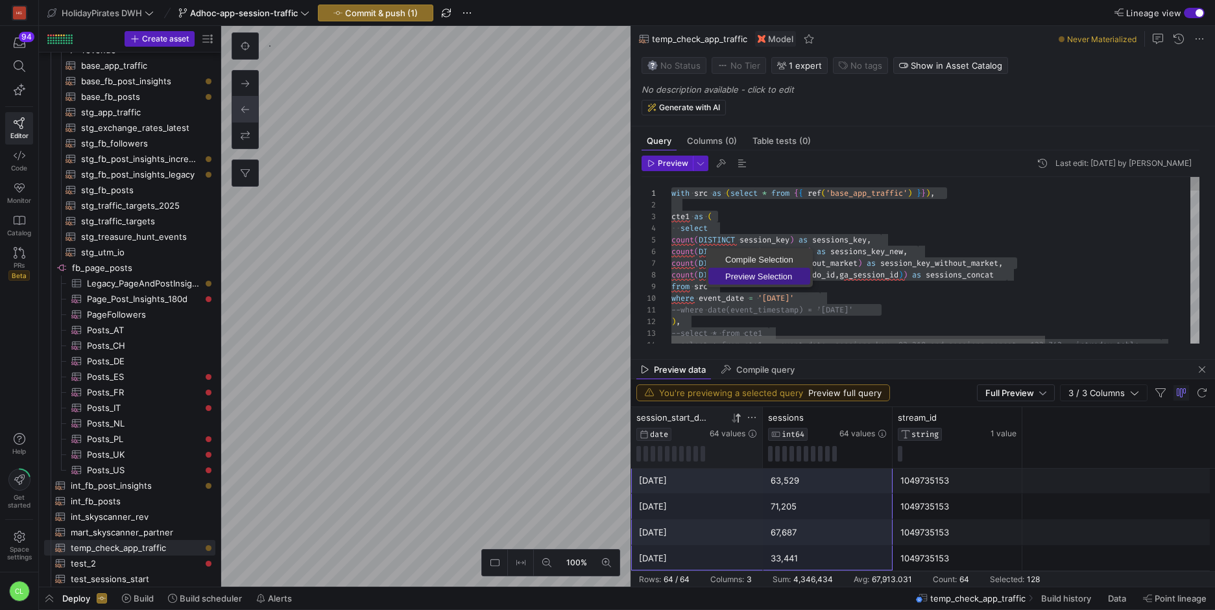
click at [744, 280] on span "Preview Selection" at bounding box center [759, 276] width 102 height 8
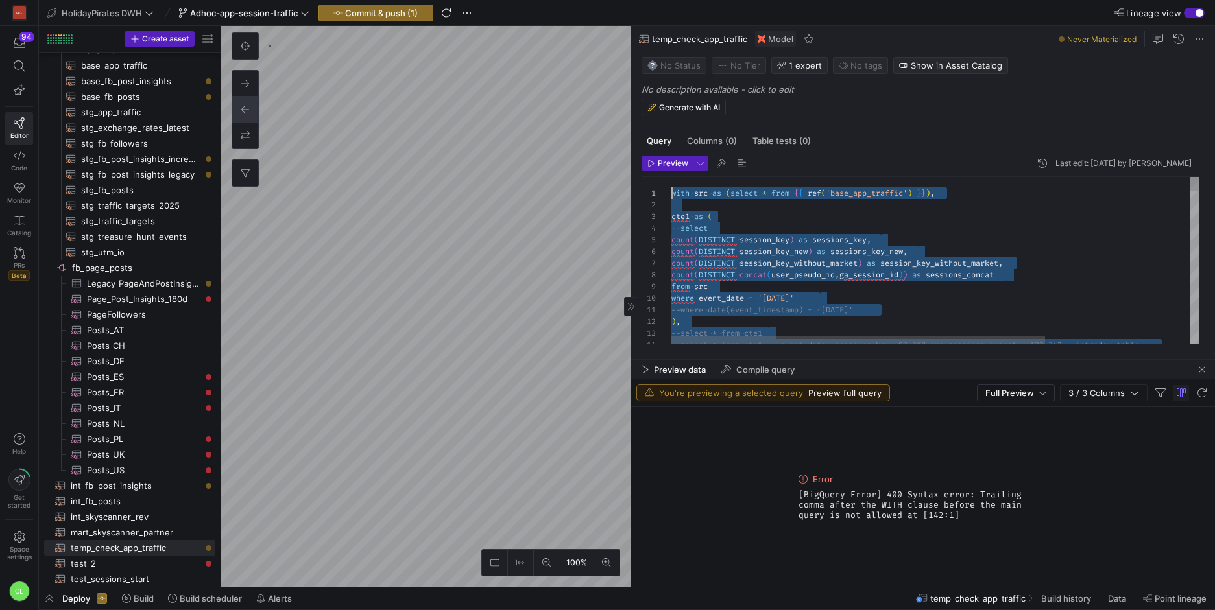
drag, startPoint x: 920, startPoint y: 293, endPoint x: 658, endPoint y: 181, distance: 285.6
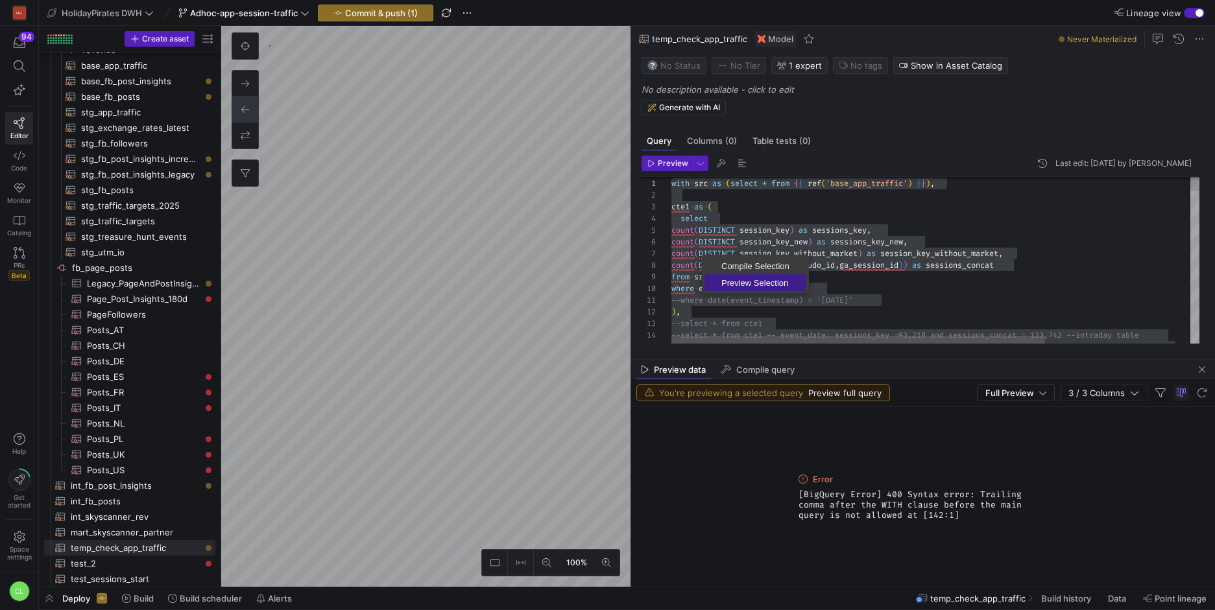
click at [754, 280] on span "Preview Selection" at bounding box center [755, 283] width 102 height 8
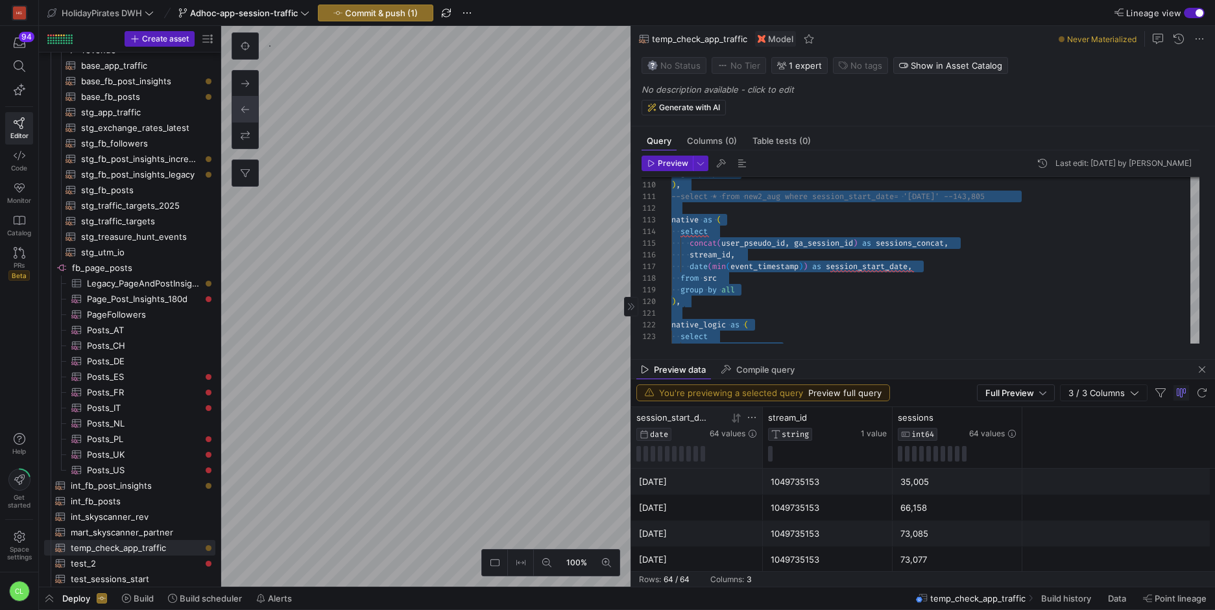
click at [737, 419] on icon at bounding box center [737, 417] width 5 height 9
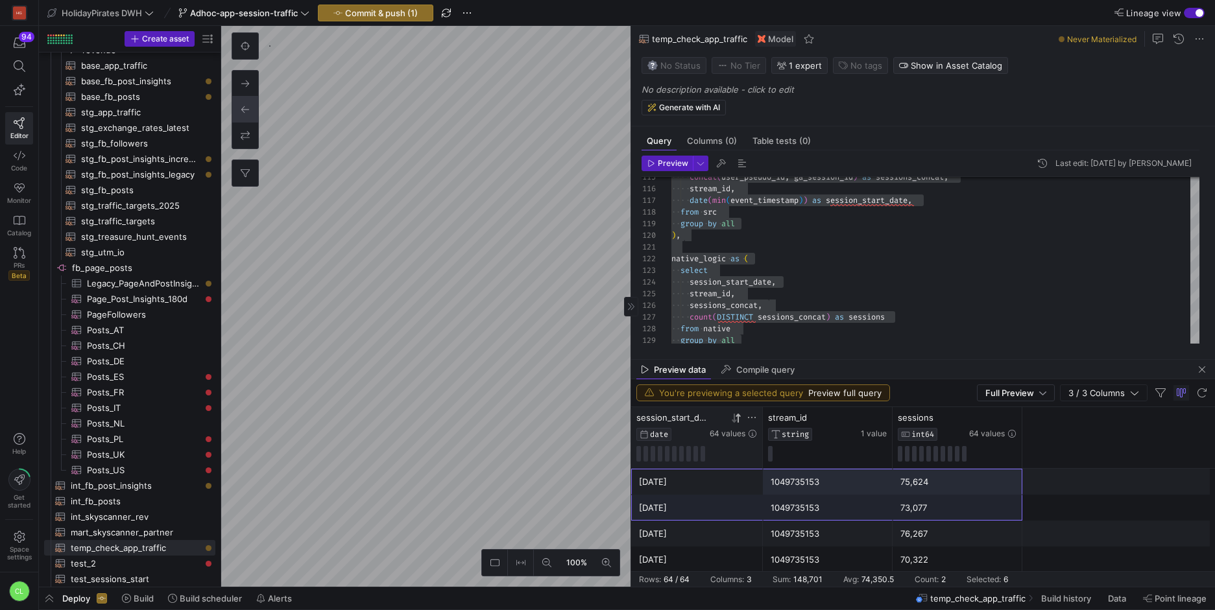
scroll to position [1558, 0]
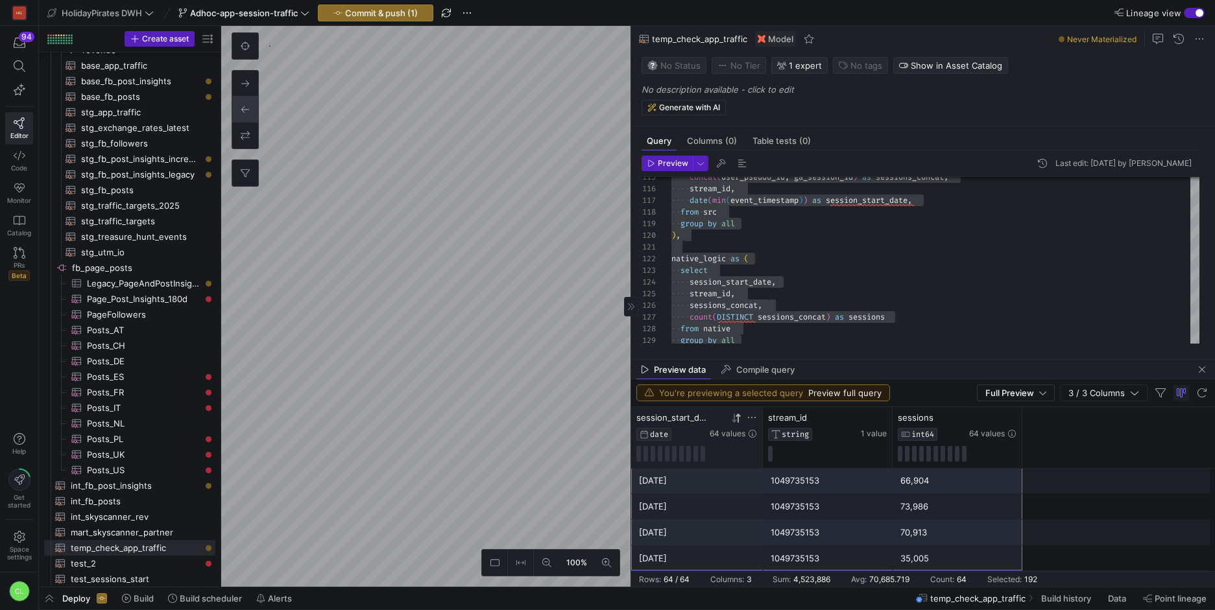
drag, startPoint x: 724, startPoint y: 483, endPoint x: 953, endPoint y: 570, distance: 245.1
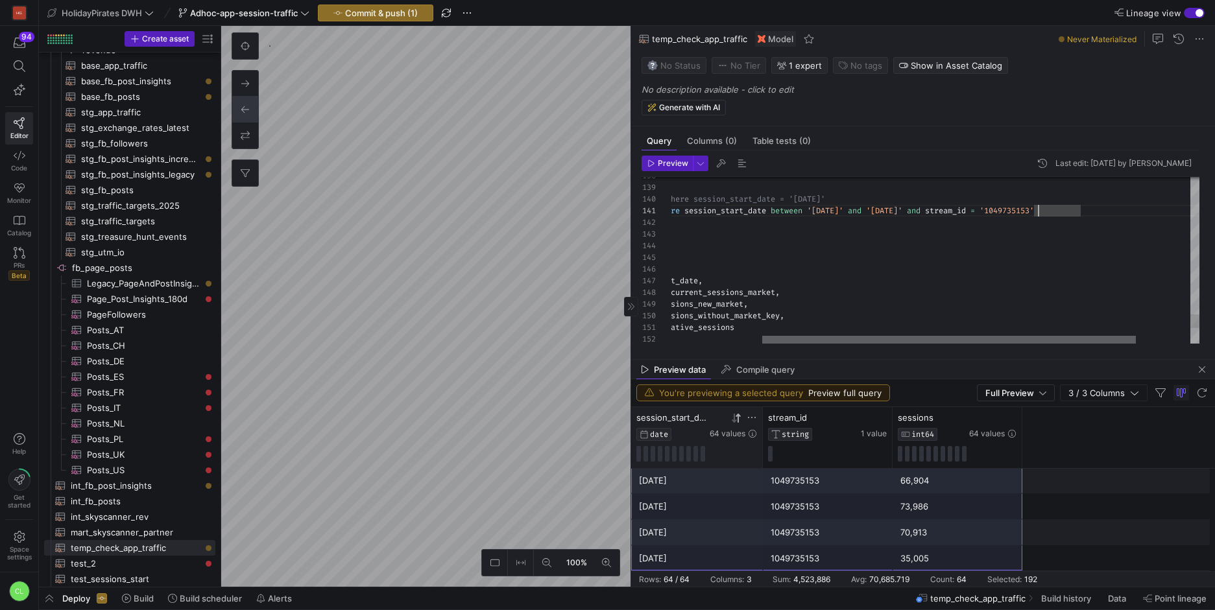
click at [1133, 336] on div at bounding box center [949, 340] width 374 height 8
drag, startPoint x: 1015, startPoint y: 213, endPoint x: 1062, endPoint y: 211, distance: 47.4
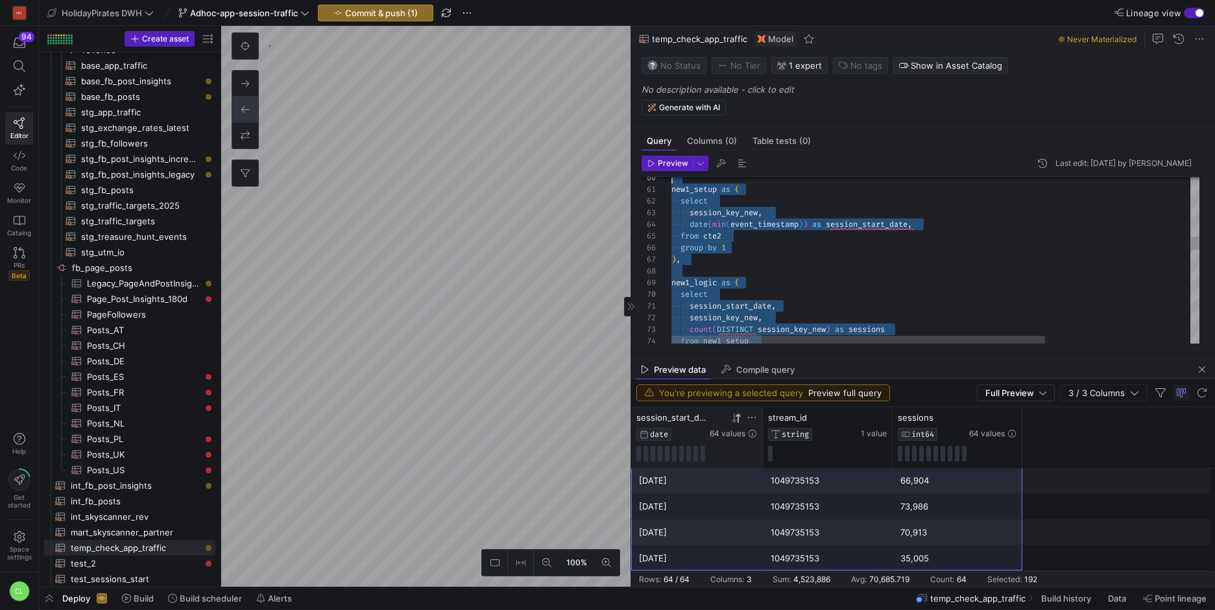
scroll to position [0, 0]
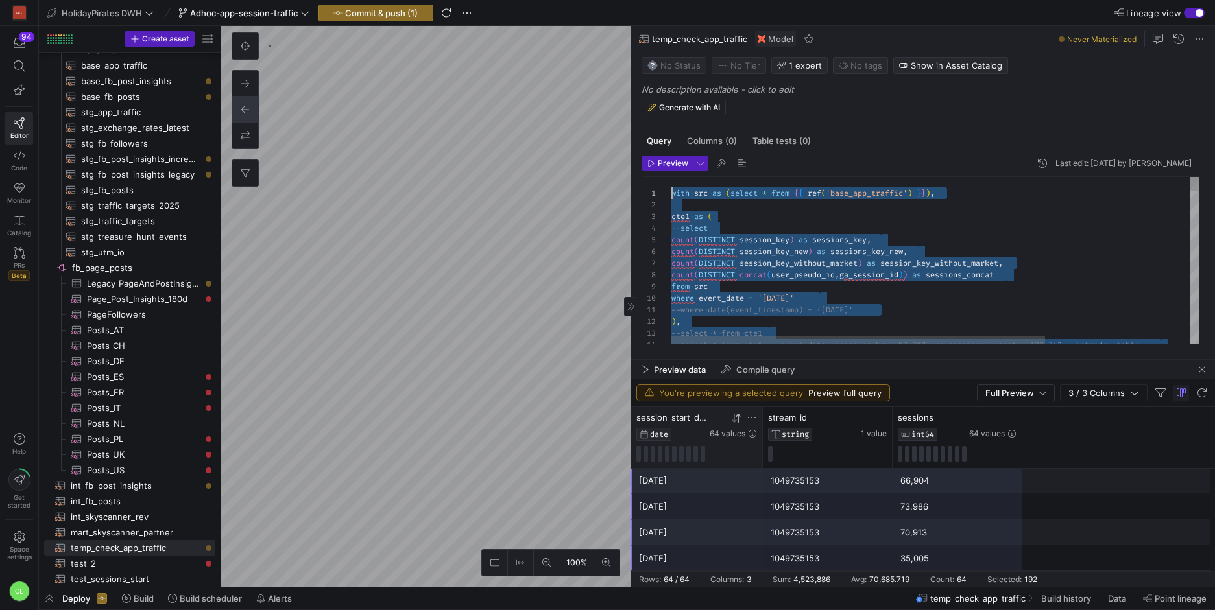
drag, startPoint x: 1127, startPoint y: 214, endPoint x: 579, endPoint y: 25, distance: 579.8
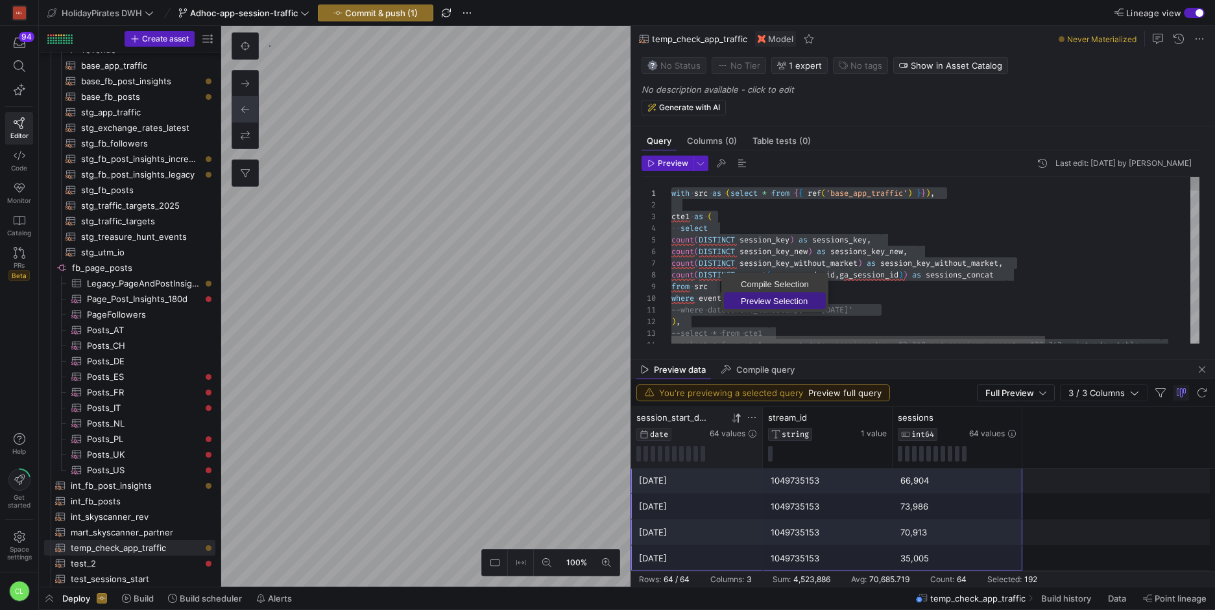
click at [773, 297] on span "Preview Selection" at bounding box center [775, 301] width 102 height 8
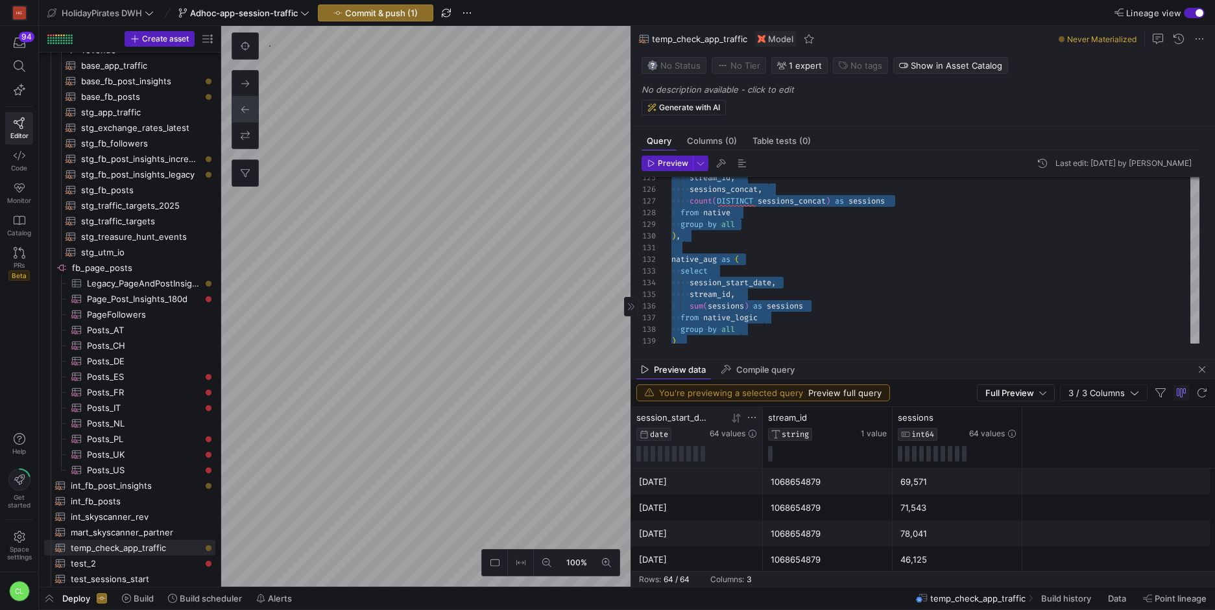
click at [737, 416] on icon at bounding box center [737, 417] width 5 height 9
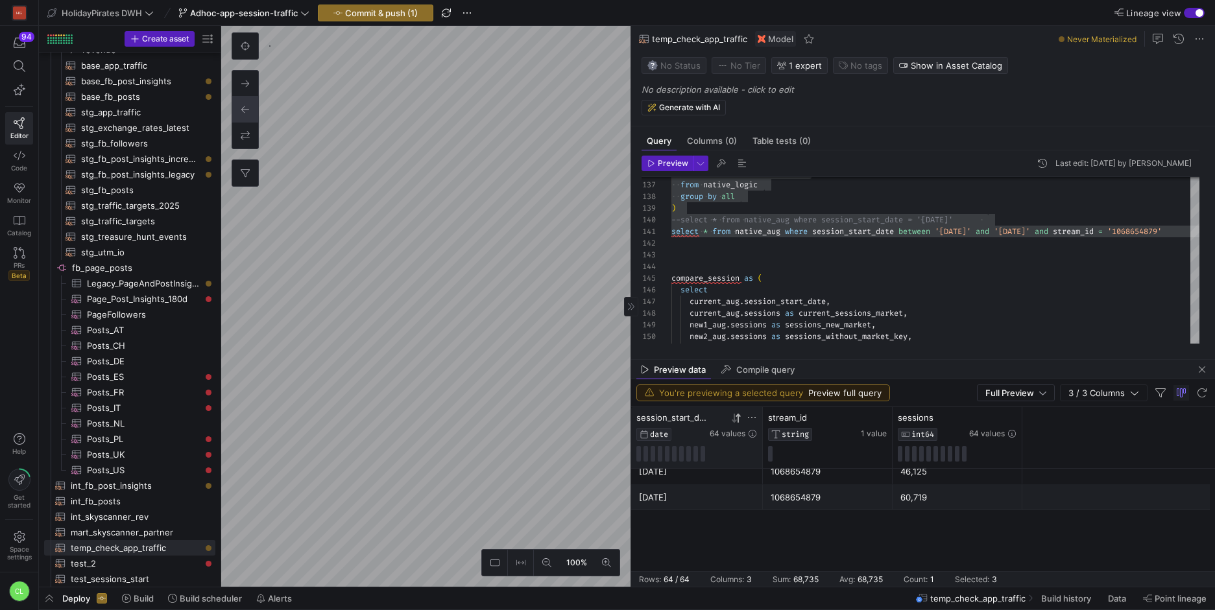
scroll to position [1558, 0]
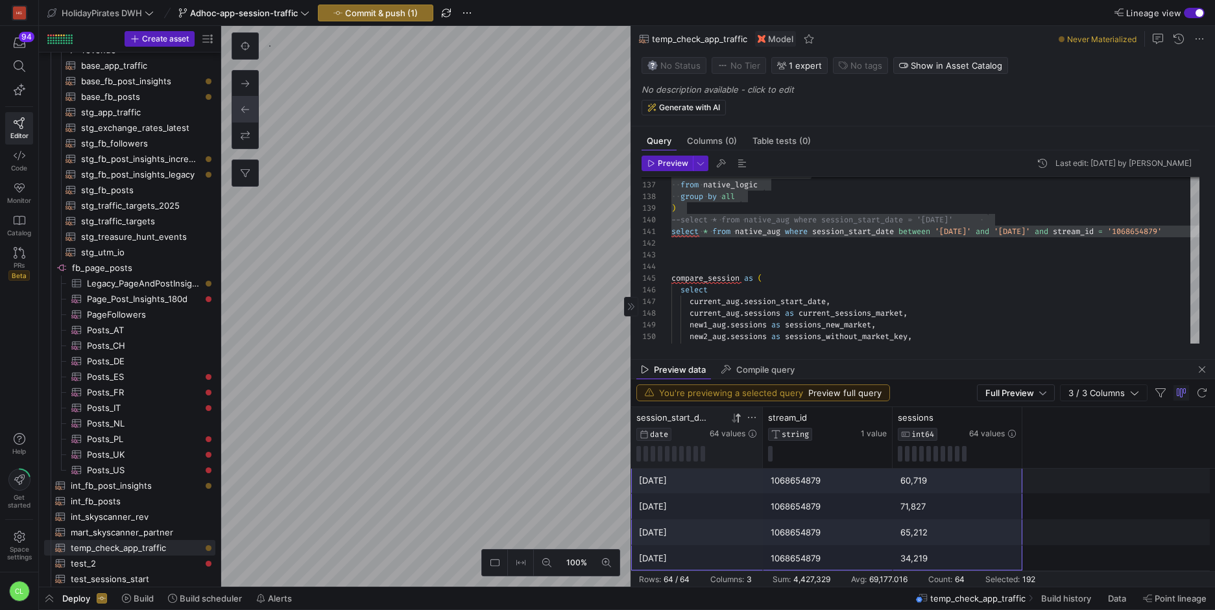
drag, startPoint x: 740, startPoint y: 481, endPoint x: 929, endPoint y: 566, distance: 207.6
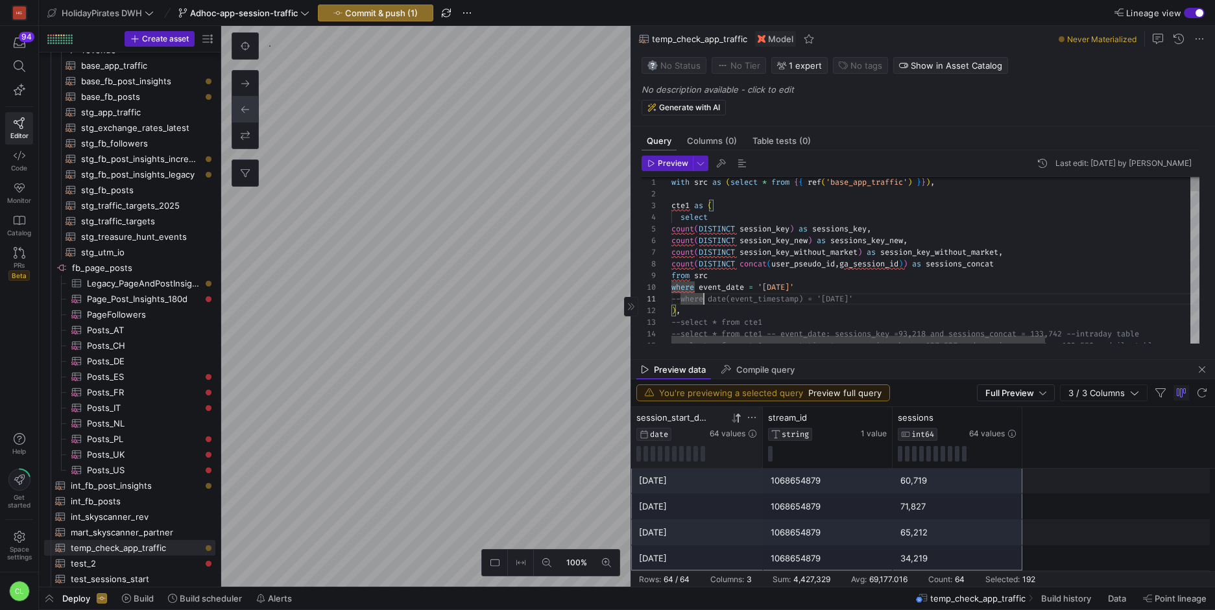
click at [670, 285] on div "10" at bounding box center [656, 287] width 30 height 12
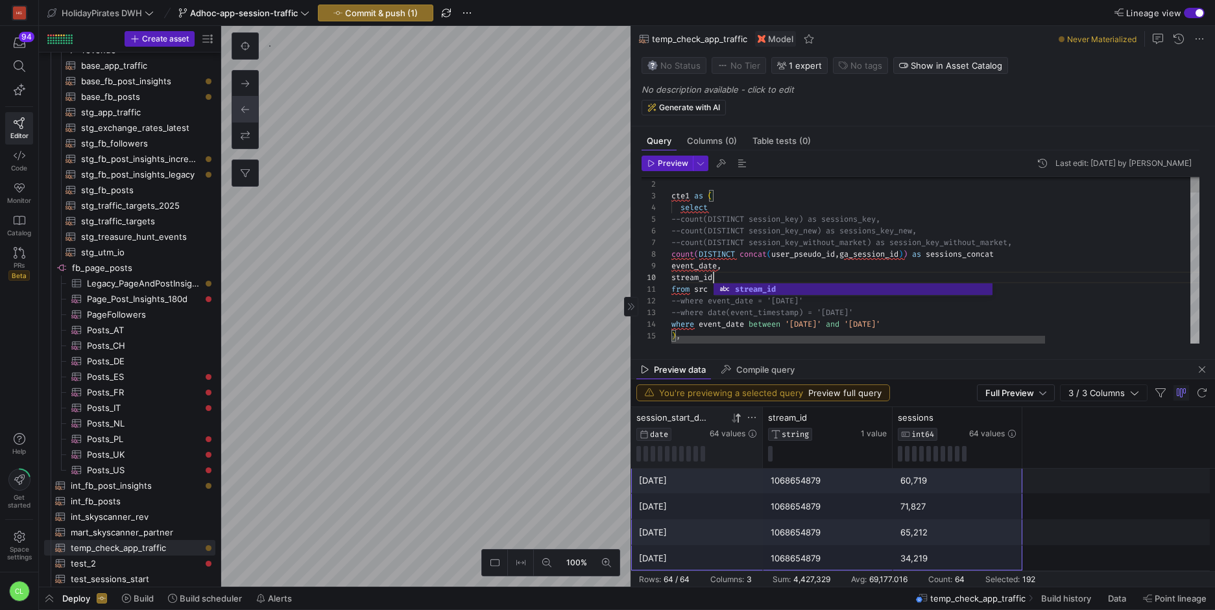
scroll to position [0, 0]
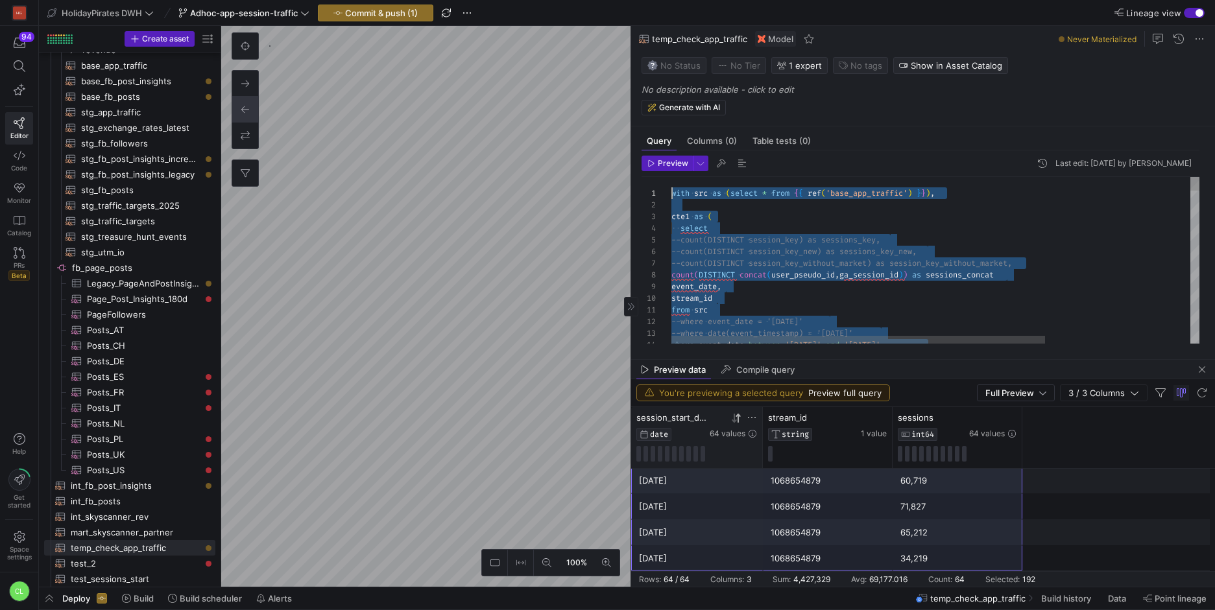
drag, startPoint x: 920, startPoint y: 294, endPoint x: 603, endPoint y: 141, distance: 352.2
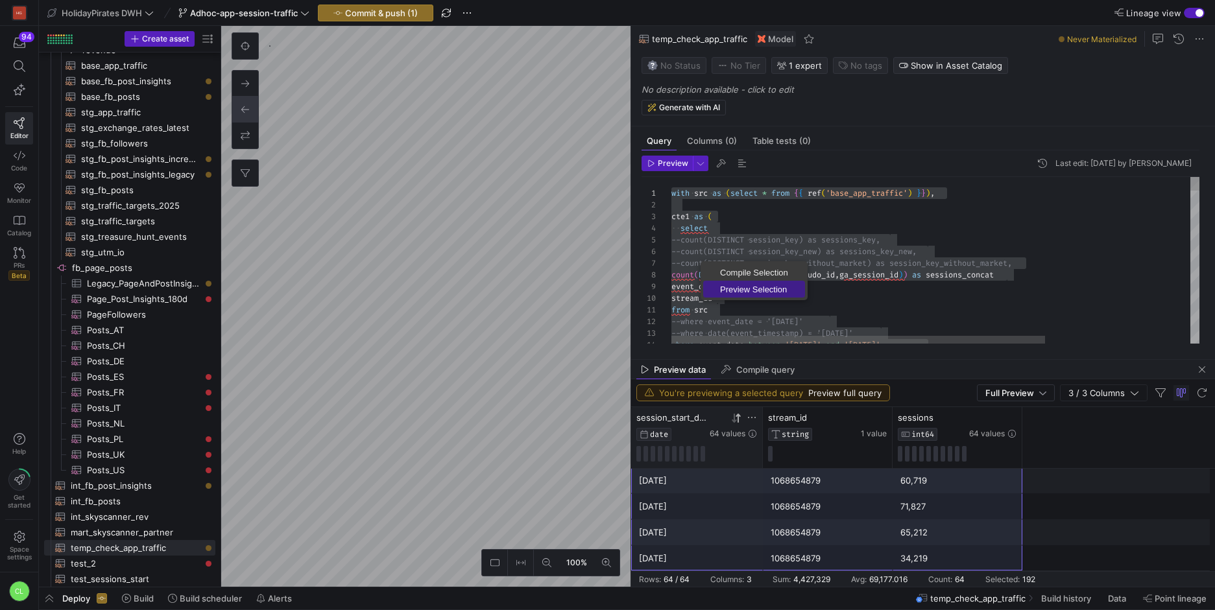
click at [753, 289] on span "Preview Selection" at bounding box center [754, 289] width 102 height 8
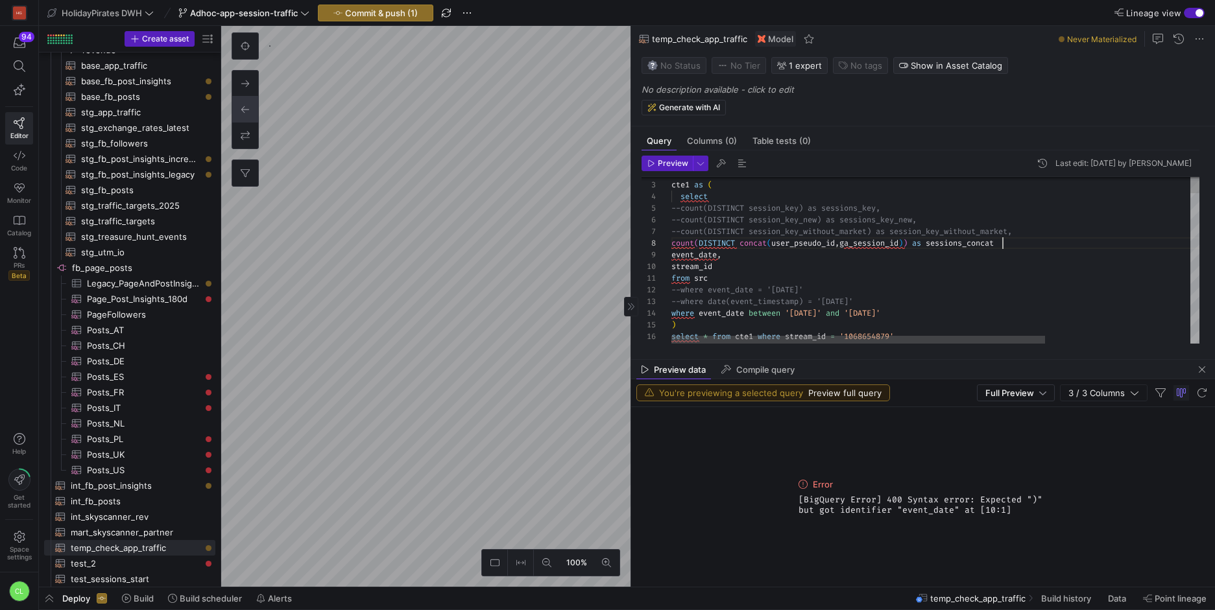
scroll to position [82, 331]
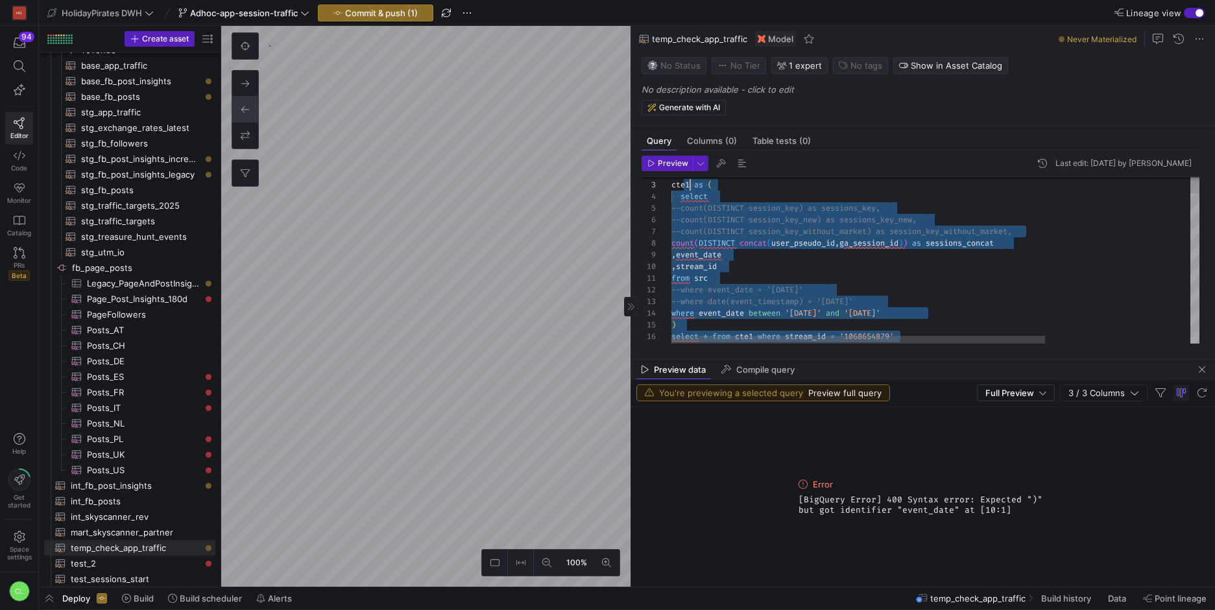
scroll to position [0, 0]
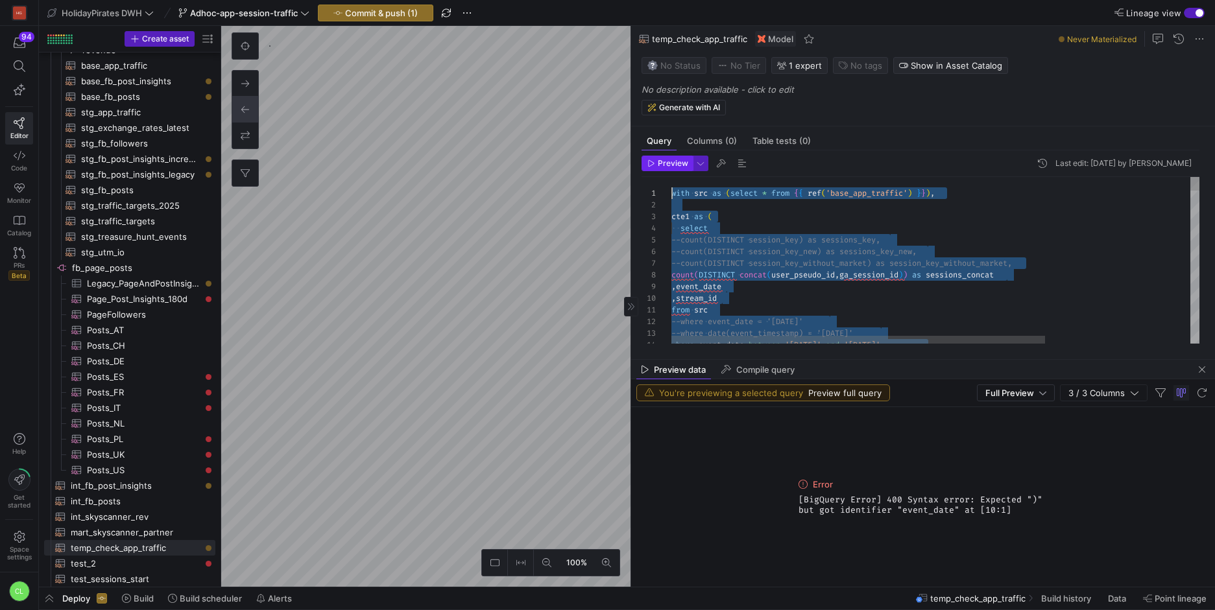
drag, startPoint x: 935, startPoint y: 332, endPoint x: 661, endPoint y: 155, distance: 326.0
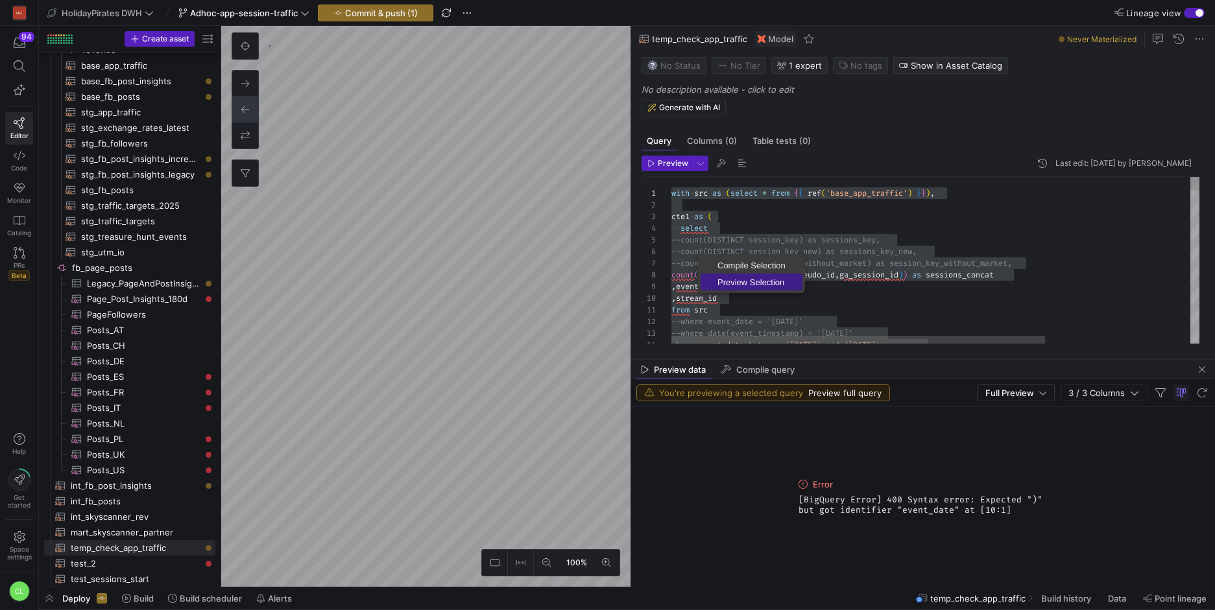
click at [732, 283] on span "Preview Selection" at bounding box center [751, 282] width 102 height 8
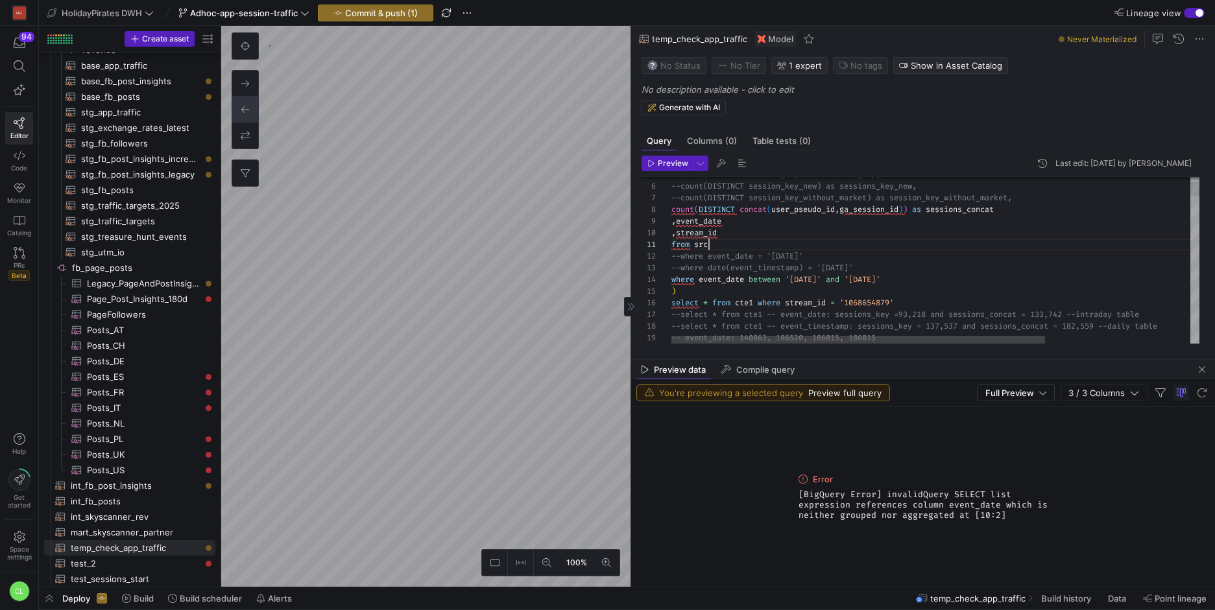
scroll to position [0, 38]
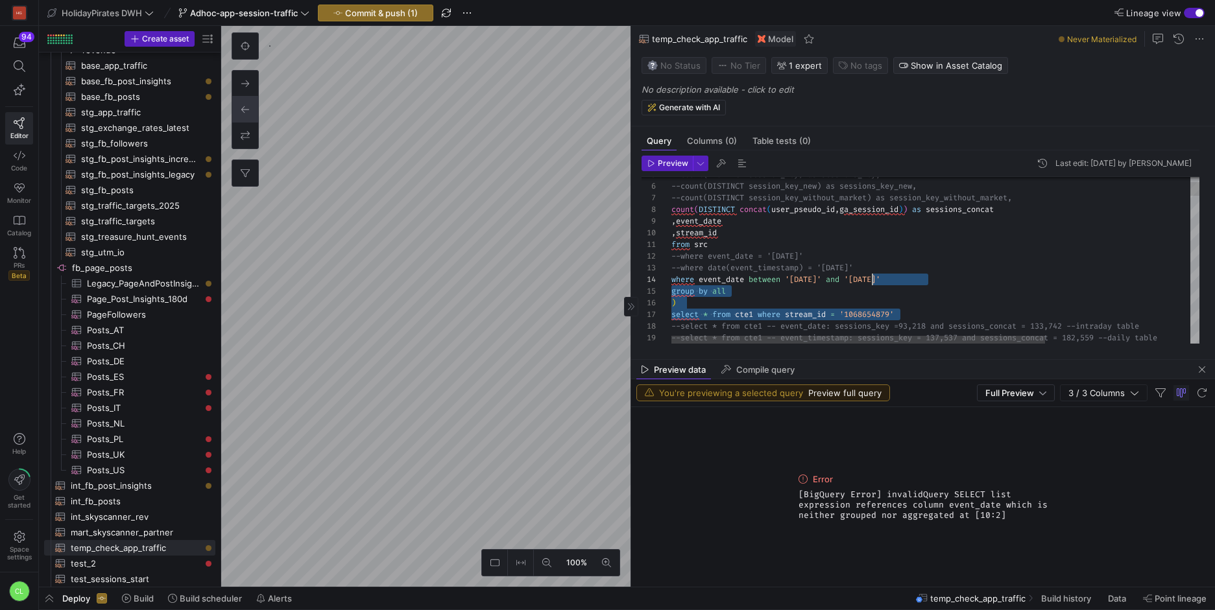
scroll to position [0, 0]
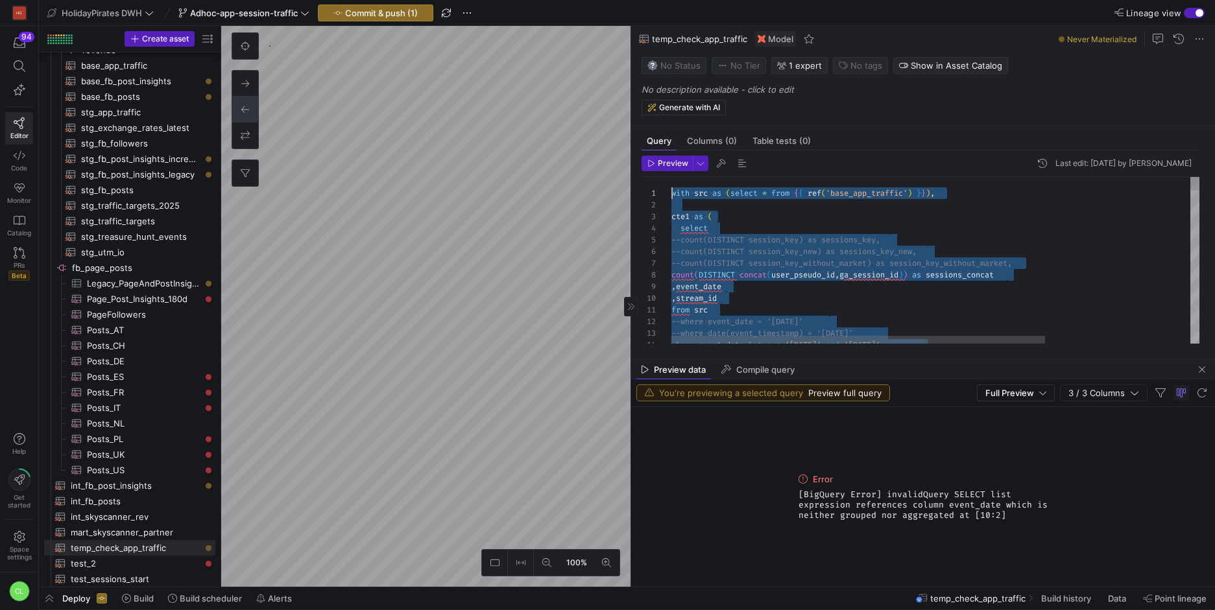
drag, startPoint x: 1014, startPoint y: 310, endPoint x: 640, endPoint y: 122, distance: 418.8
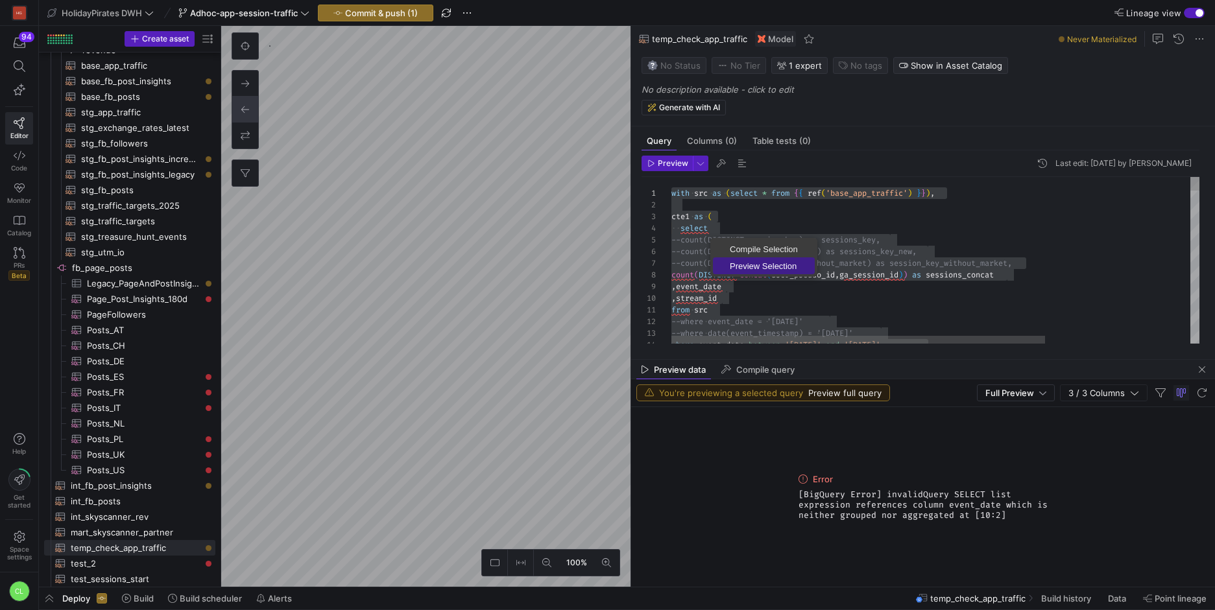
click at [737, 258] on link "Preview Selection" at bounding box center [764, 265] width 102 height 17
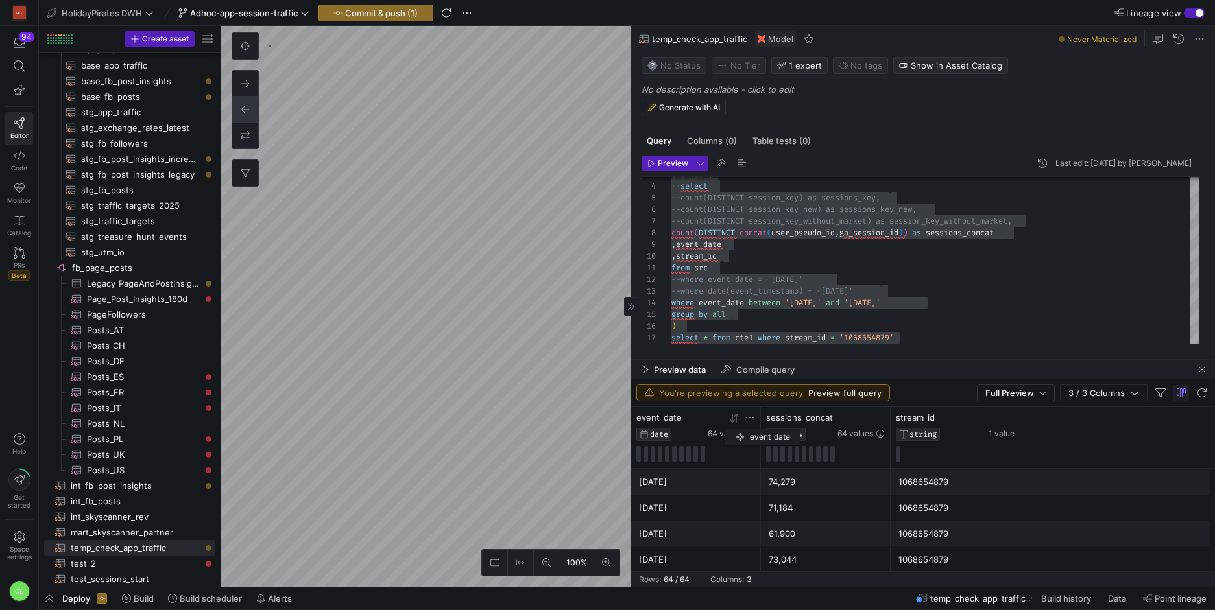
drag, startPoint x: 817, startPoint y: 425, endPoint x: 731, endPoint y: 427, distance: 85.6
click at [731, 427] on div "event_date DATE 64 values" at bounding box center [695, 426] width 119 height 29
drag, startPoint x: 943, startPoint y: 420, endPoint x: 836, endPoint y: 417, distance: 107.1
click at [836, 417] on div "stream_id" at bounding box center [811, 417] width 90 height 10
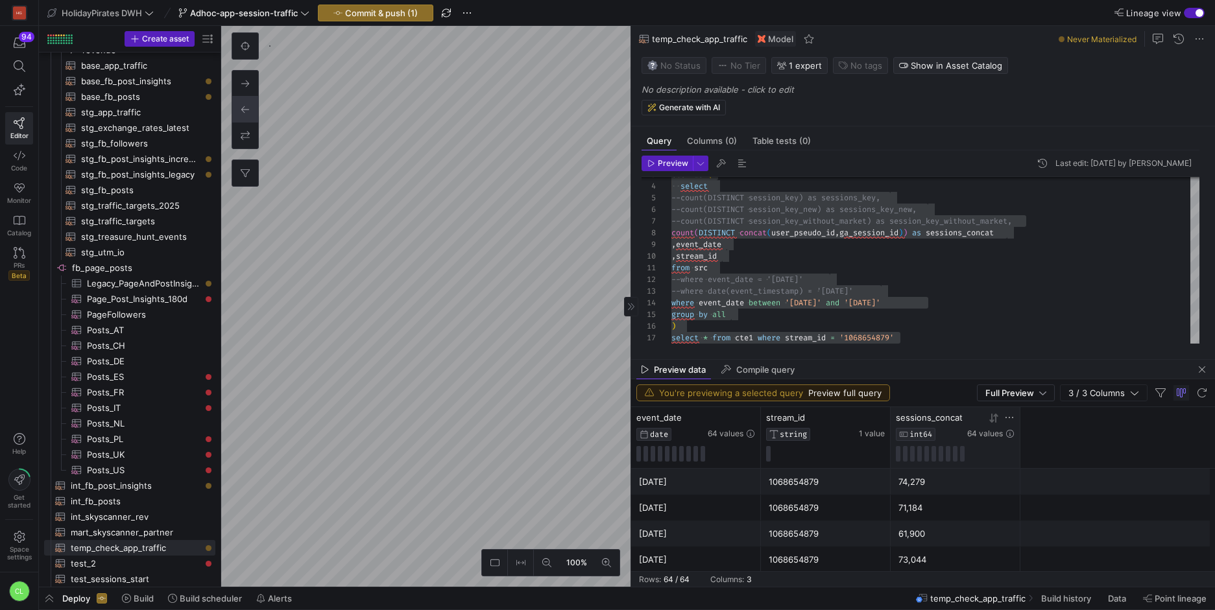
click at [990, 418] on icon at bounding box center [993, 418] width 10 height 10
click at [732, 418] on icon at bounding box center [732, 418] width 5 height 9
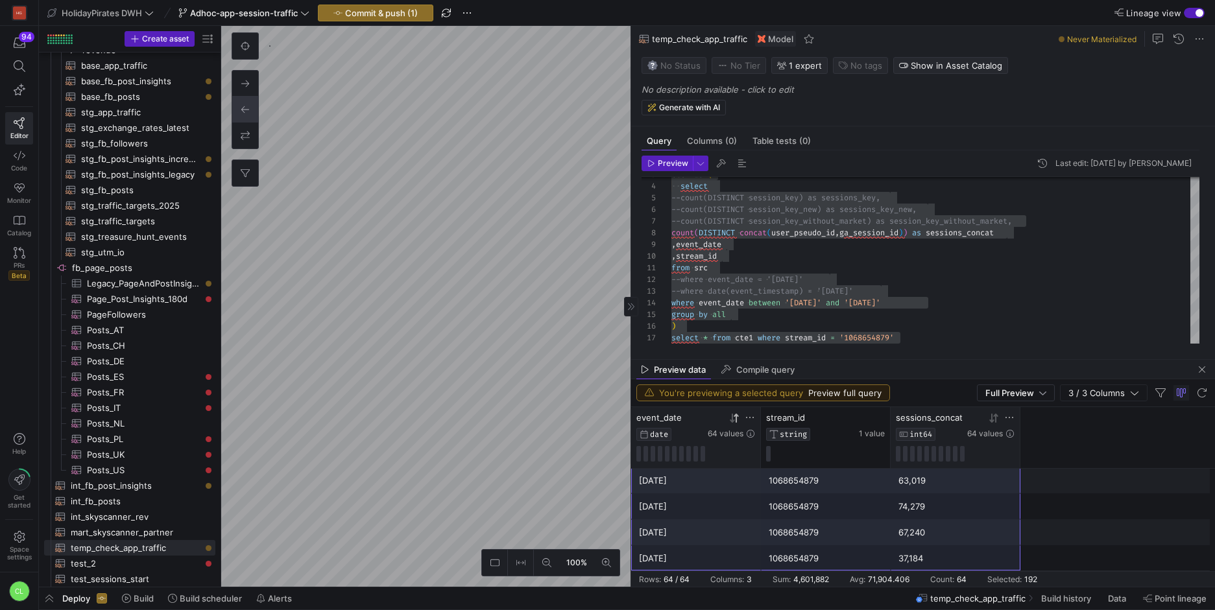
drag, startPoint x: 736, startPoint y: 481, endPoint x: 939, endPoint y: 562, distance: 218.8
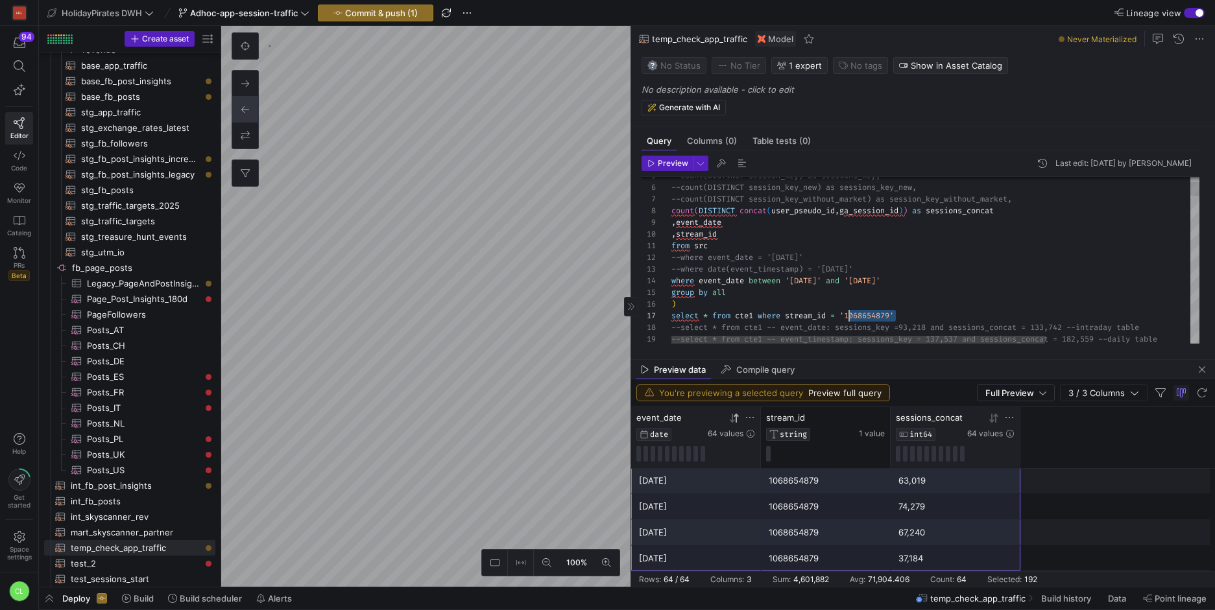
drag, startPoint x: 893, startPoint y: 315, endPoint x: 849, endPoint y: 320, distance: 44.3
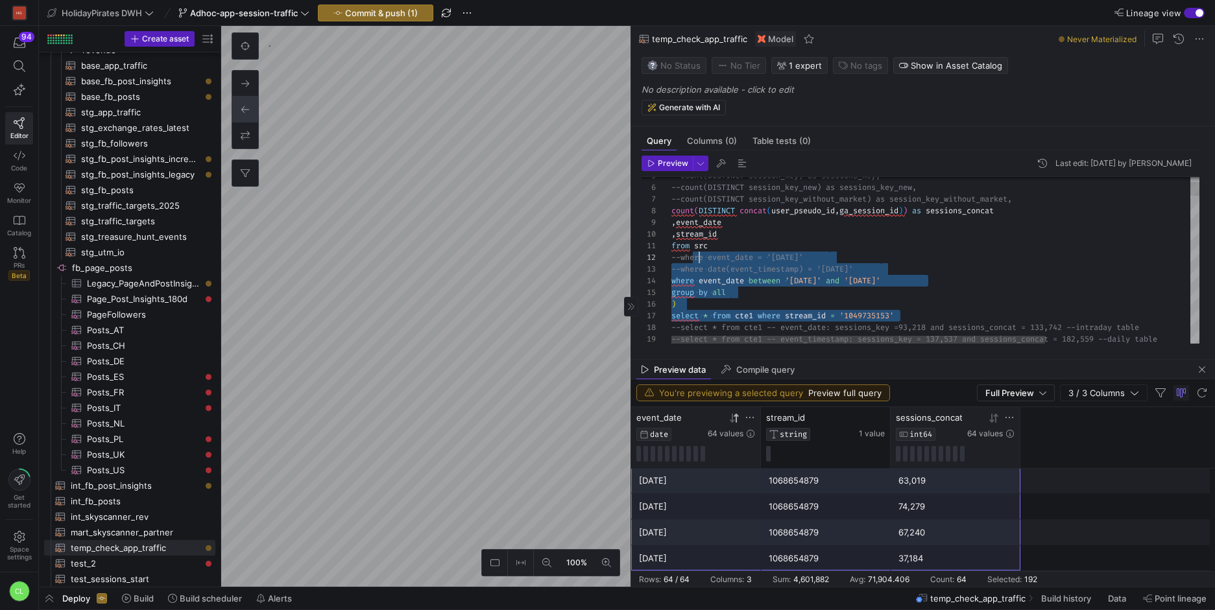
type textarea "with src as (select * from {{ ref('base_app_traffic') }}), cte1 as ( select --c…"
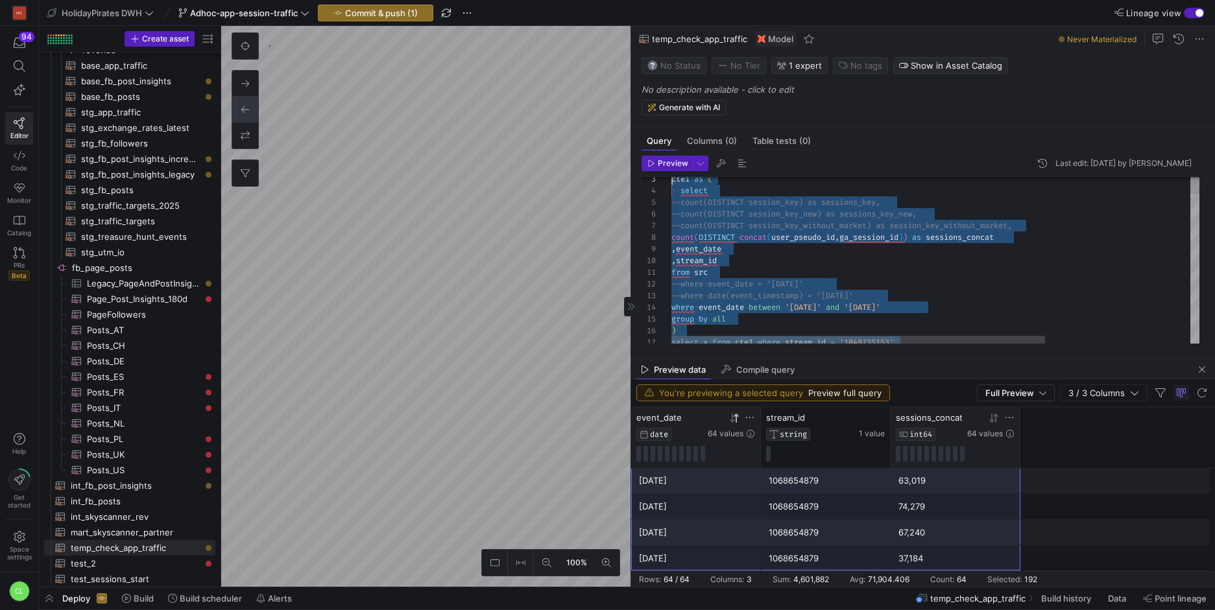
scroll to position [0, 0]
drag, startPoint x: 942, startPoint y: 313, endPoint x: 627, endPoint y: 138, distance: 360.6
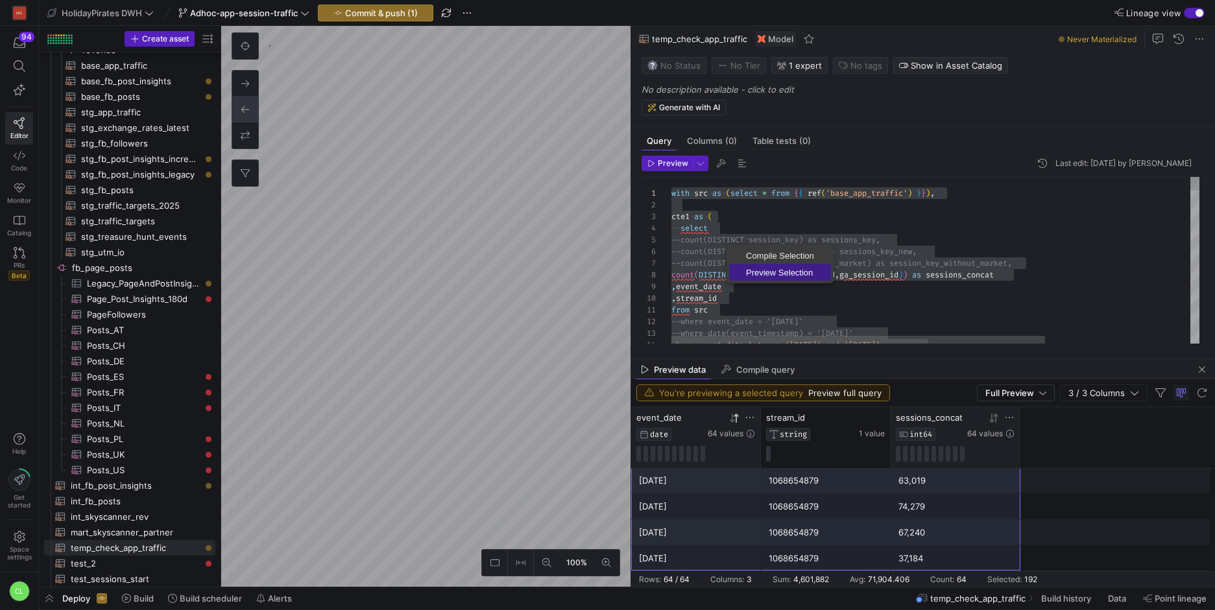
click at [762, 277] on span "Preview Selection" at bounding box center [780, 273] width 102 height 8
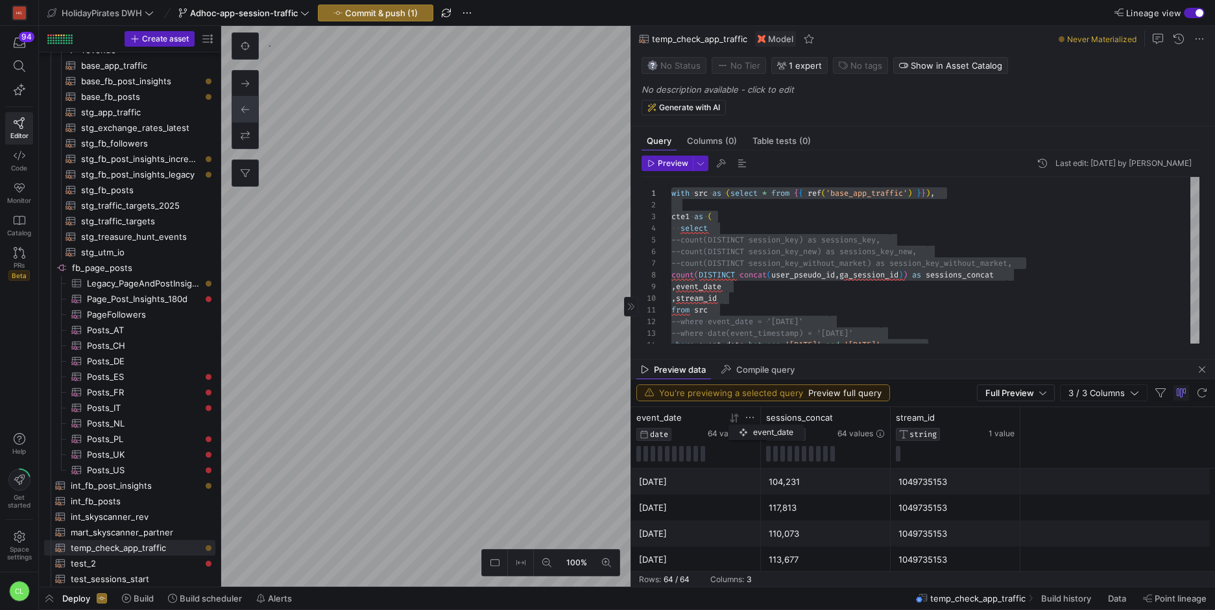
drag, startPoint x: 827, startPoint y: 414, endPoint x: 732, endPoint y: 422, distance: 95.0
click at [732, 422] on div "event_date DATE 64 values" at bounding box center [695, 426] width 119 height 29
drag, startPoint x: 934, startPoint y: 431, endPoint x: 831, endPoint y: 429, distance: 103.1
click at [831, 429] on y42-database-column-type-icon "STRING" at bounding box center [811, 434] width 90 height 13
click at [866, 421] on icon at bounding box center [865, 417] width 5 height 9
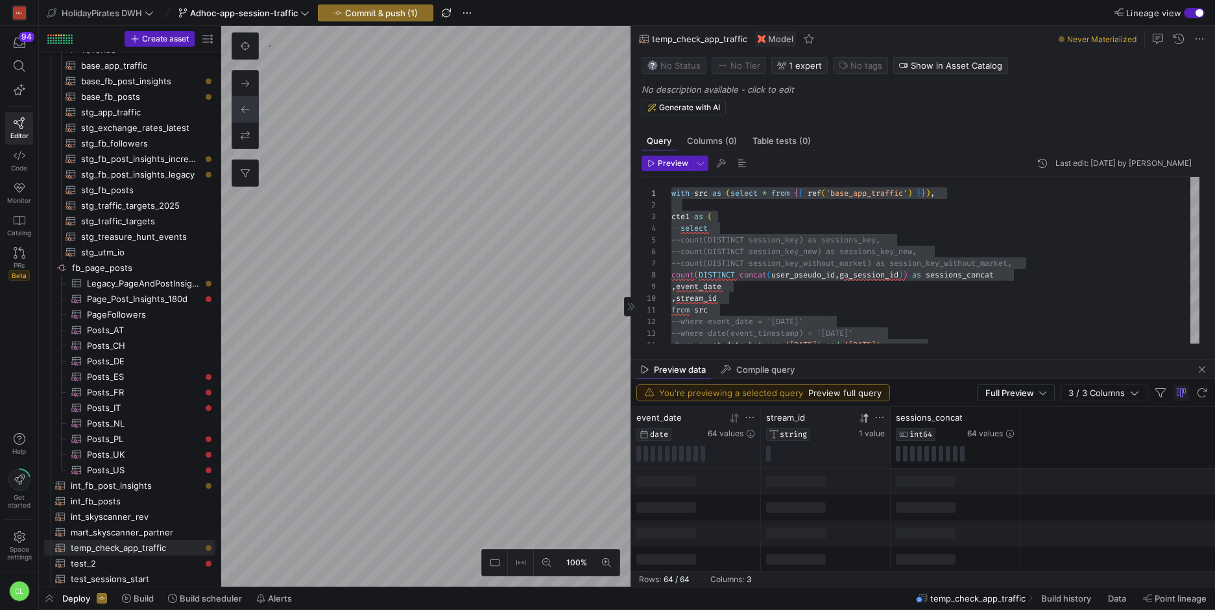
click at [735, 418] on icon at bounding box center [736, 417] width 5 height 9
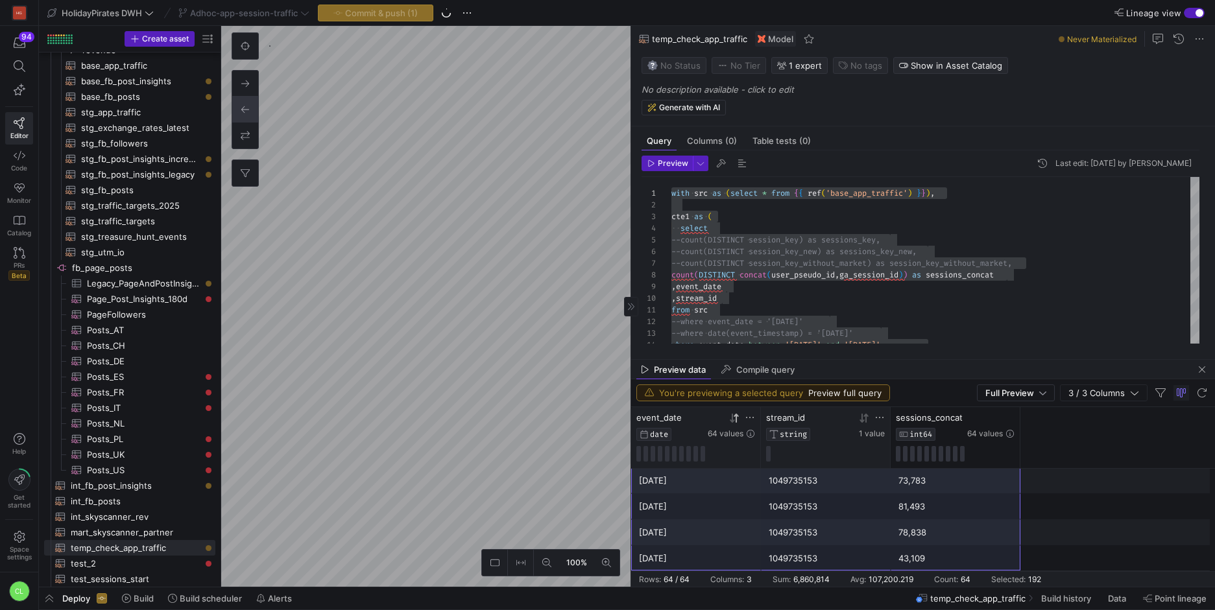
drag, startPoint x: 726, startPoint y: 477, endPoint x: 929, endPoint y: 570, distance: 222.9
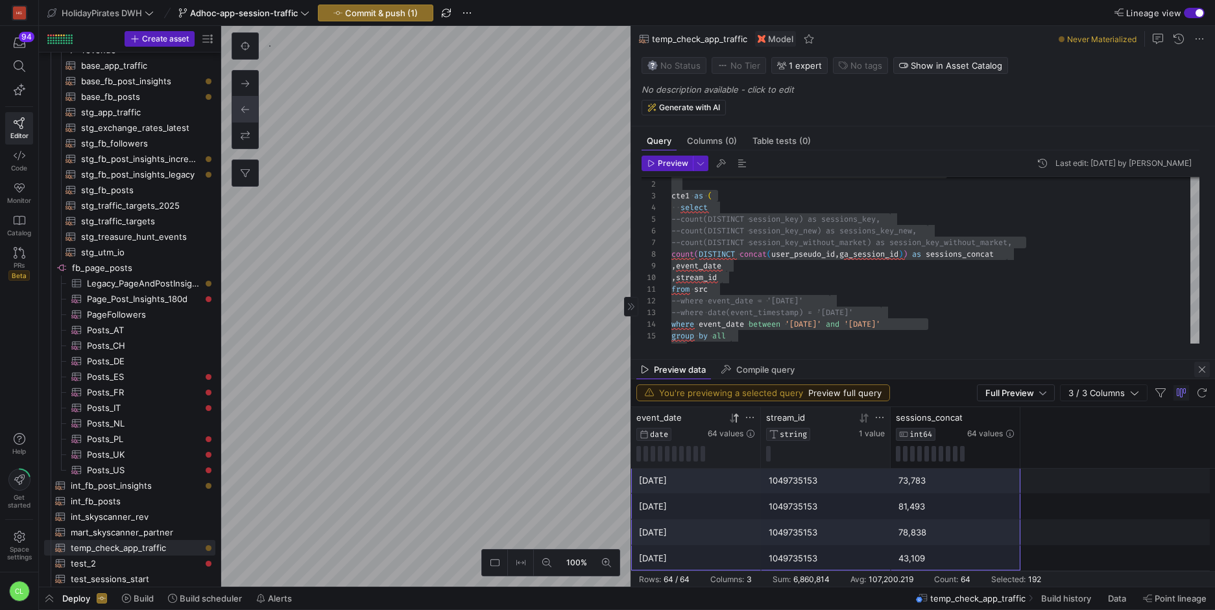
click at [1201, 372] on span "button" at bounding box center [1202, 370] width 16 height 16
